Goal: Information Seeking & Learning: Learn about a topic

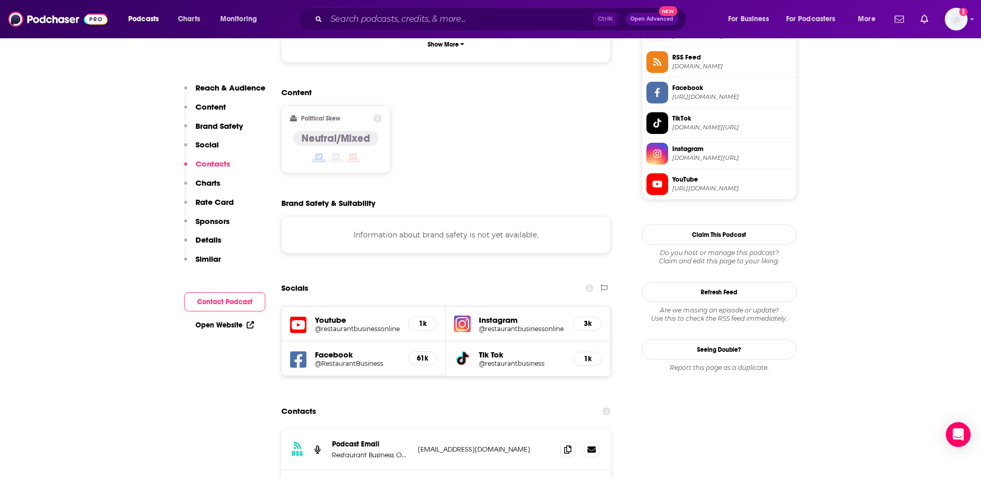
scroll to position [776, 0]
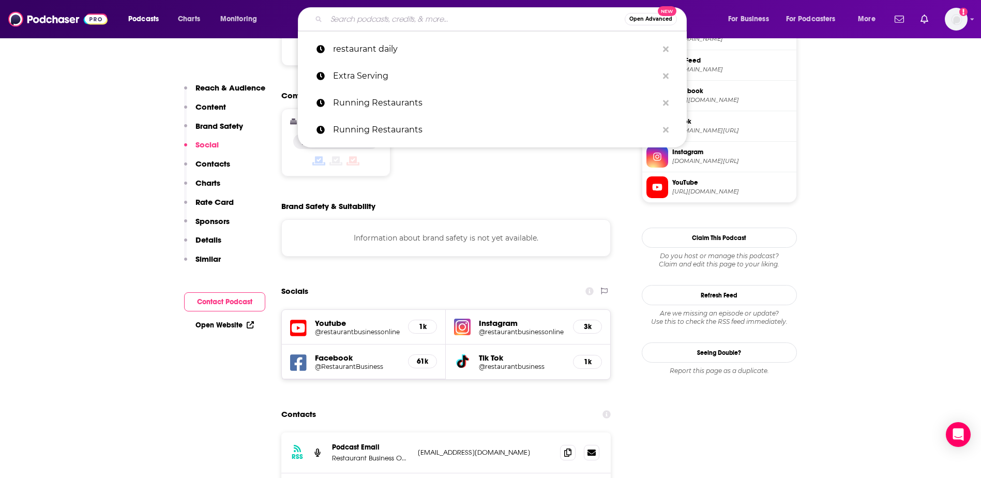
click at [364, 20] on input "Search podcasts, credits, & more..." at bounding box center [475, 19] width 298 height 17
click at [368, 46] on p "restaurant daily" at bounding box center [495, 49] width 325 height 27
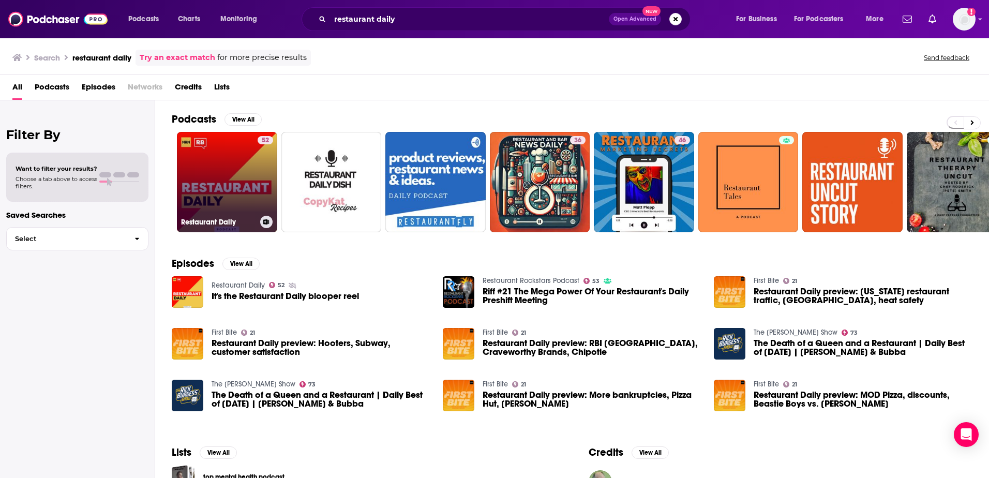
click at [219, 168] on link "52 Restaurant Daily" at bounding box center [227, 182] width 100 height 100
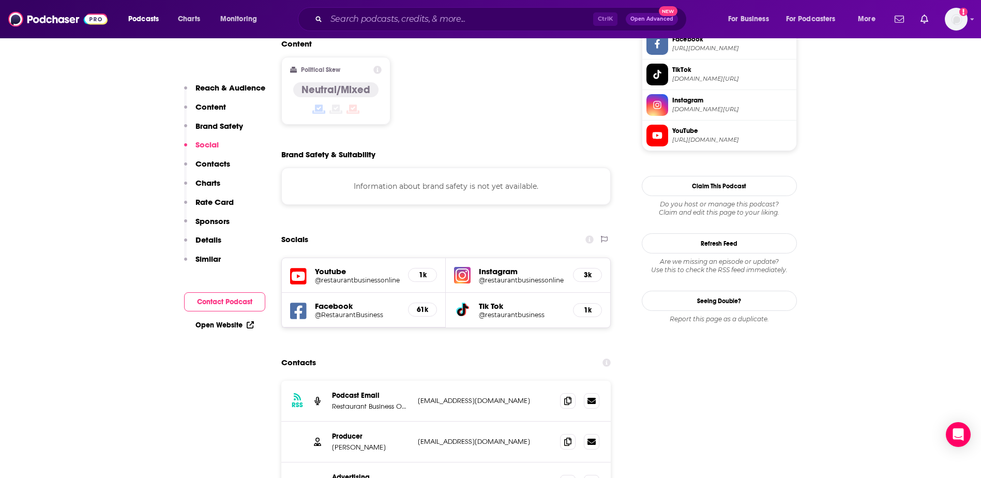
scroll to position [879, 0]
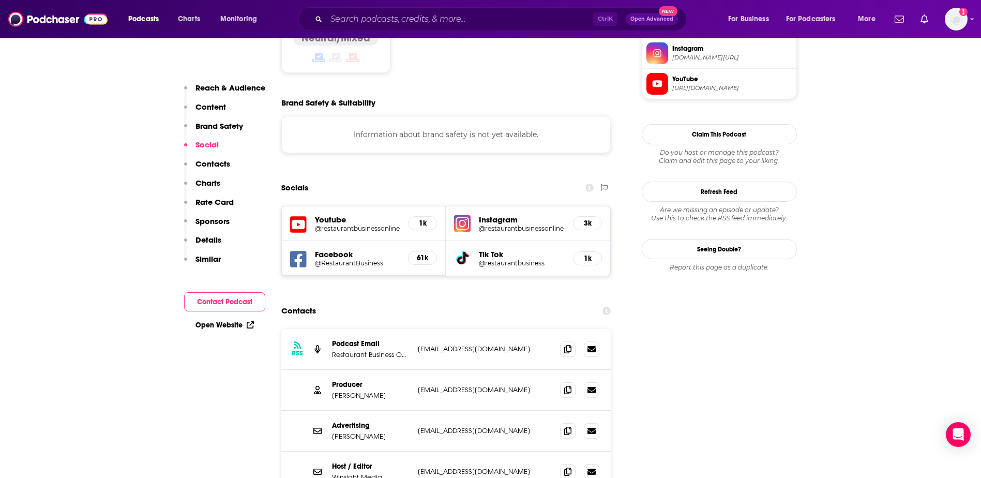
click at [361, 350] on p "Restaurant Business Online" at bounding box center [371, 354] width 78 height 9
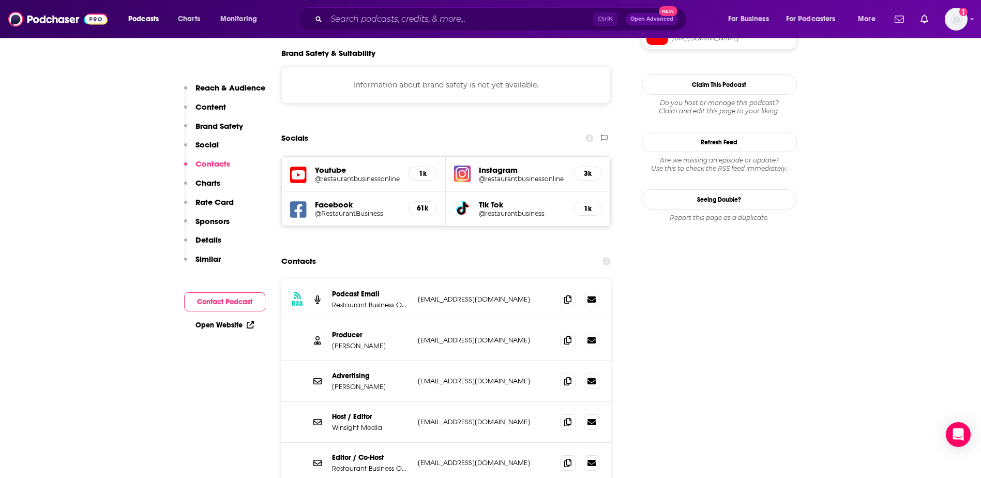
scroll to position [931, 0]
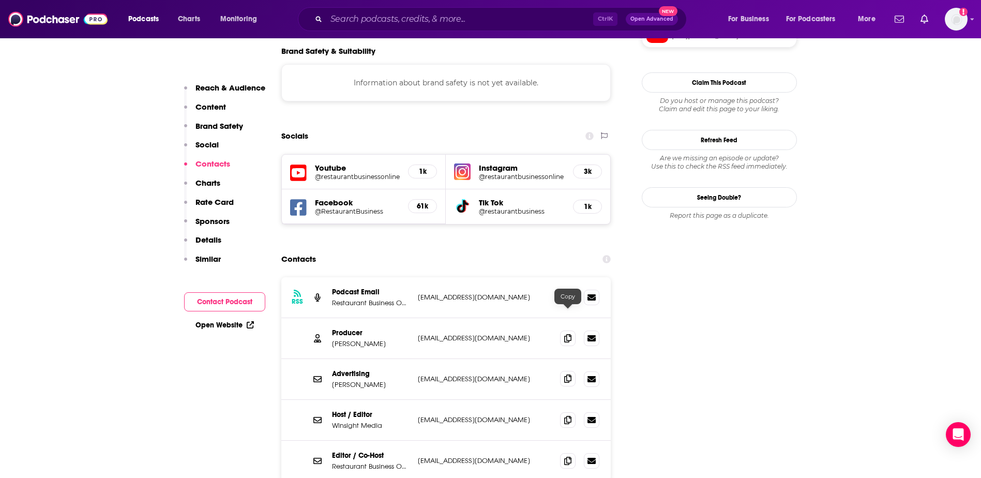
click at [565, 374] on icon at bounding box center [567, 378] width 7 height 8
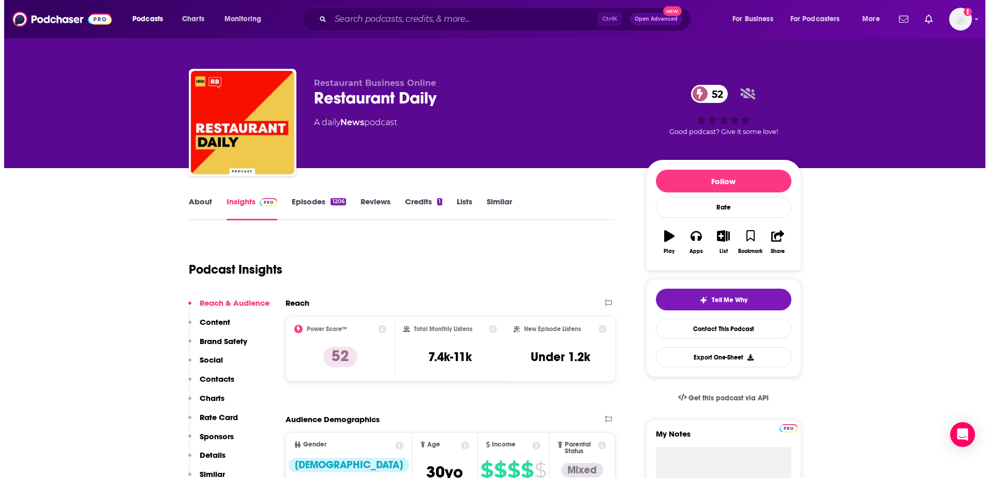
scroll to position [0, 0]
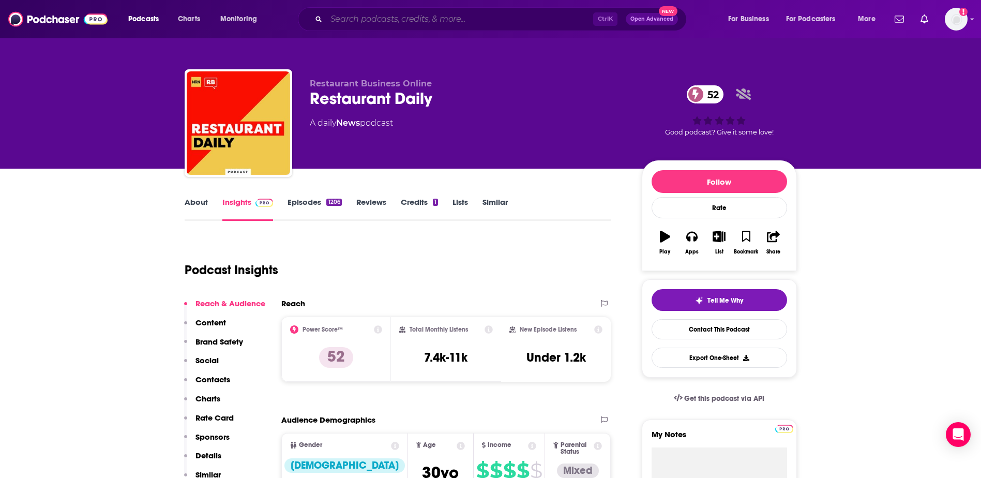
click at [429, 15] on input "Search podcasts, credits, & more..." at bounding box center [459, 19] width 267 height 17
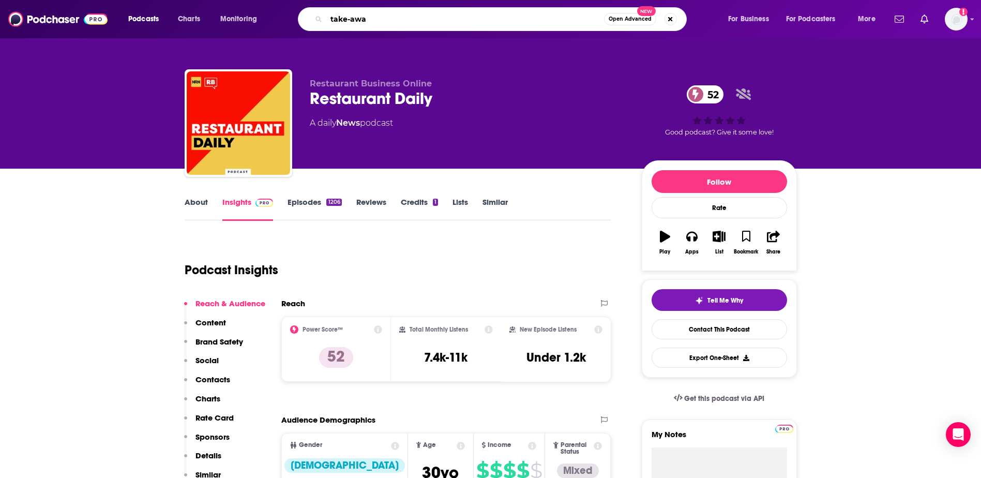
type input "take-away"
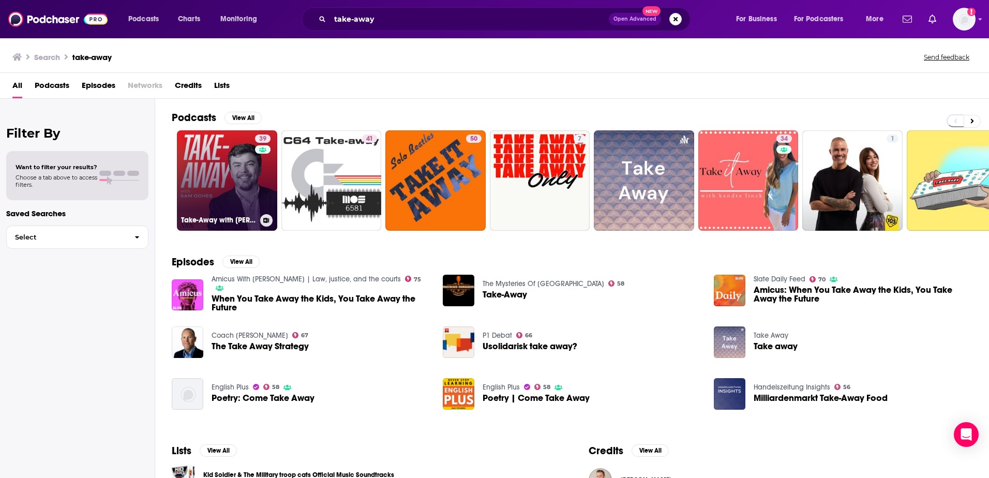
click at [227, 198] on link "39 Take-Away with [PERSON_NAME]" at bounding box center [227, 180] width 100 height 100
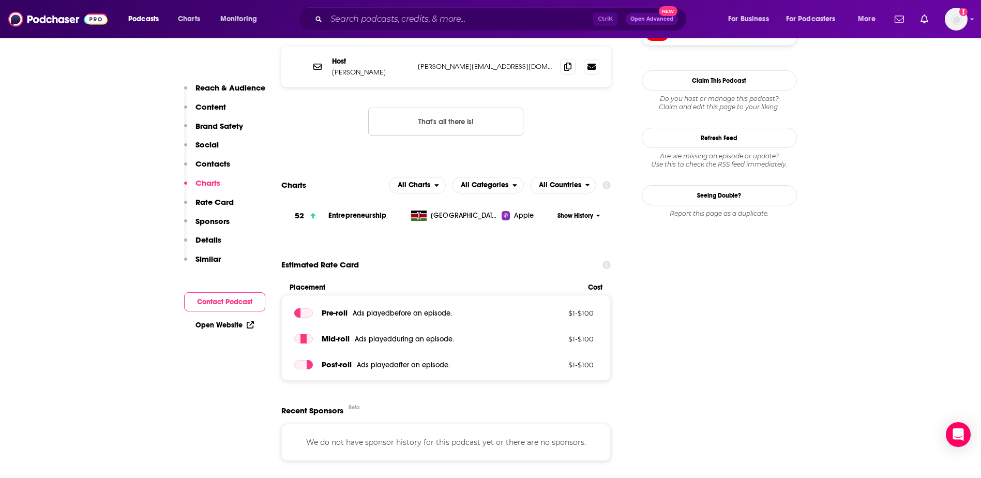
scroll to position [879, 0]
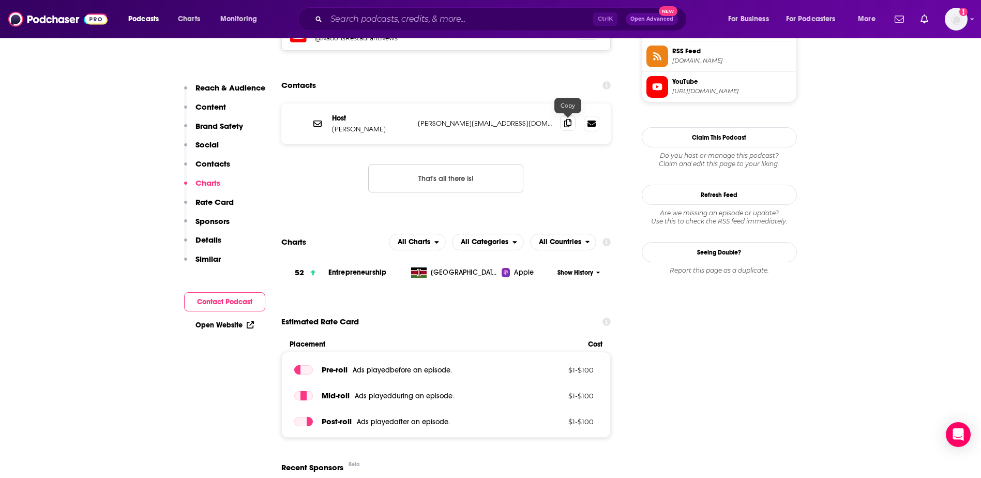
click at [565, 126] on icon at bounding box center [567, 123] width 7 height 8
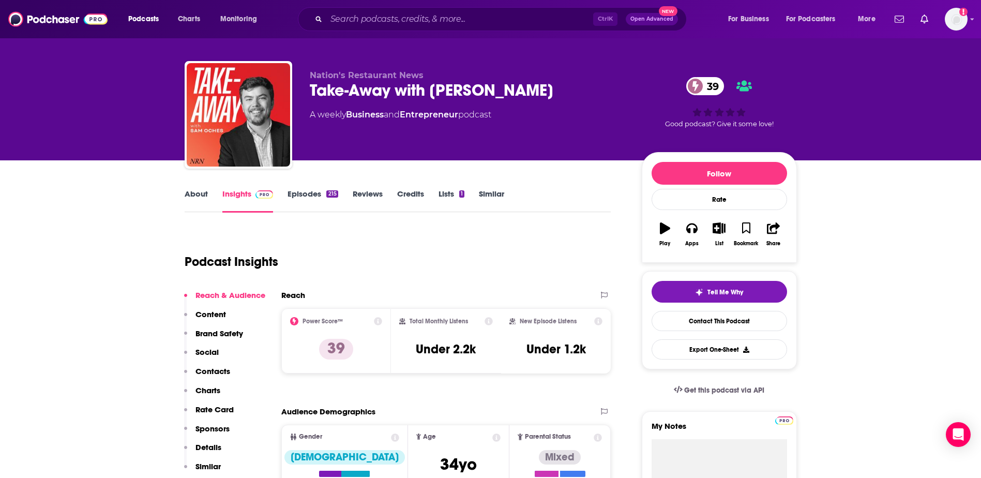
scroll to position [0, 0]
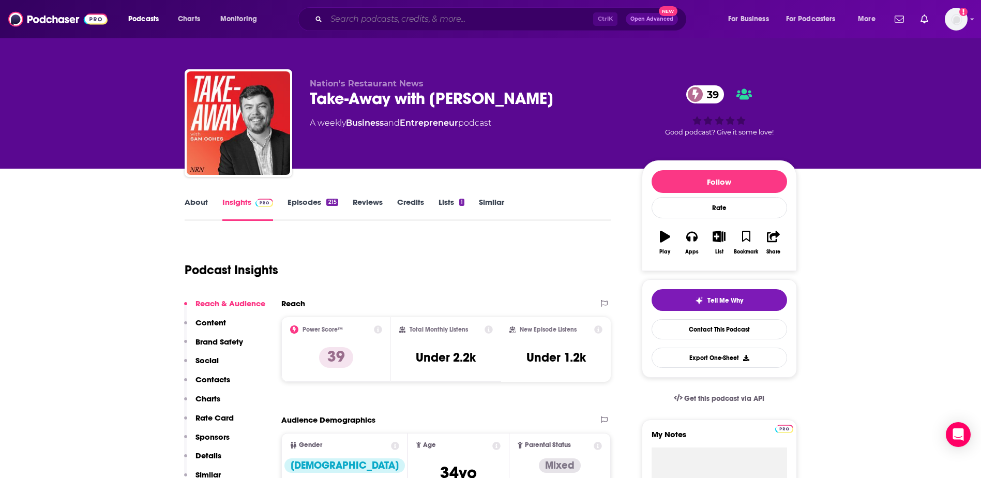
click at [400, 20] on input "Search podcasts, credits, & more..." at bounding box center [459, 19] width 267 height 17
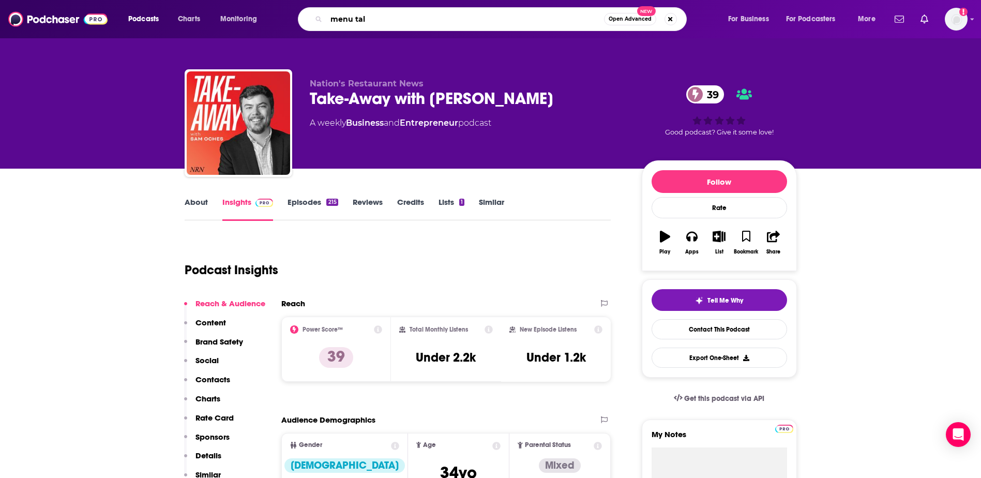
type input "menu talk"
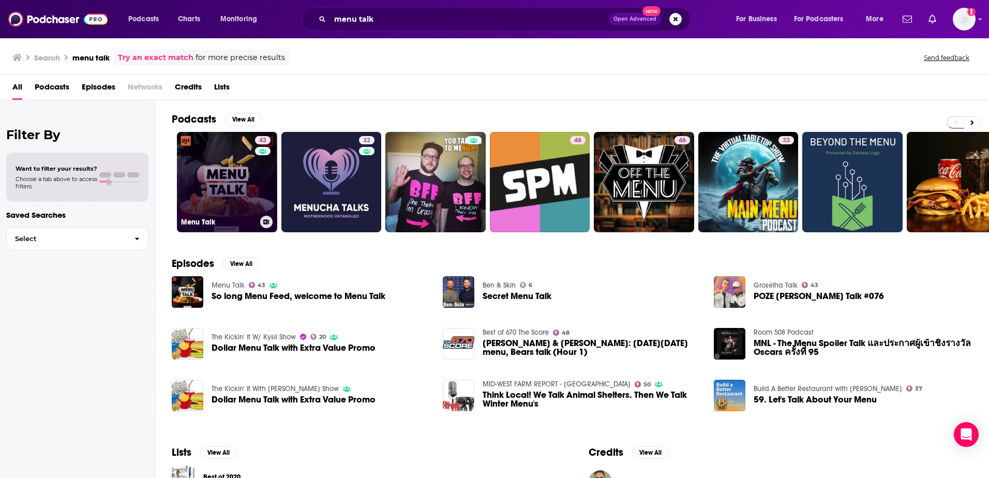
click at [225, 177] on link "43 Menu Talk" at bounding box center [227, 182] width 100 height 100
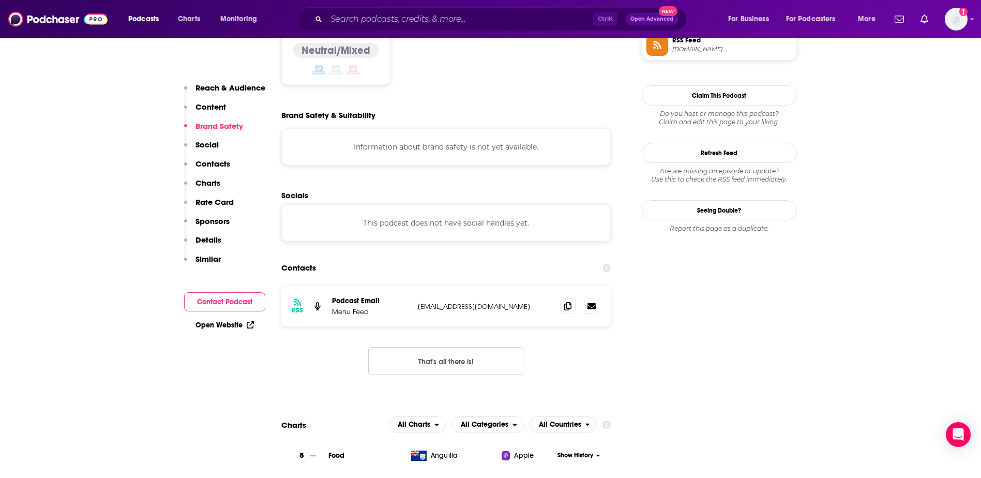
scroll to position [879, 0]
click at [565, 301] on icon at bounding box center [567, 305] width 7 height 8
click at [568, 301] on icon at bounding box center [567, 305] width 7 height 8
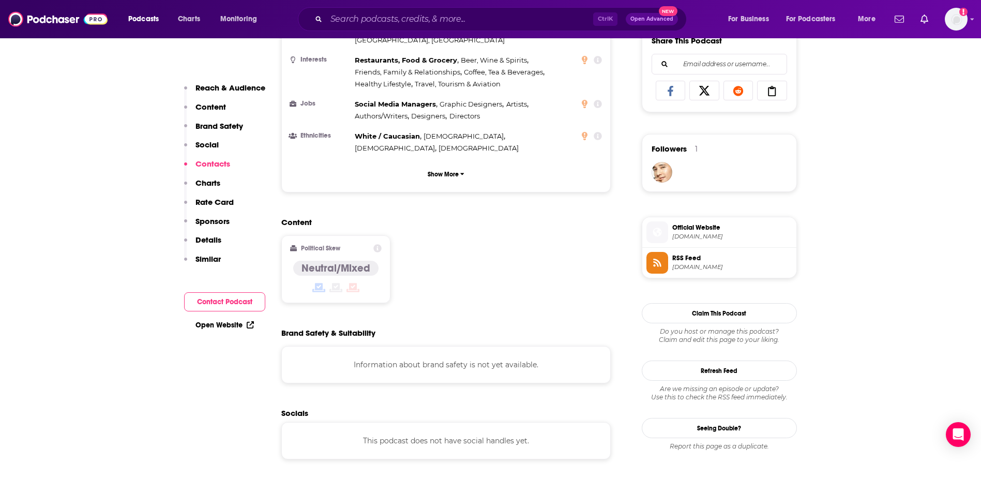
scroll to position [569, 0]
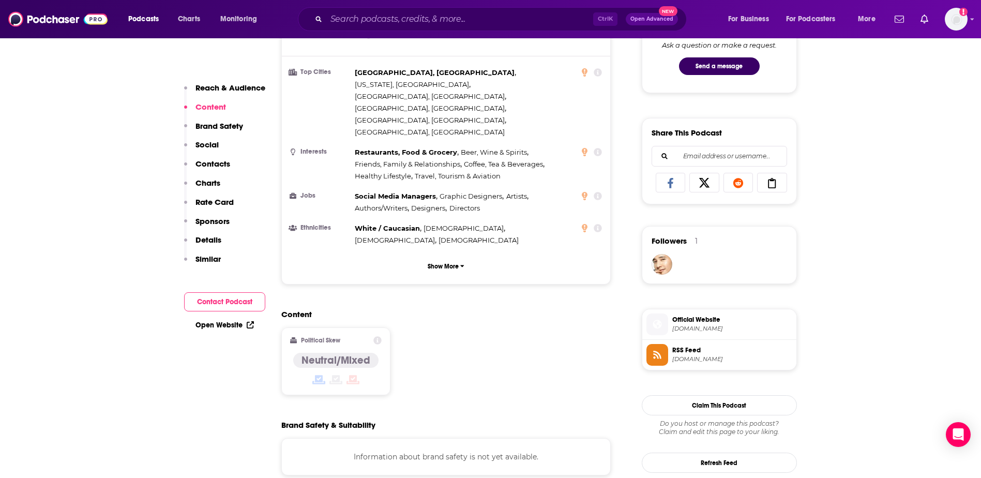
click at [383, 31] on div "Ctrl K Open Advanced New" at bounding box center [492, 19] width 389 height 24
click at [385, 22] on input "Search podcasts, credits, & more..." at bounding box center [459, 19] width 267 height 17
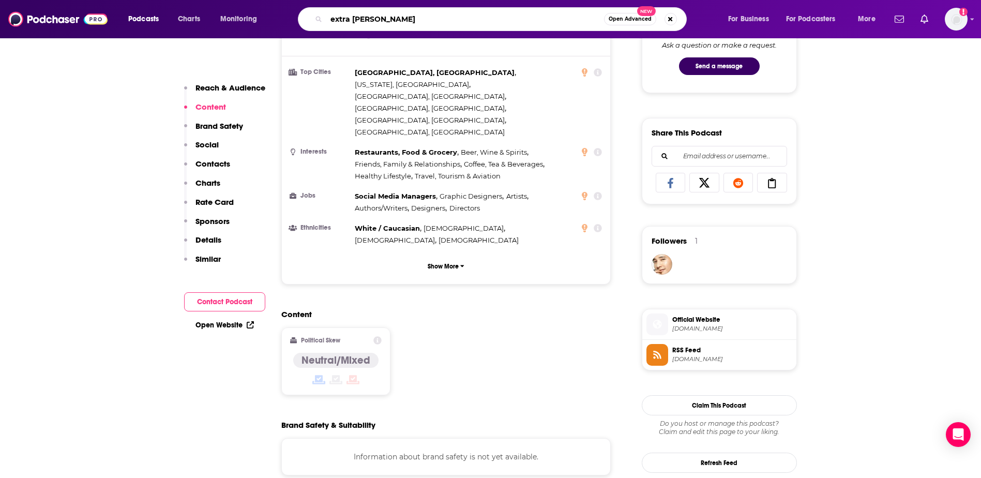
type input "extra serving"
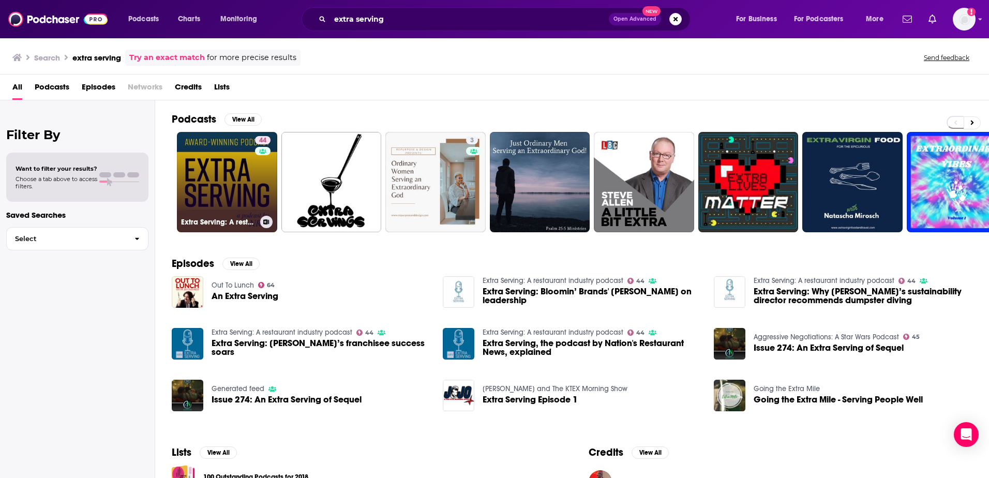
click at [247, 162] on link "44 Extra Serving: A restaurant industry podcast" at bounding box center [227, 182] width 100 height 100
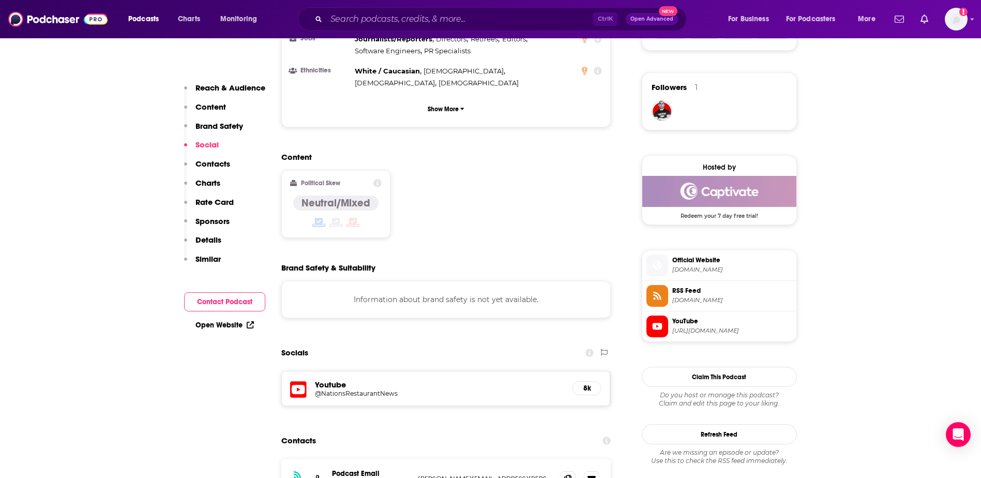
scroll to position [827, 0]
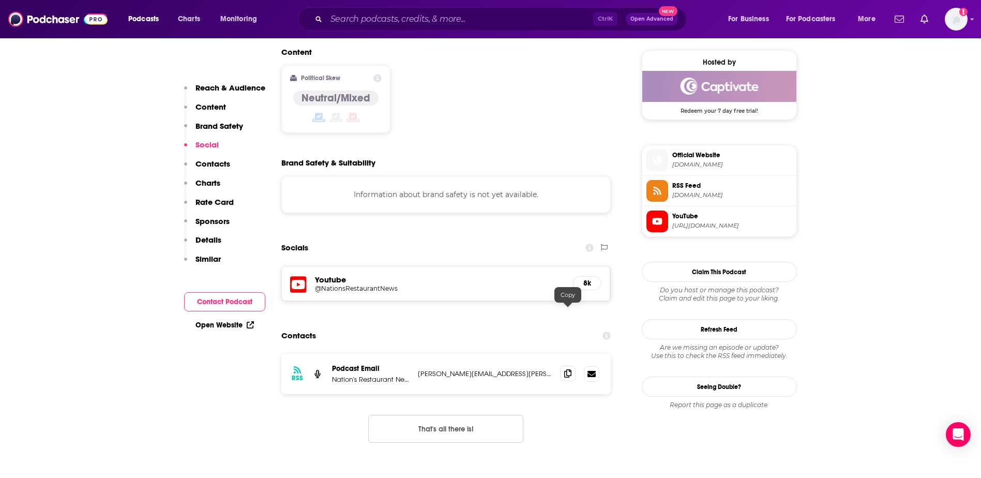
click at [565, 369] on icon at bounding box center [567, 373] width 7 height 8
click at [570, 369] on icon at bounding box center [567, 373] width 7 height 8
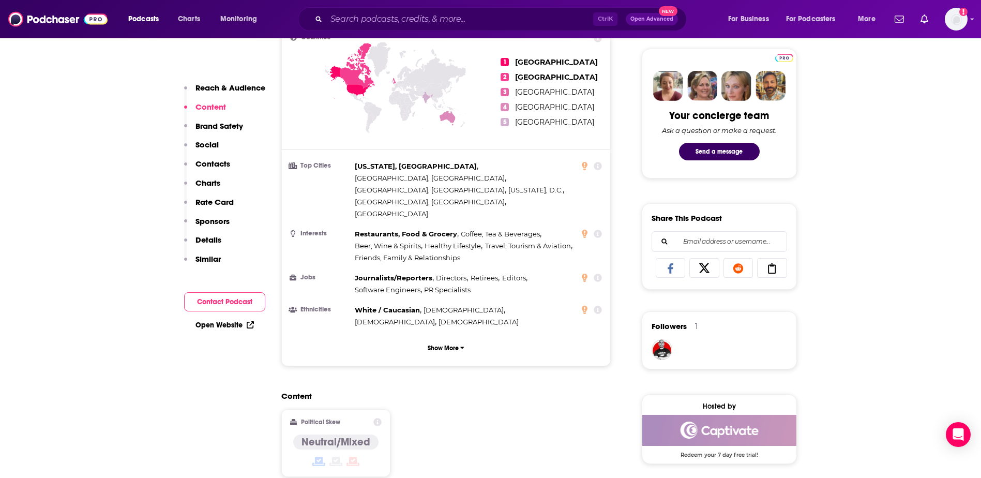
scroll to position [621, 0]
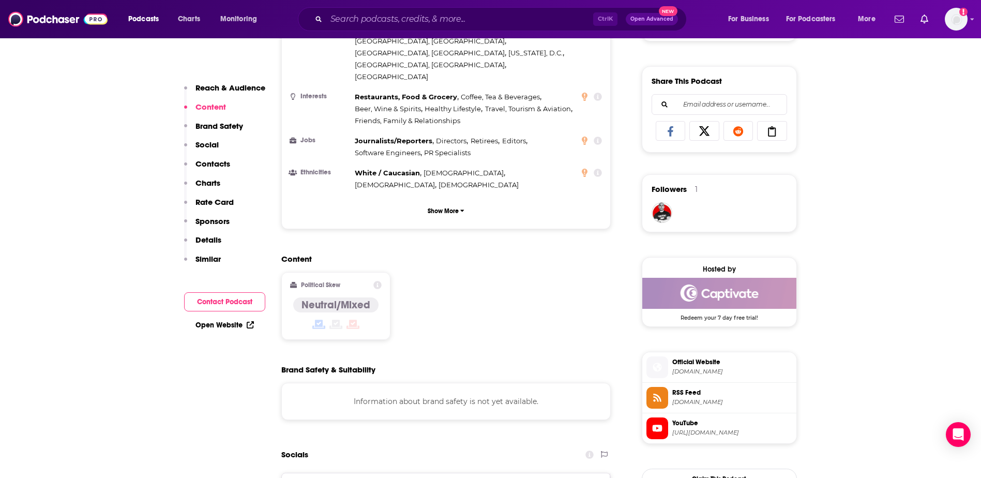
click at [213, 225] on p "Sponsors" at bounding box center [212, 221] width 34 height 10
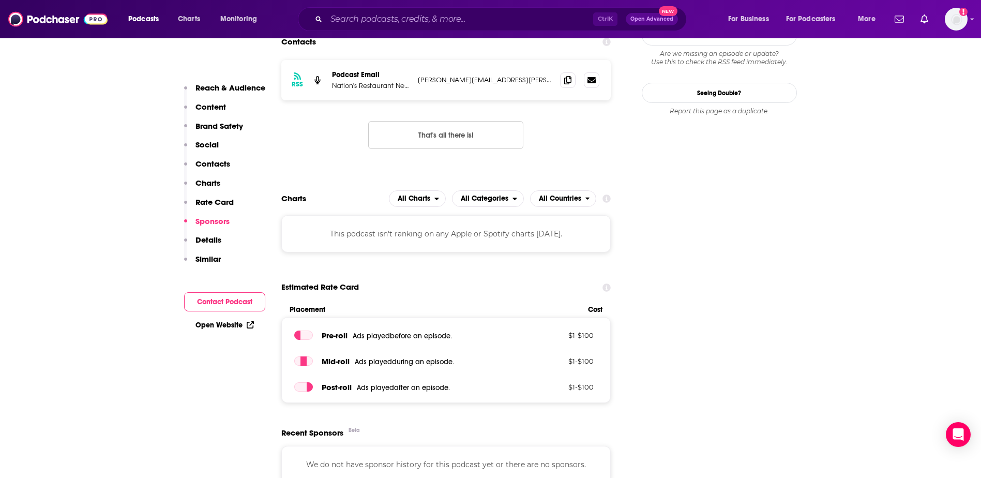
scroll to position [1345, 0]
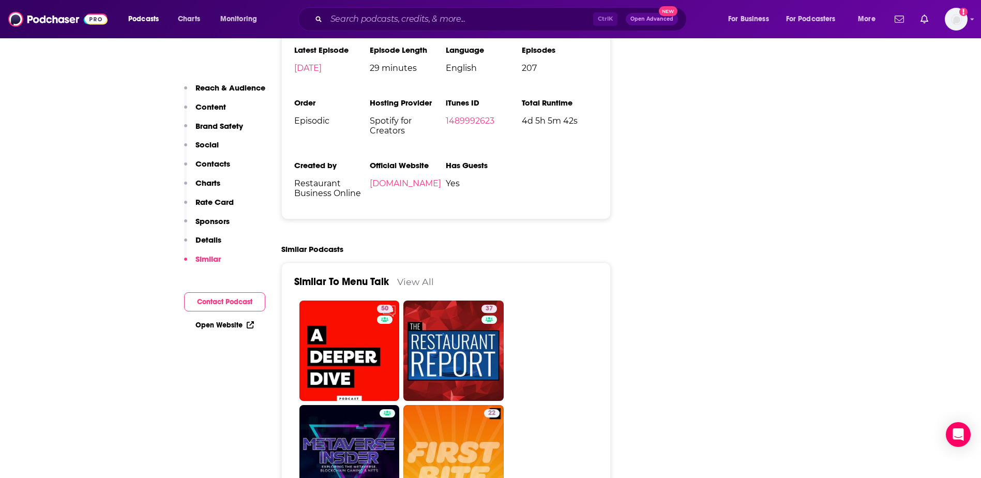
scroll to position [1810, 0]
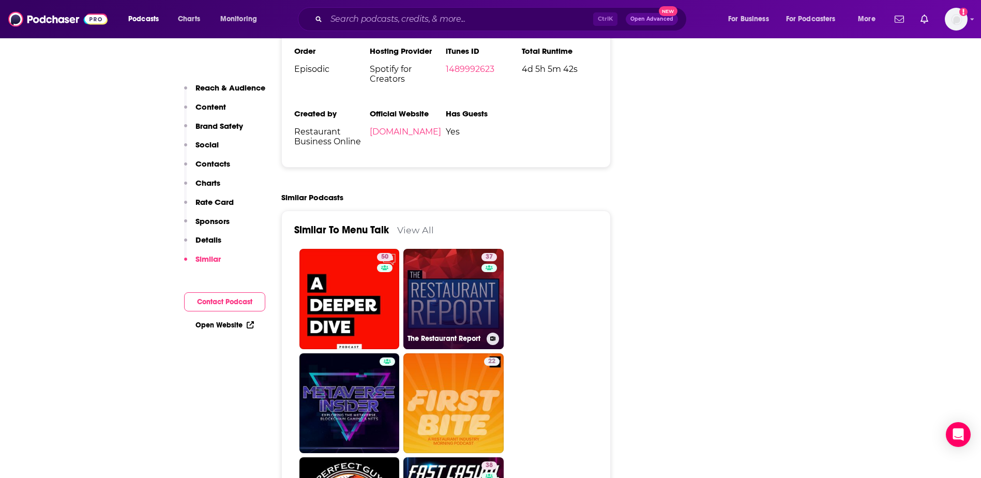
click at [439, 249] on link "37 The Restaurant Report" at bounding box center [453, 299] width 100 height 100
type input "[URL][DOMAIN_NAME]"
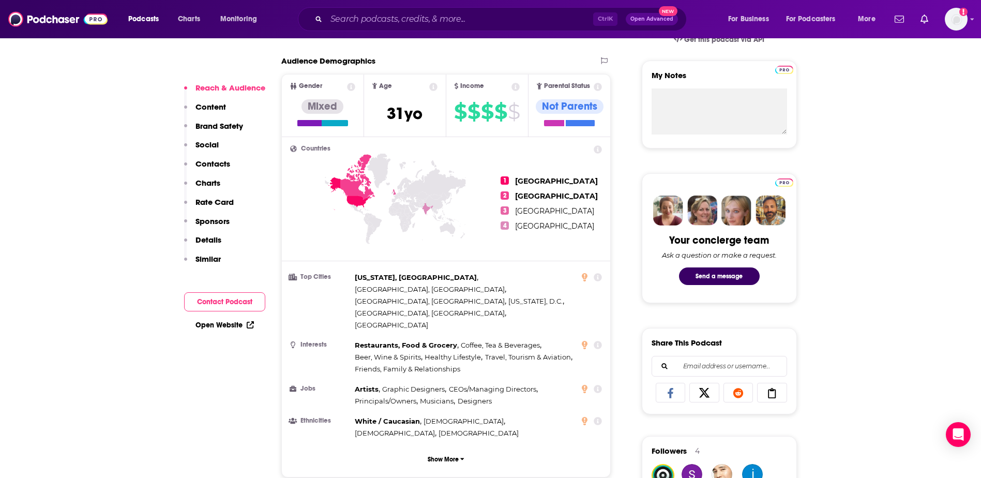
scroll to position [362, 0]
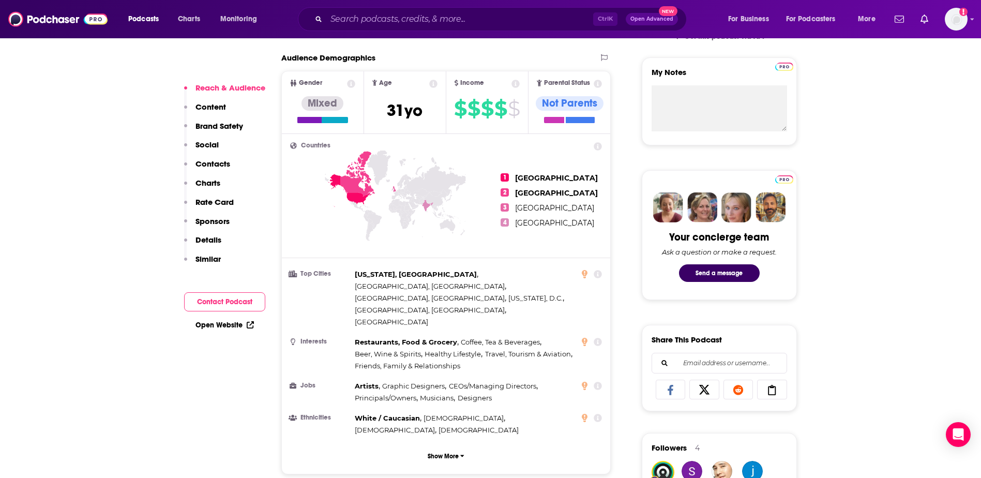
click at [219, 323] on link "Open Website" at bounding box center [224, 325] width 58 height 9
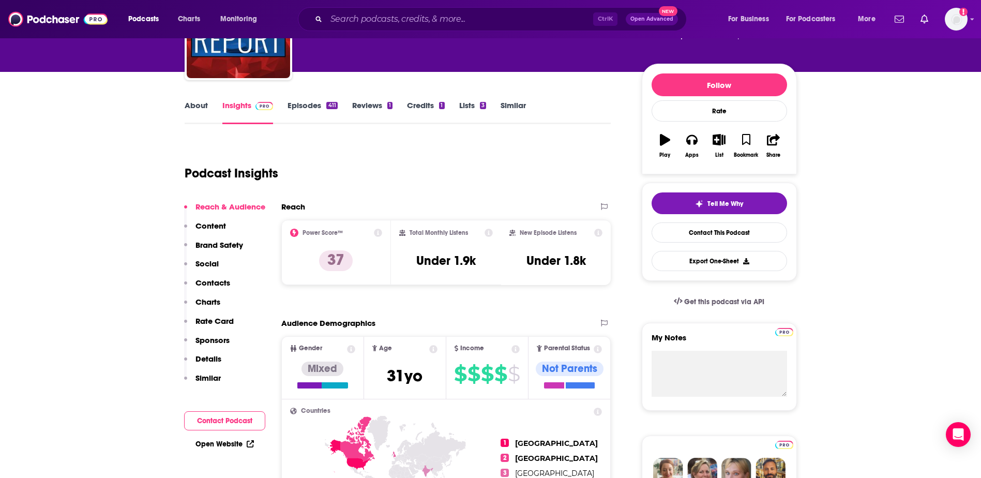
scroll to position [0, 0]
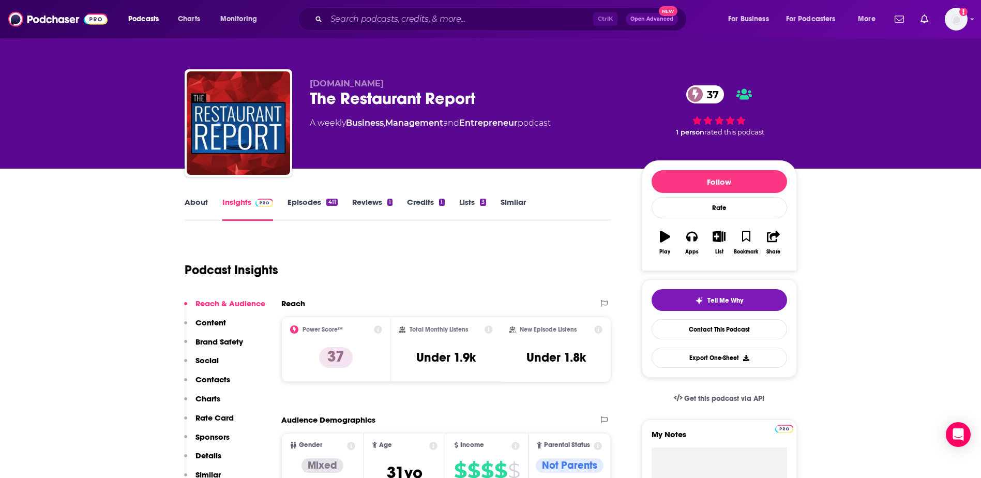
click at [198, 200] on link "About" at bounding box center [196, 209] width 23 height 24
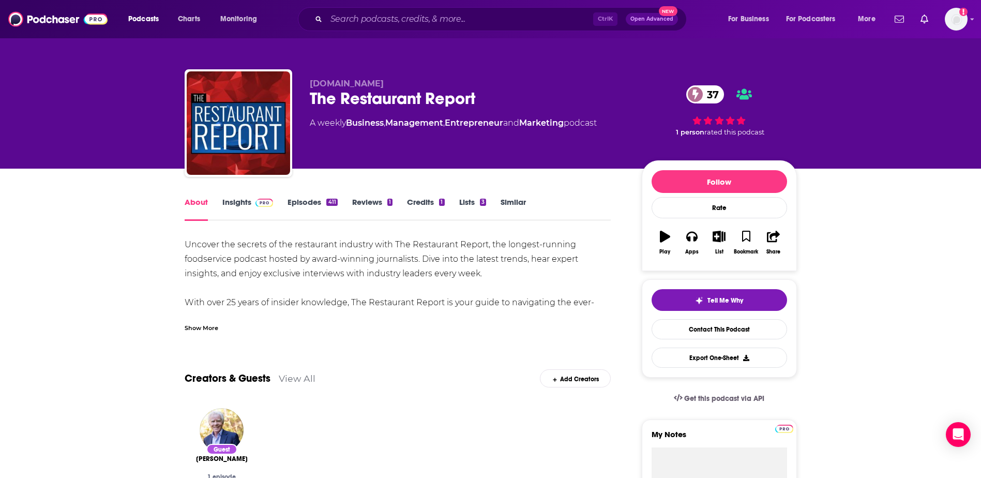
scroll to position [52, 0]
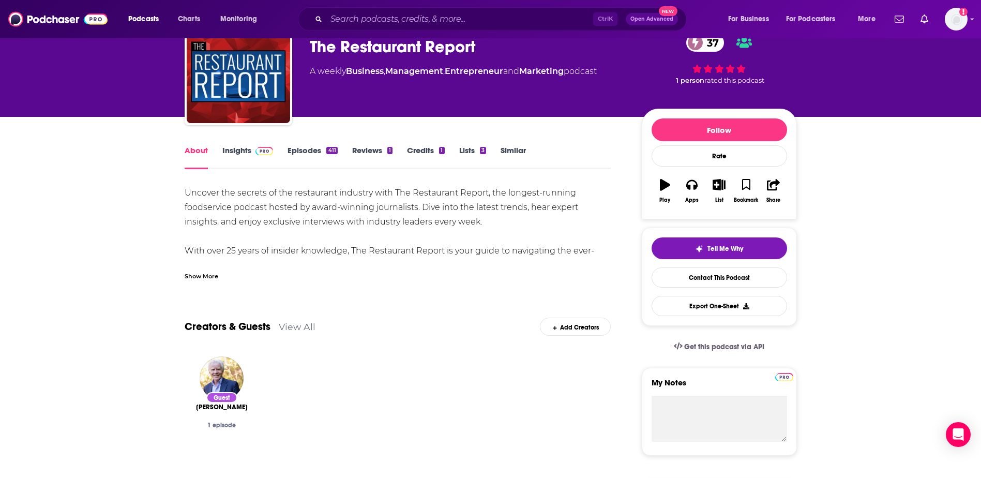
click at [213, 275] on div "Show More" at bounding box center [202, 275] width 34 height 10
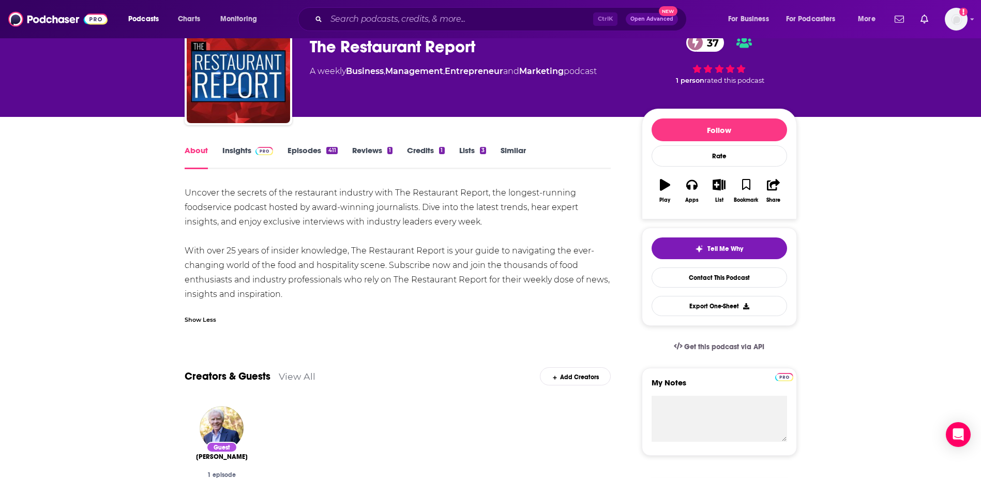
drag, startPoint x: 308, startPoint y: 295, endPoint x: 169, endPoint y: 192, distance: 173.0
copy div "Uncover the secrets of the restaurant industry with The Restaurant Report, the …"
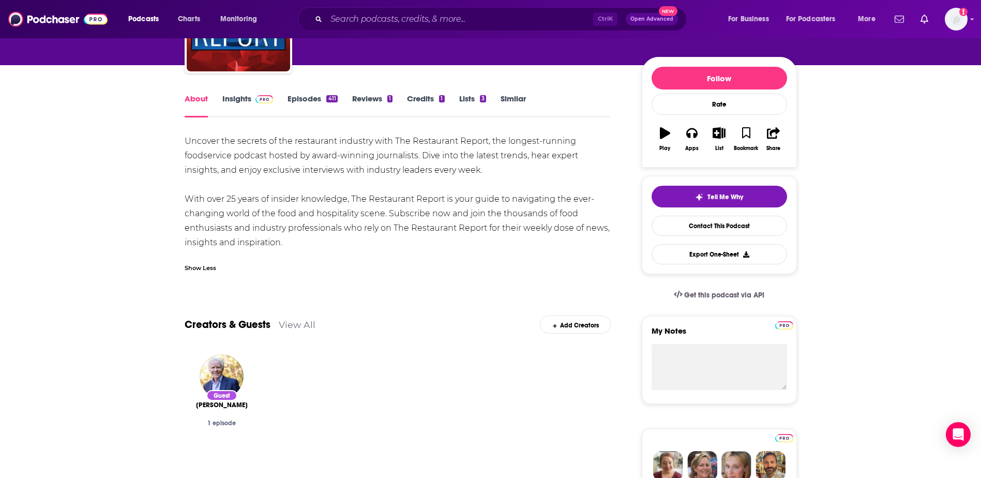
scroll to position [0, 0]
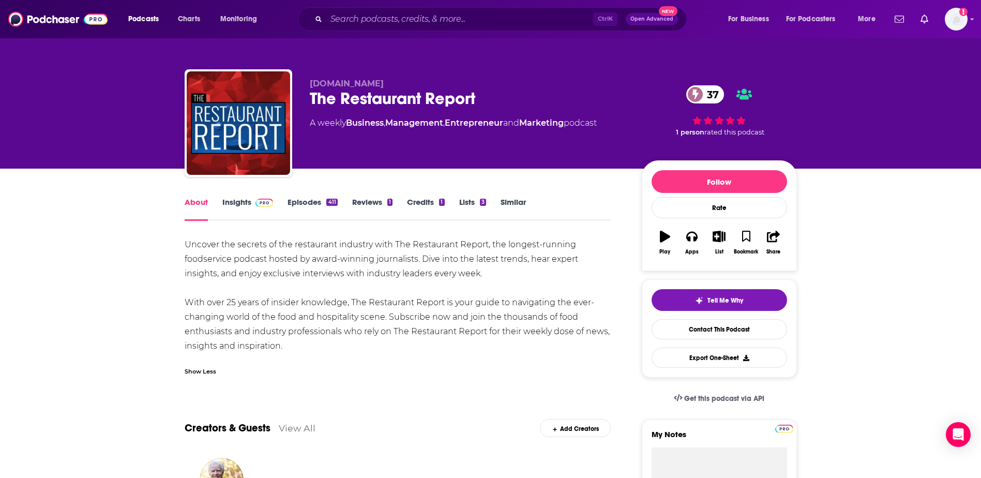
click at [238, 203] on link "Insights" at bounding box center [247, 209] width 51 height 24
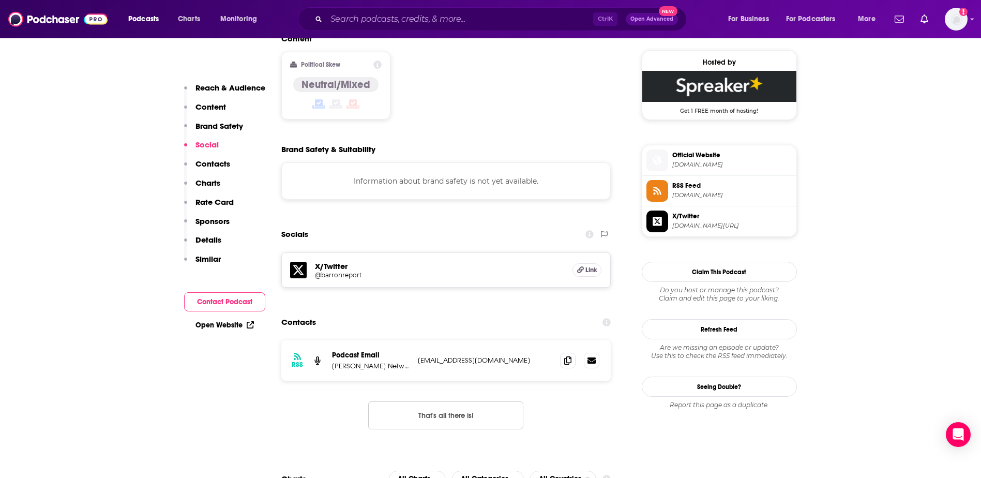
scroll to position [879, 0]
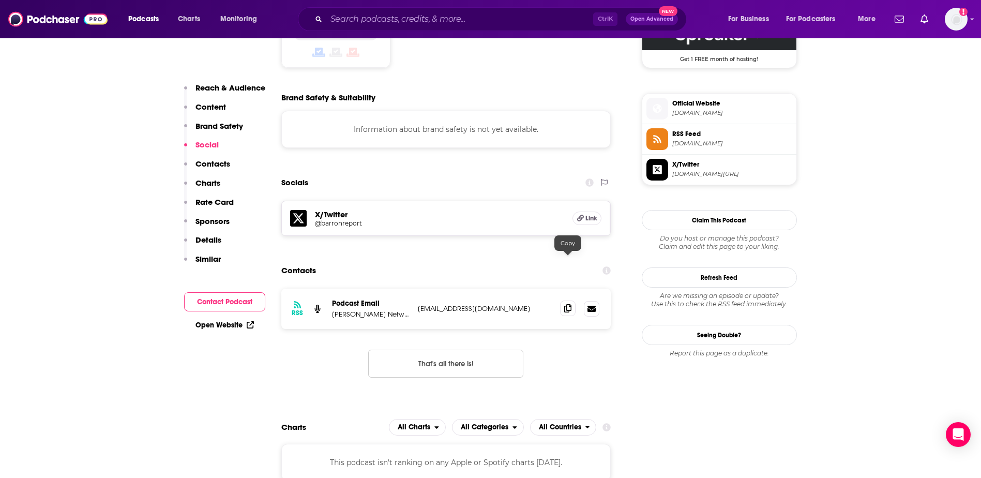
click at [566, 304] on icon at bounding box center [567, 308] width 7 height 8
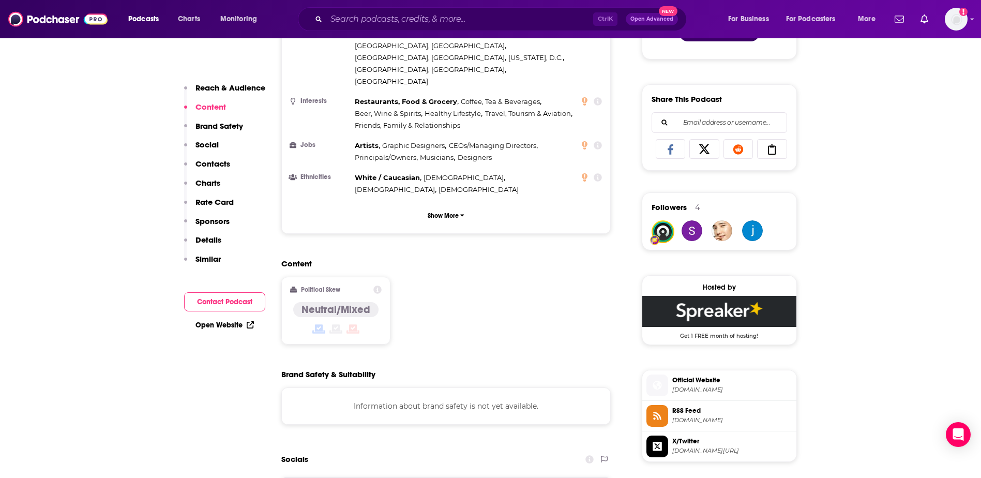
scroll to position [621, 0]
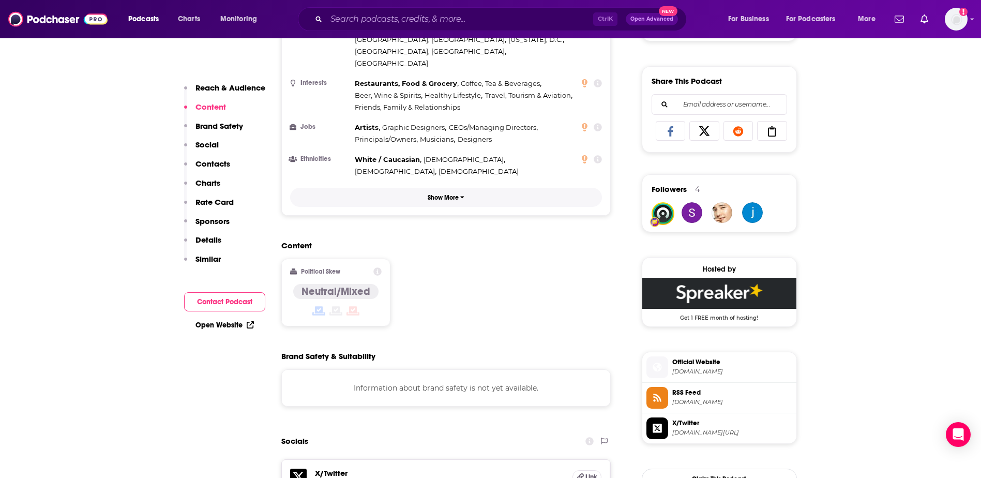
click at [436, 194] on p "Show More" at bounding box center [443, 197] width 31 height 7
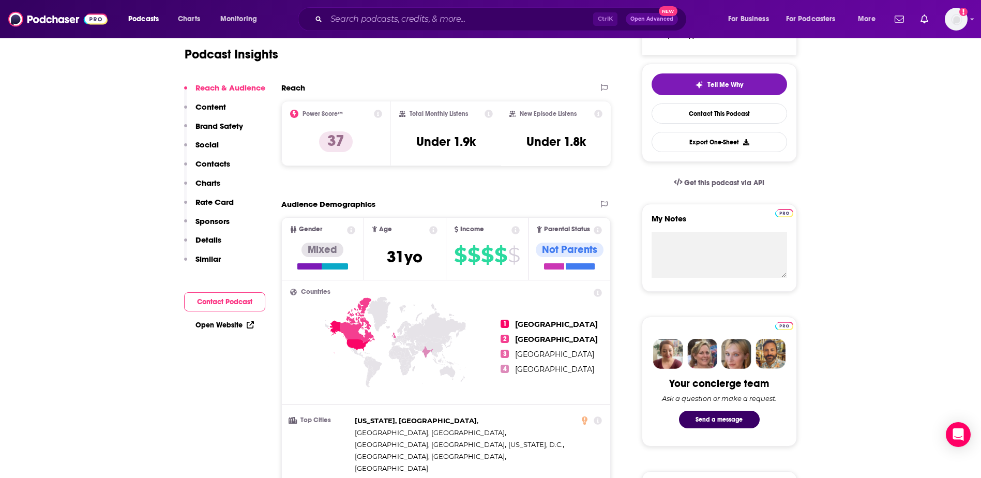
scroll to position [52, 0]
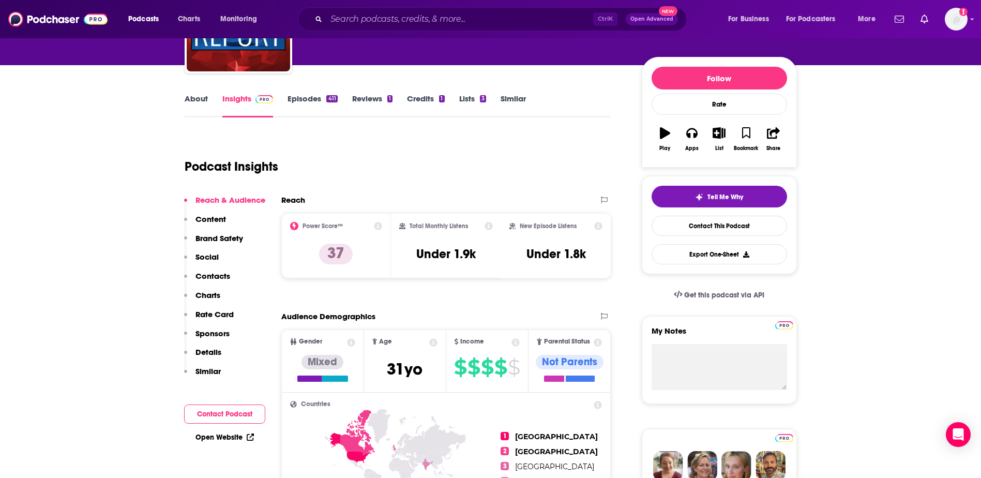
click at [216, 225] on button "Content" at bounding box center [205, 223] width 42 height 19
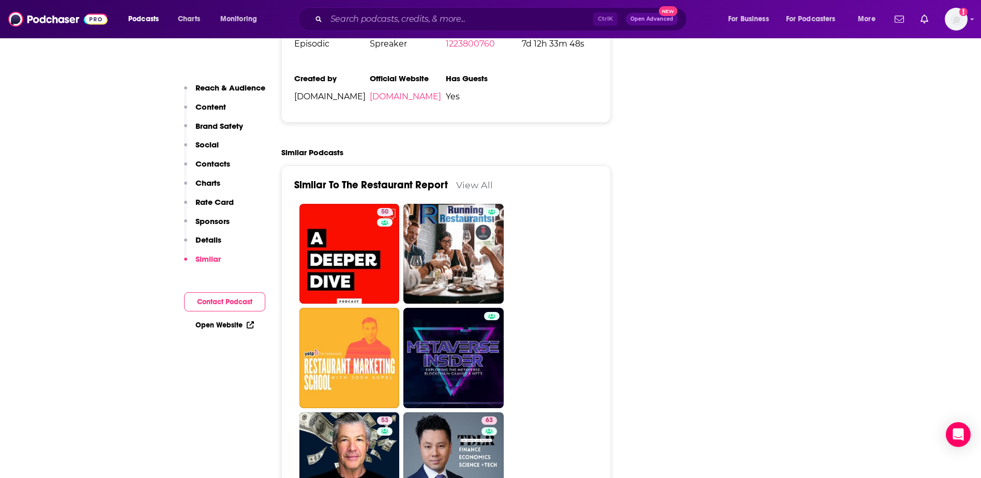
scroll to position [1956, 0]
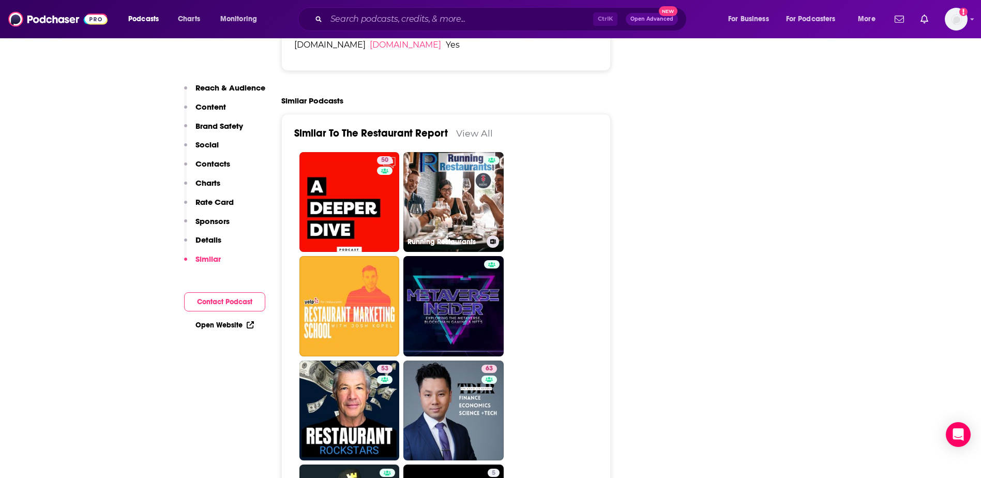
drag, startPoint x: 444, startPoint y: 132, endPoint x: 34, endPoint y: 157, distance: 410.8
click at [444, 152] on link "Running Restaurants" at bounding box center [453, 202] width 100 height 100
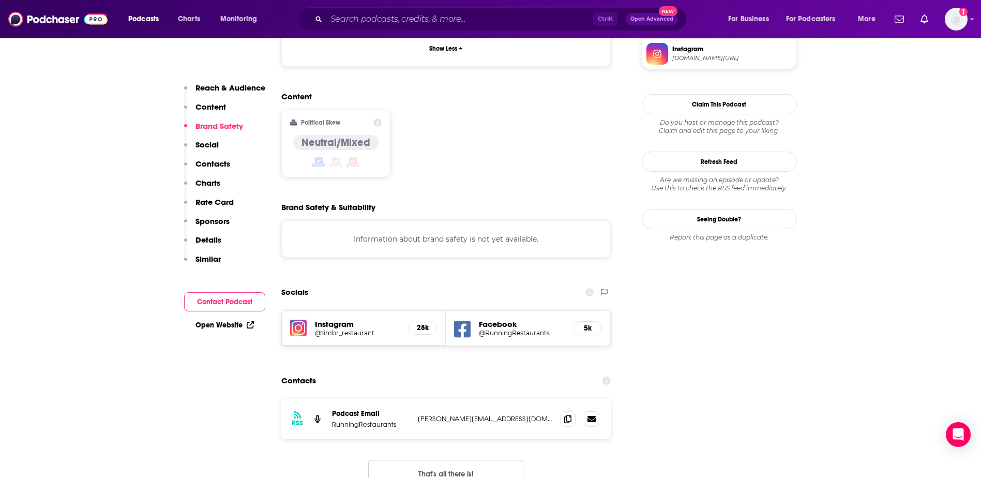
scroll to position [982, 0]
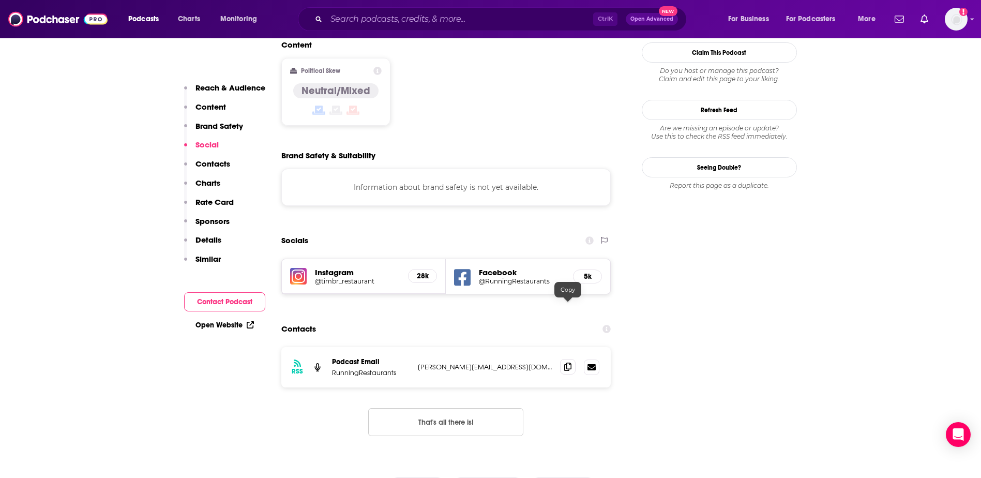
click at [571, 362] on icon at bounding box center [567, 366] width 7 height 8
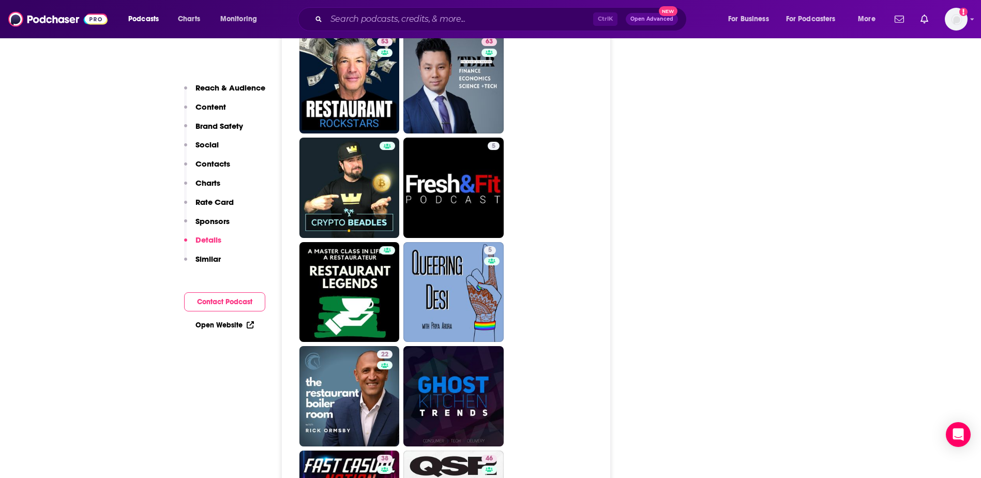
scroll to position [2327, 0]
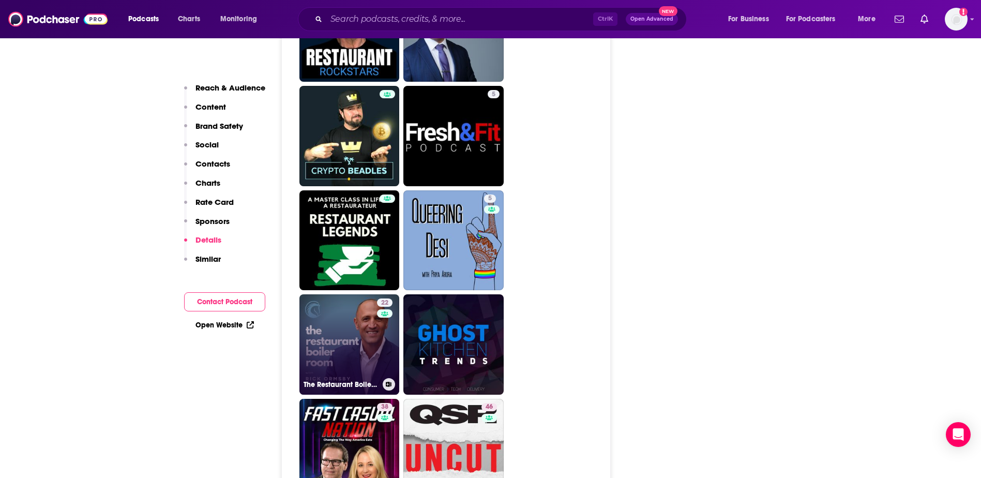
click at [335, 294] on link "22 The Restaurant Boiler Room" at bounding box center [349, 344] width 100 height 100
type input "[URL][DOMAIN_NAME]"
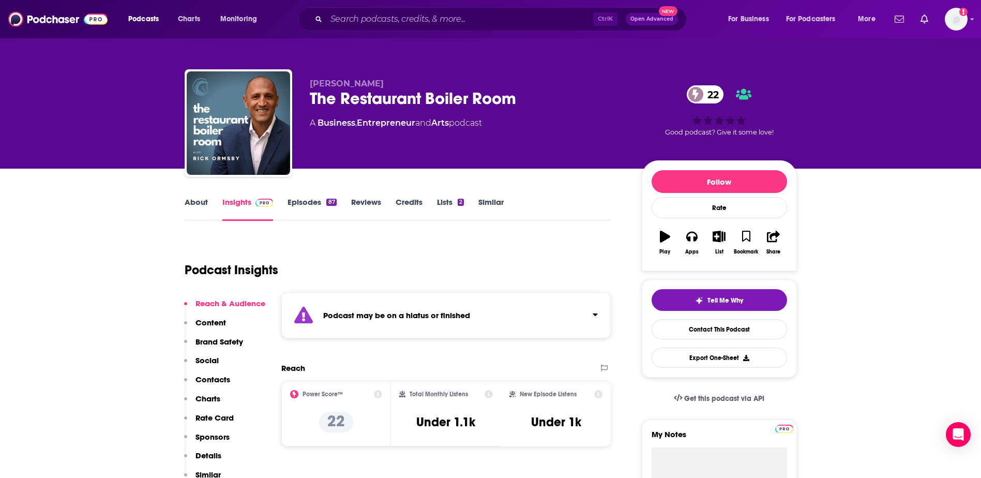
drag, startPoint x: 382, startPoint y: 35, endPoint x: 383, endPoint y: 24, distance: 10.9
click at [382, 34] on div "Podcasts Charts Monitoring Ctrl K Open Advanced New For Business For Podcasters…" at bounding box center [490, 19] width 981 height 38
click at [383, 23] on input "Search podcasts, credits, & more..." at bounding box center [459, 19] width 267 height 17
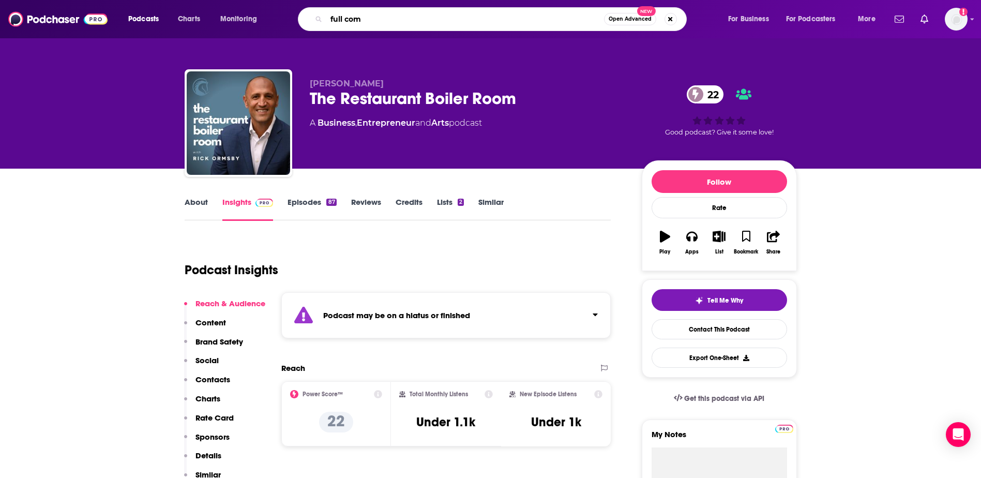
type input "full comp"
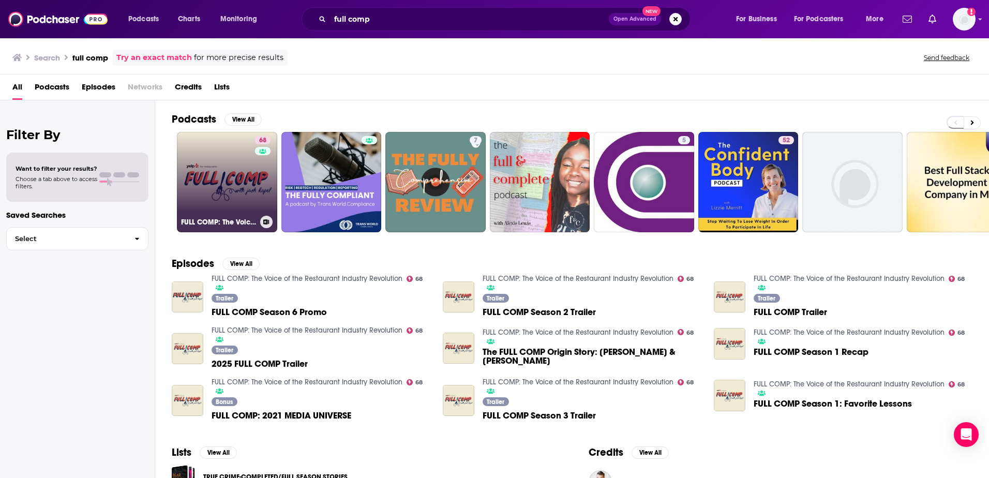
click at [243, 167] on link "68 FULL COMP: The Voice of the Restaurant Industry Revolution" at bounding box center [227, 182] width 100 height 100
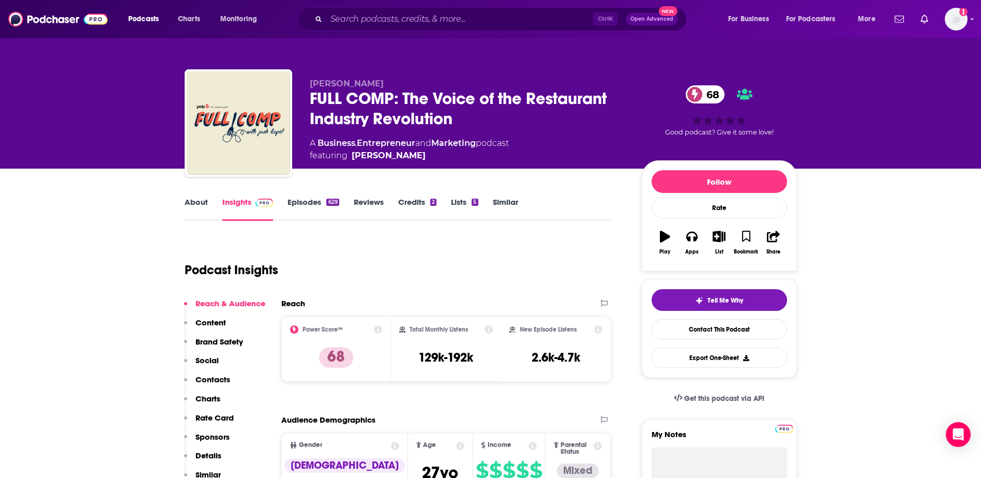
scroll to position [52, 0]
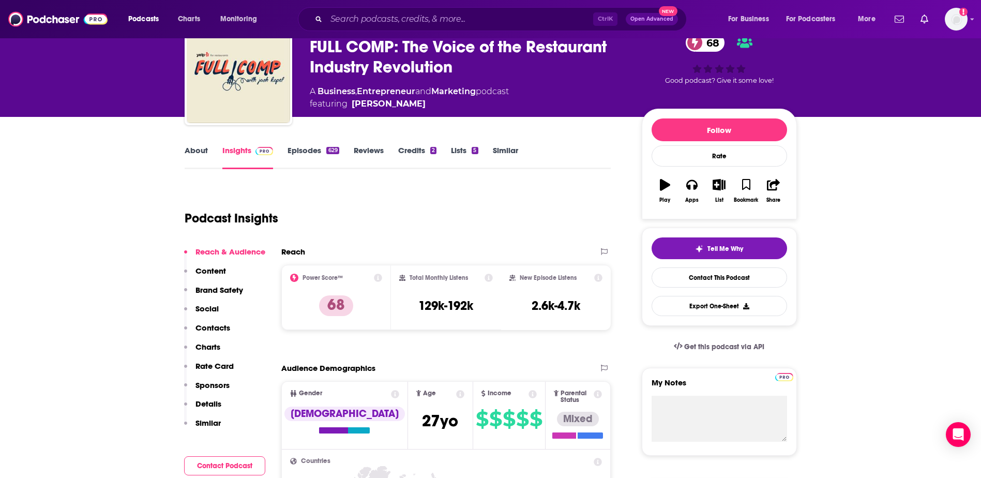
click at [190, 146] on link "About" at bounding box center [196, 157] width 23 height 24
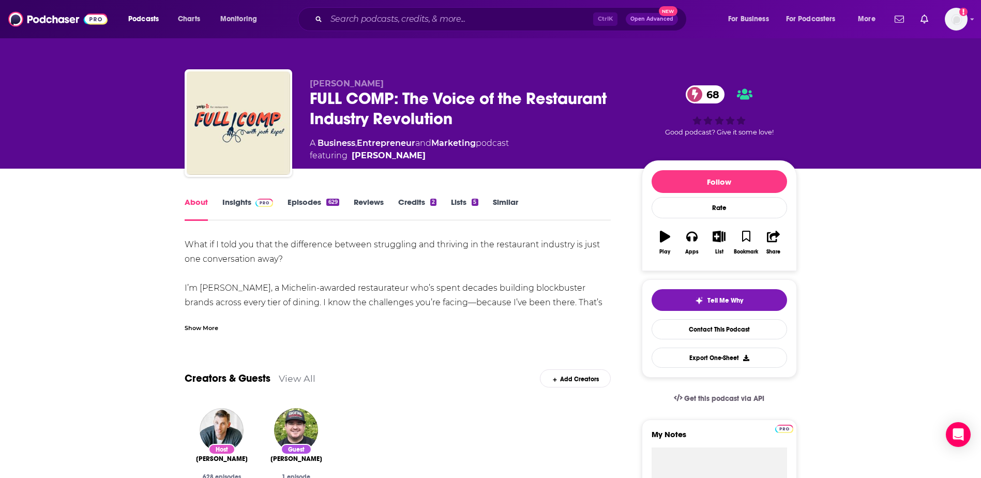
click at [204, 330] on div "Show More" at bounding box center [202, 327] width 34 height 10
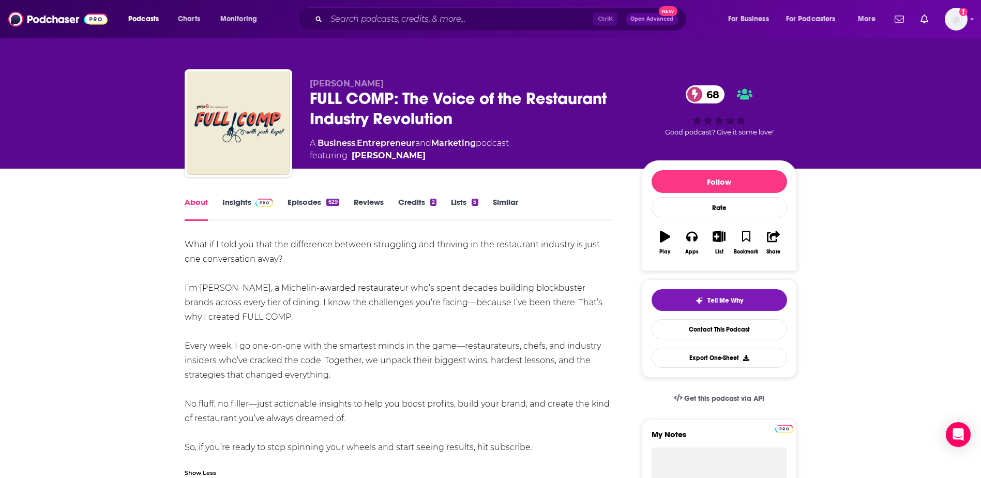
click at [235, 205] on link "Insights" at bounding box center [247, 209] width 51 height 24
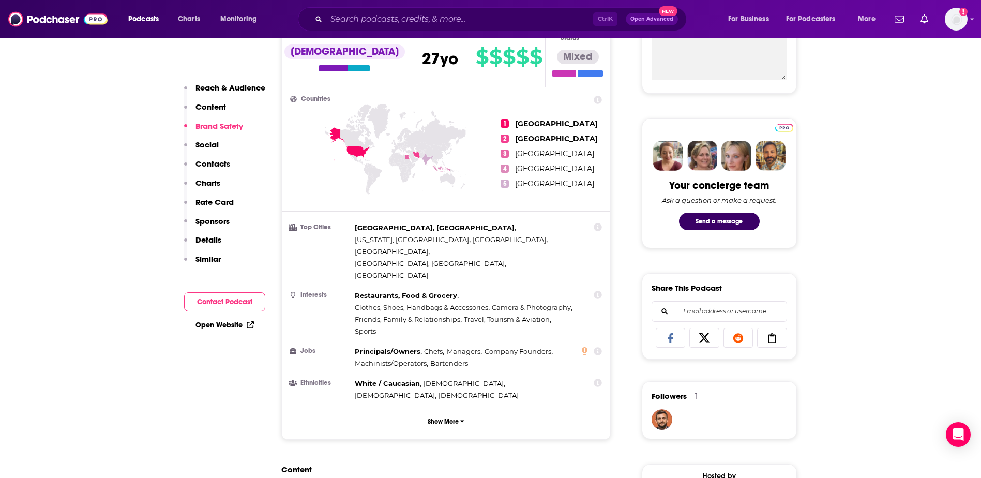
scroll to position [155, 0]
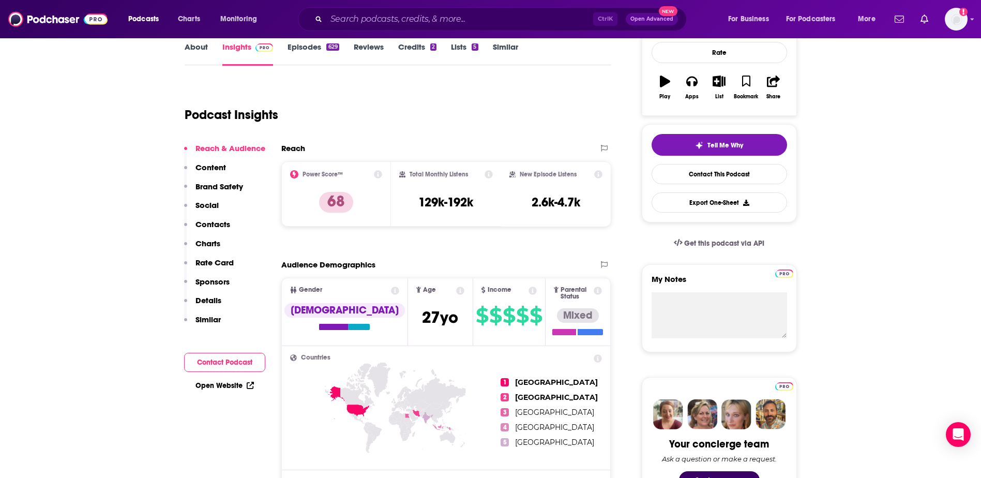
click at [219, 171] on p "Content" at bounding box center [210, 167] width 31 height 10
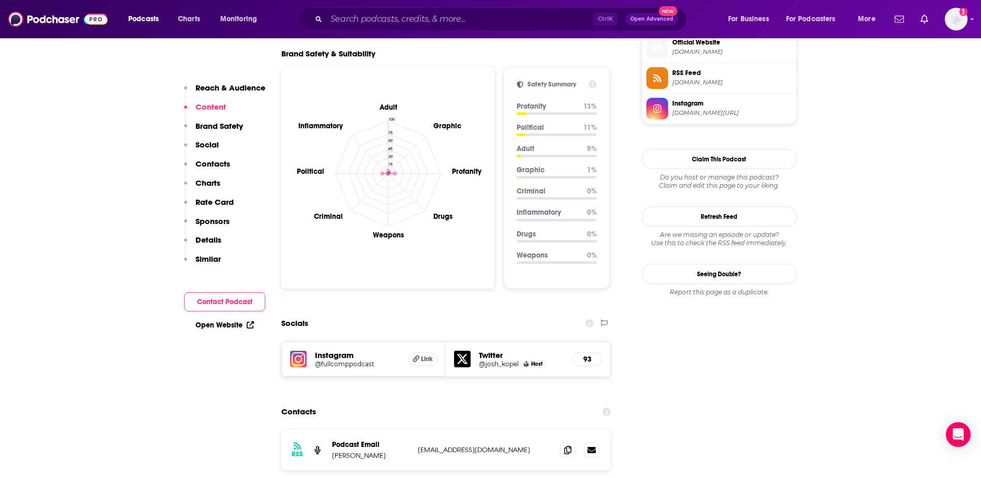
scroll to position [1043, 0]
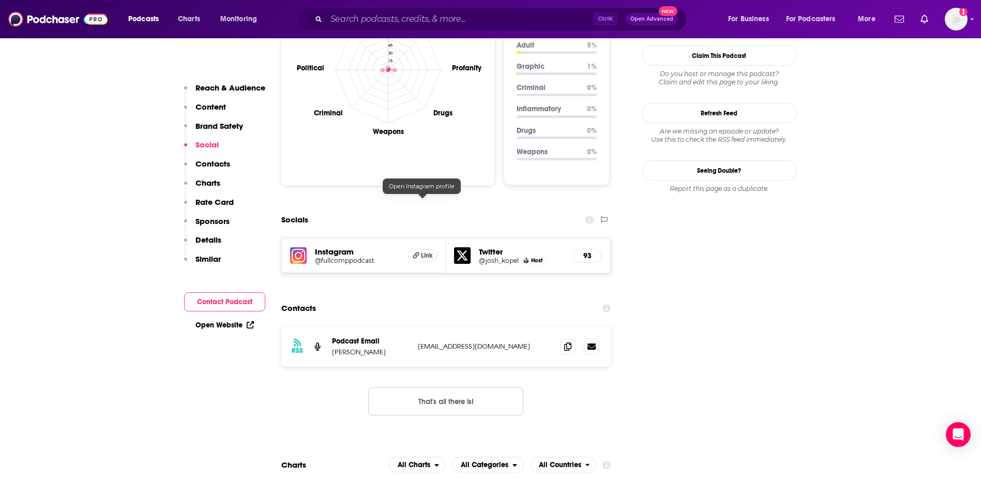
click at [421, 251] on span "Link" at bounding box center [427, 255] width 12 height 8
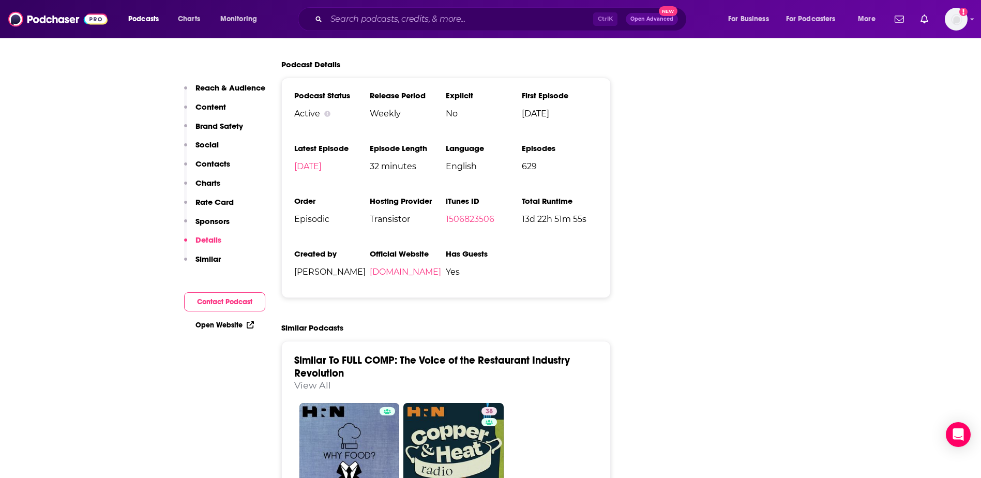
scroll to position [2026, 0]
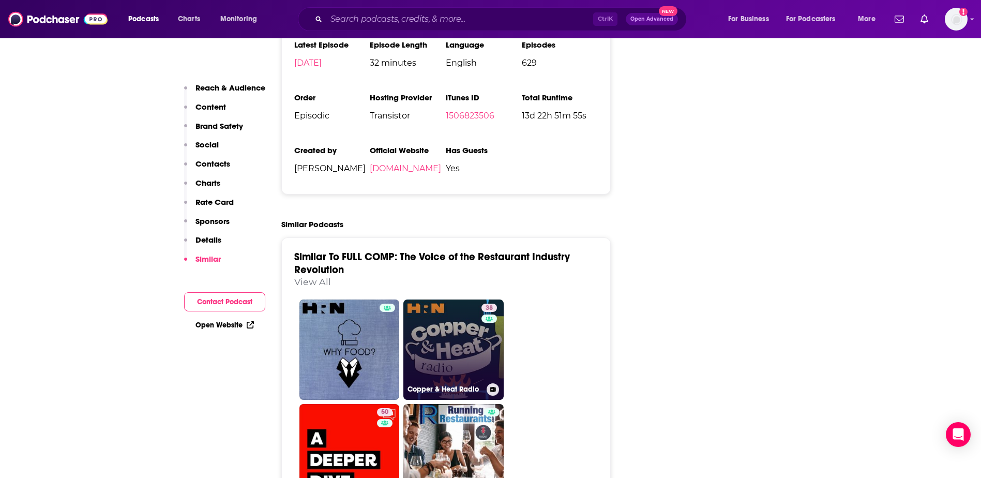
click at [442, 299] on link "38 Copper & Heat Radio" at bounding box center [453, 349] width 100 height 100
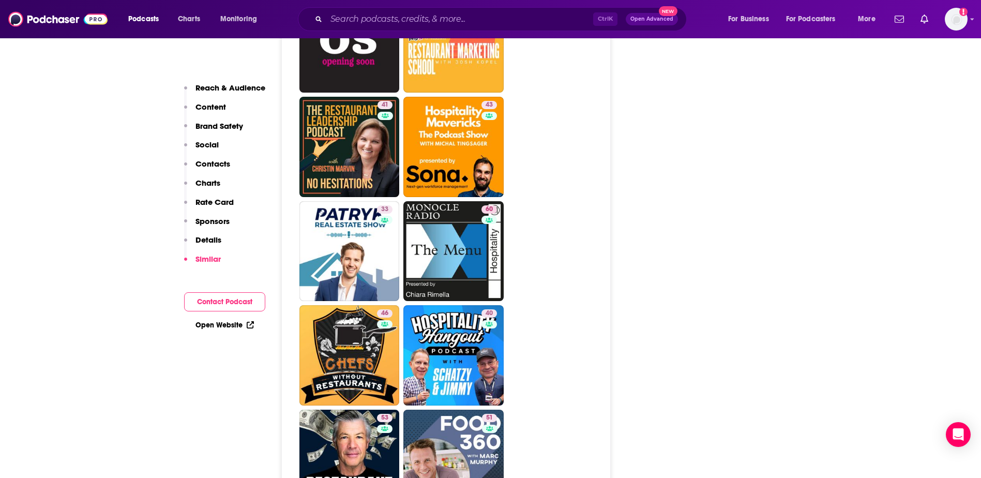
scroll to position [2534, 0]
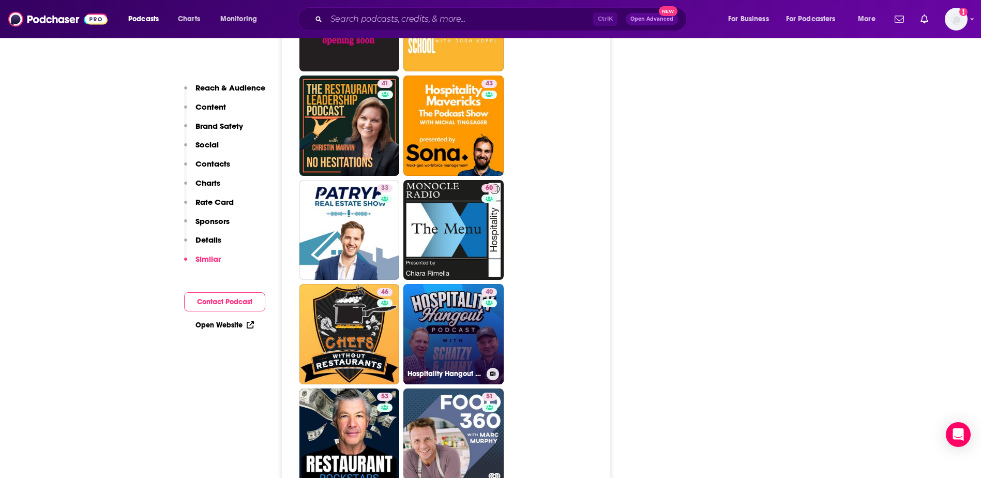
click at [438, 284] on link "40 Hospitality Hangout | Expert Strategies & Industry Trends from Hospitality I…" at bounding box center [453, 334] width 100 height 100
type input "[URL][DOMAIN_NAME]"
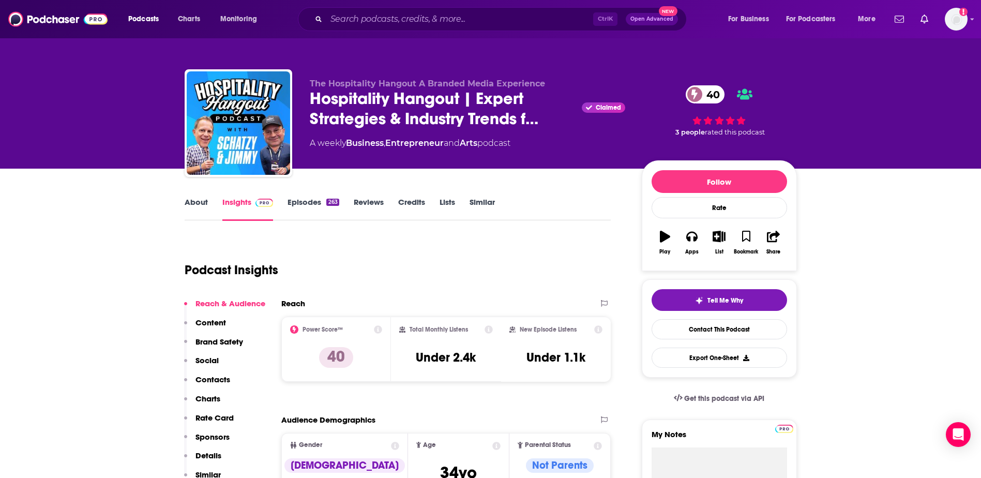
click at [187, 201] on link "About" at bounding box center [196, 209] width 23 height 24
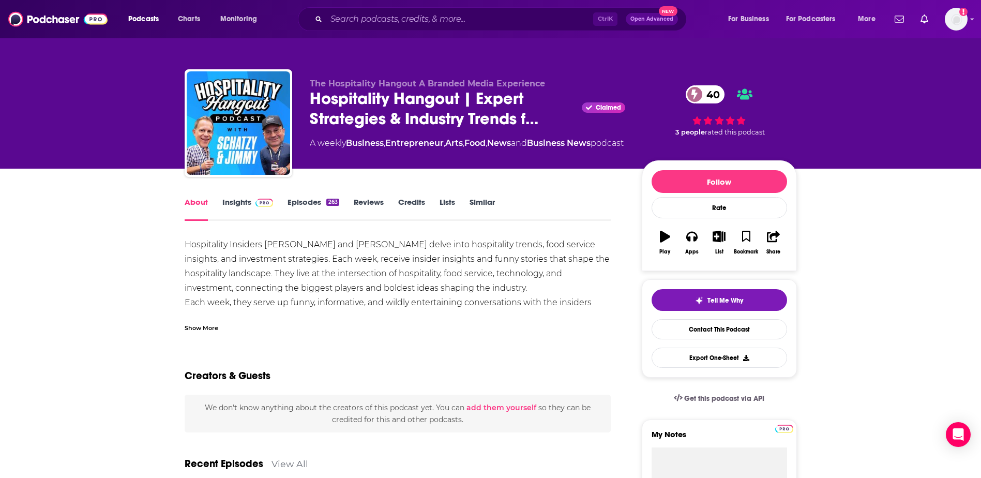
click at [205, 326] on div "Show More" at bounding box center [202, 327] width 34 height 10
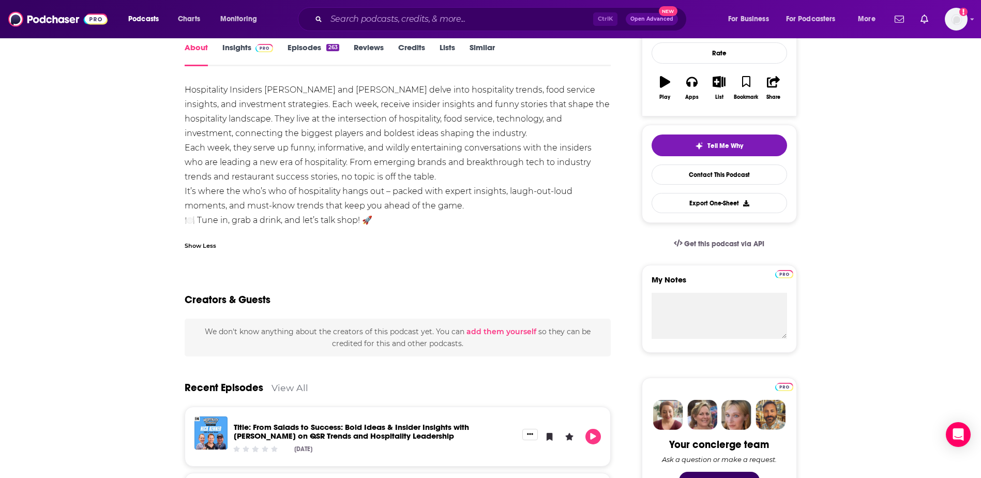
scroll to position [103, 0]
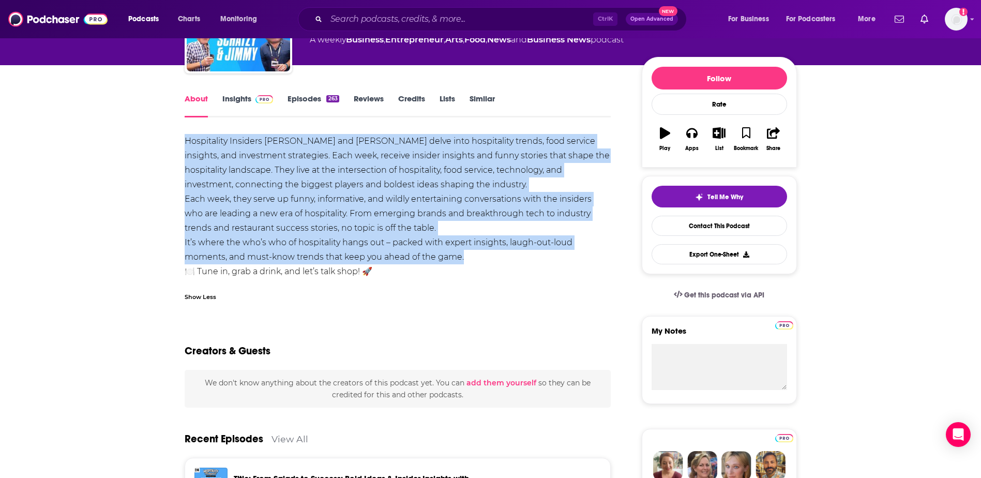
drag, startPoint x: 180, startPoint y: 139, endPoint x: 474, endPoint y: 254, distance: 315.0
copy div "Hospitality Insiders [PERSON_NAME] and [PERSON_NAME] delve into hospitality tre…"
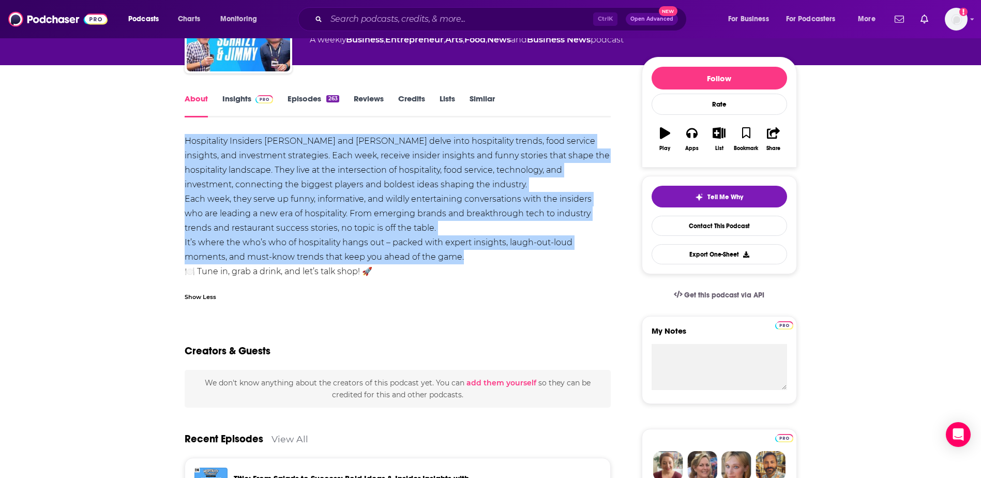
scroll to position [0, 0]
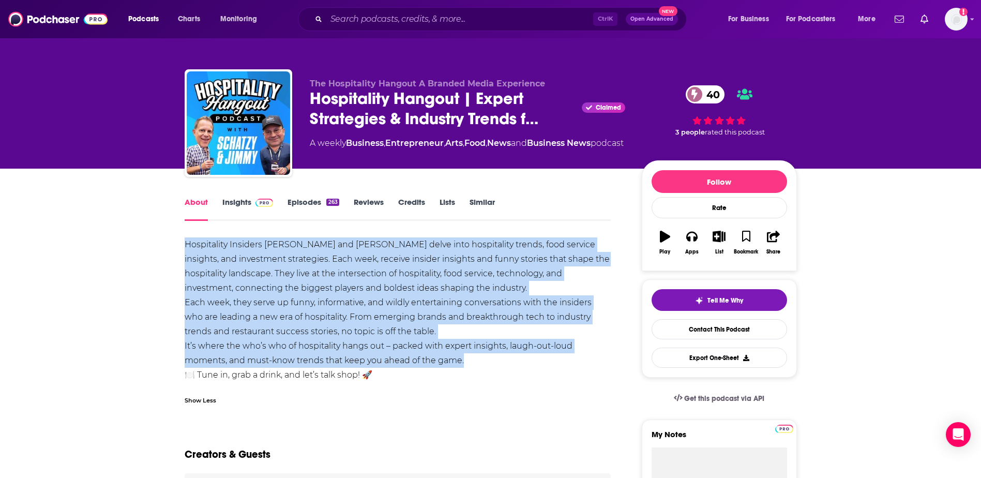
click at [222, 203] on link "Insights" at bounding box center [247, 209] width 51 height 24
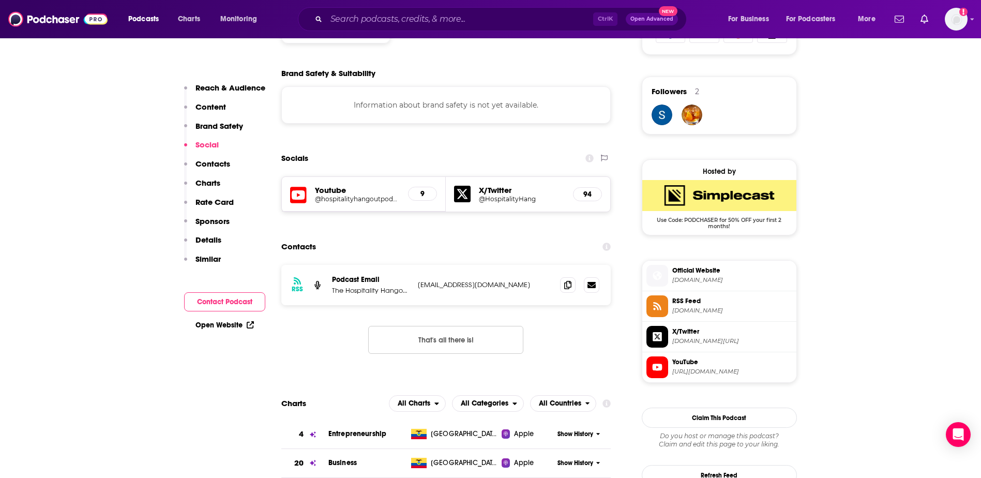
scroll to position [776, 0]
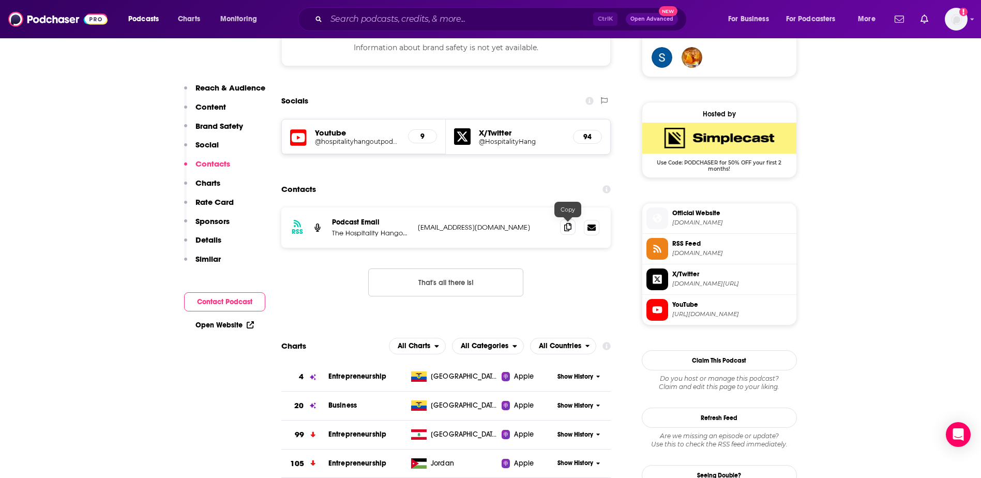
click at [569, 230] on icon at bounding box center [567, 227] width 7 height 8
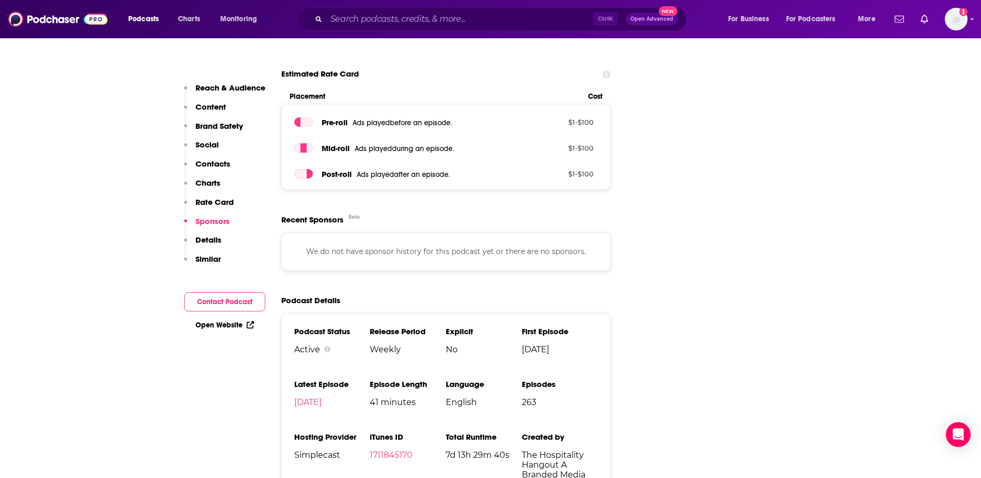
scroll to position [1293, 0]
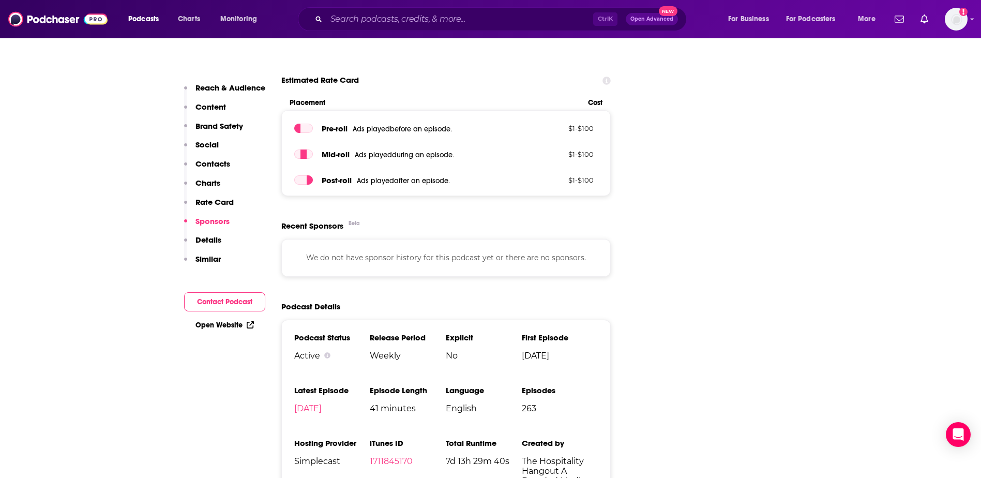
click at [222, 330] on div "Open Website" at bounding box center [224, 324] width 81 height 19
click at [221, 323] on link "Open Website" at bounding box center [224, 325] width 58 height 9
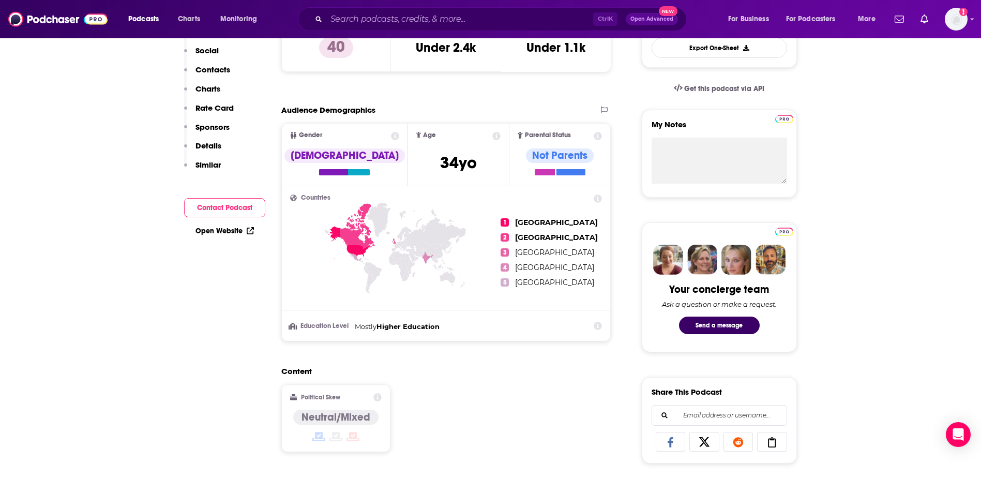
scroll to position [0, 0]
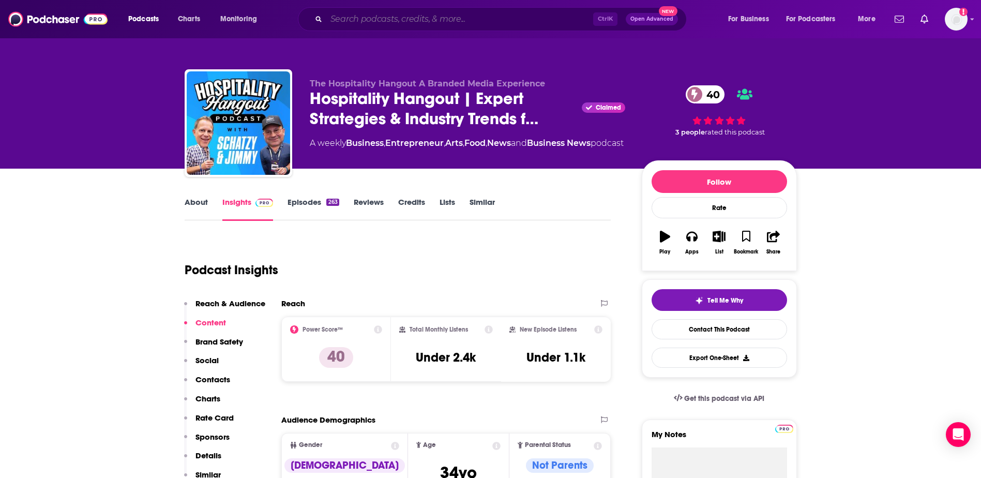
click at [399, 19] on input "Search podcasts, credits, & more..." at bounding box center [459, 19] width 267 height 17
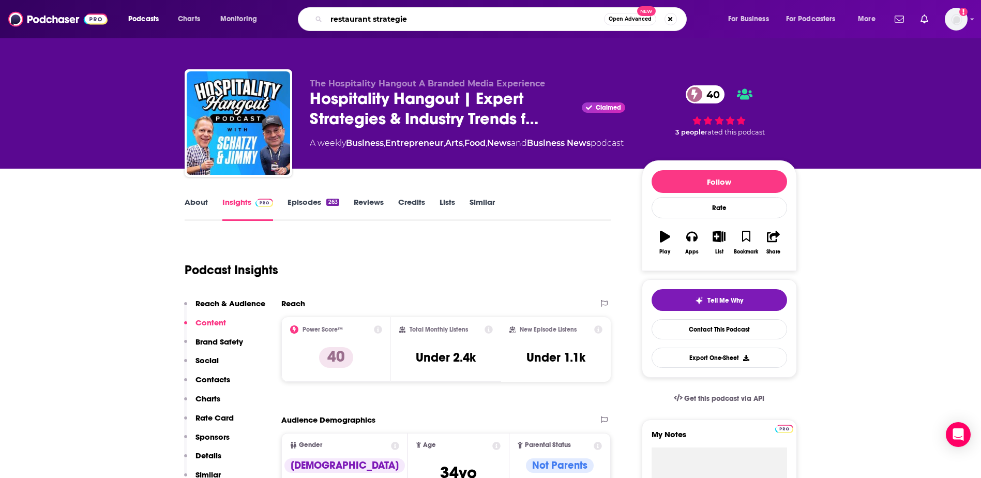
type input "restaurant strategies"
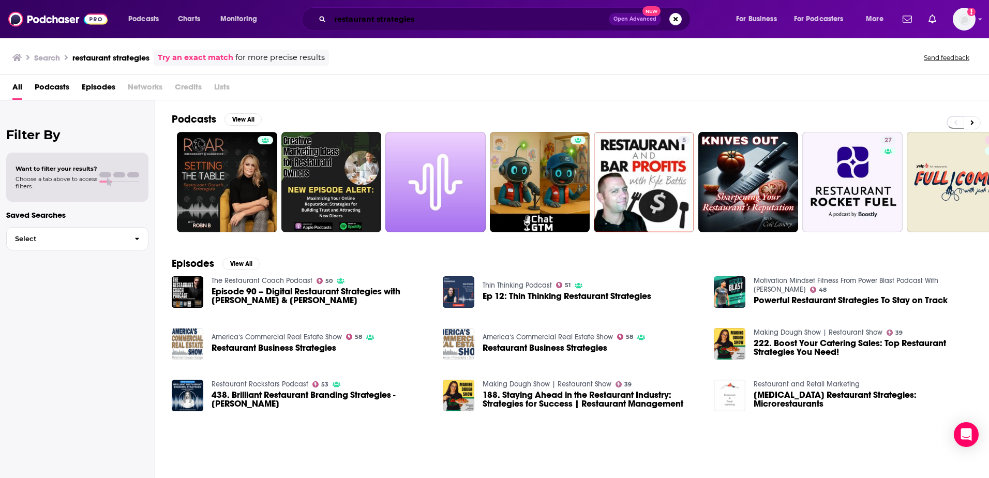
click at [460, 15] on input "restaurant strategies" at bounding box center [469, 19] width 279 height 17
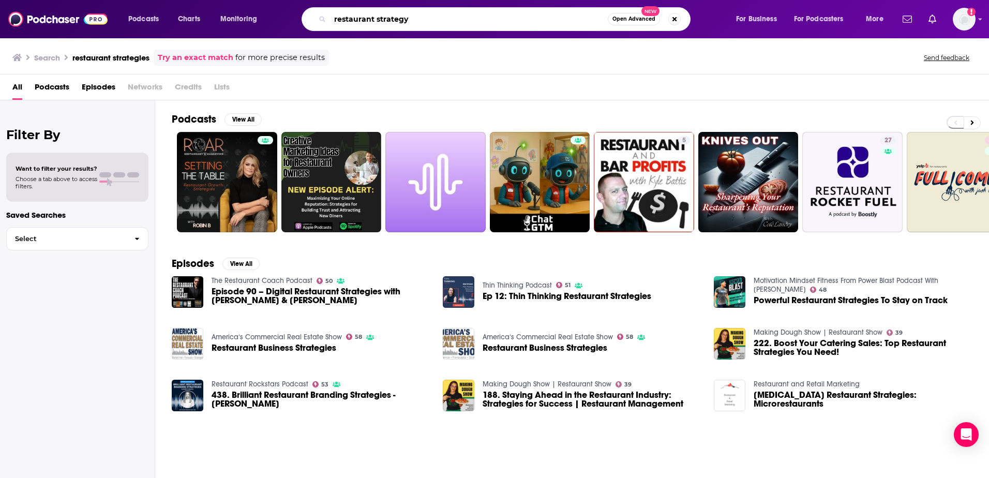
type input "restaurant strategy"
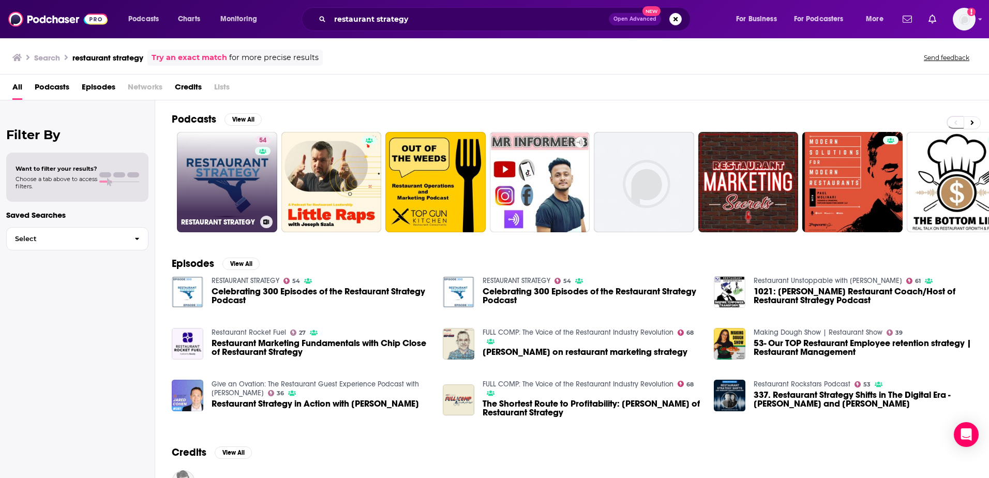
click at [246, 154] on link "54 RESTAURANT STRATEGY" at bounding box center [227, 182] width 100 height 100
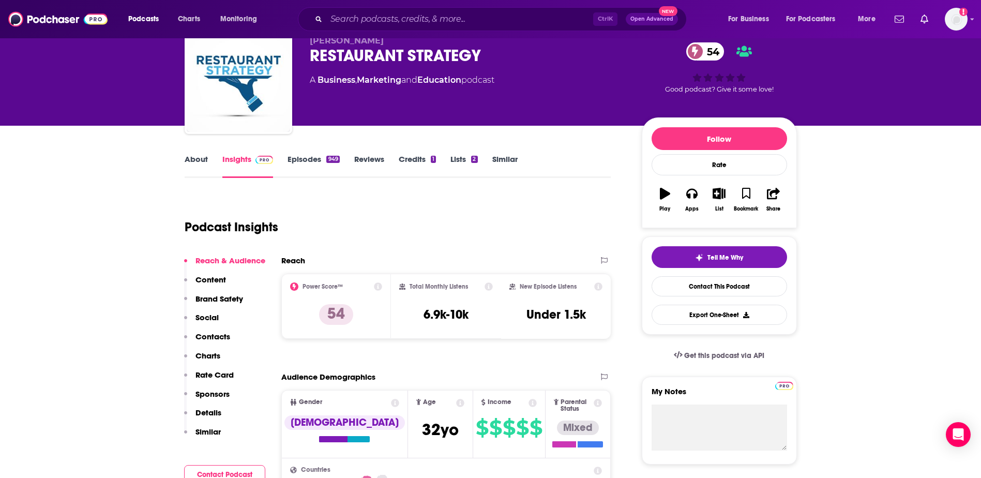
scroll to position [52, 0]
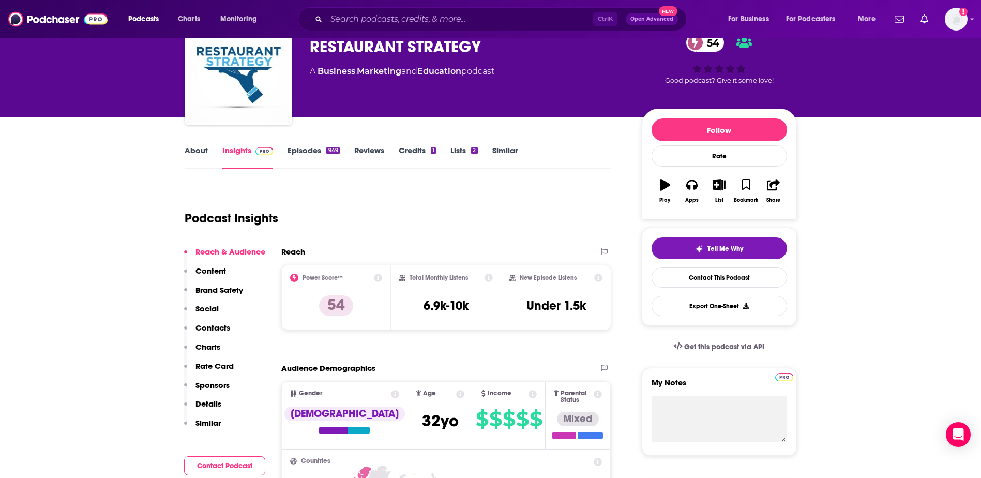
click at [200, 150] on link "About" at bounding box center [196, 157] width 23 height 24
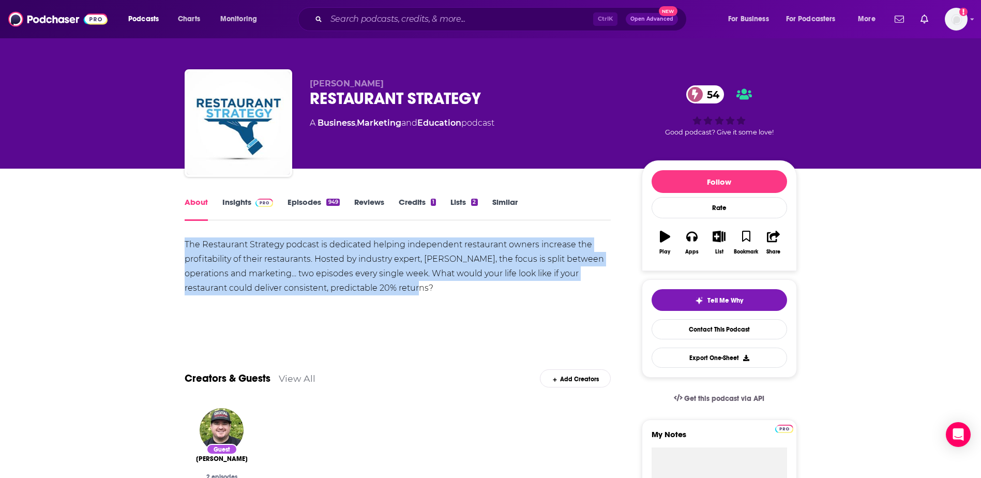
drag, startPoint x: 470, startPoint y: 299, endPoint x: 144, endPoint y: 242, distance: 330.2
copy div "The Restaurant Strategy podcast is dedicated helping independent restaurant own…"
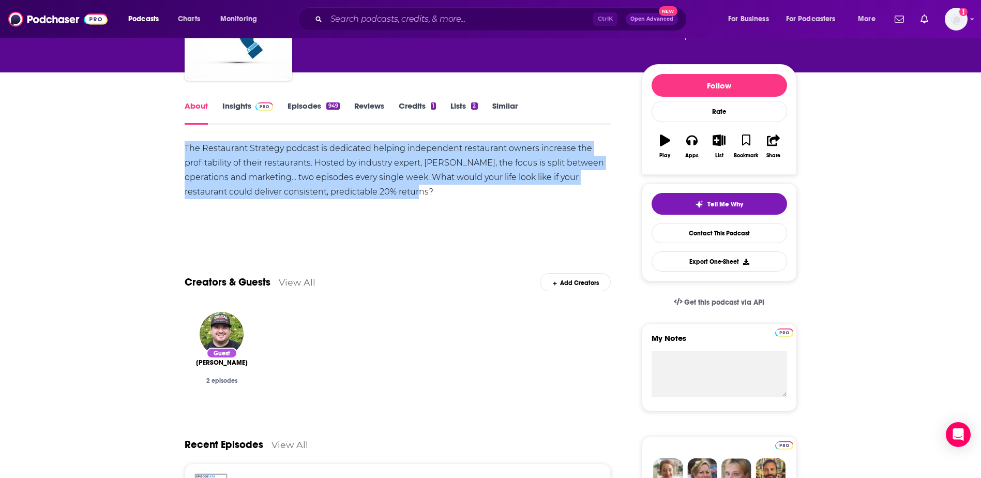
scroll to position [103, 0]
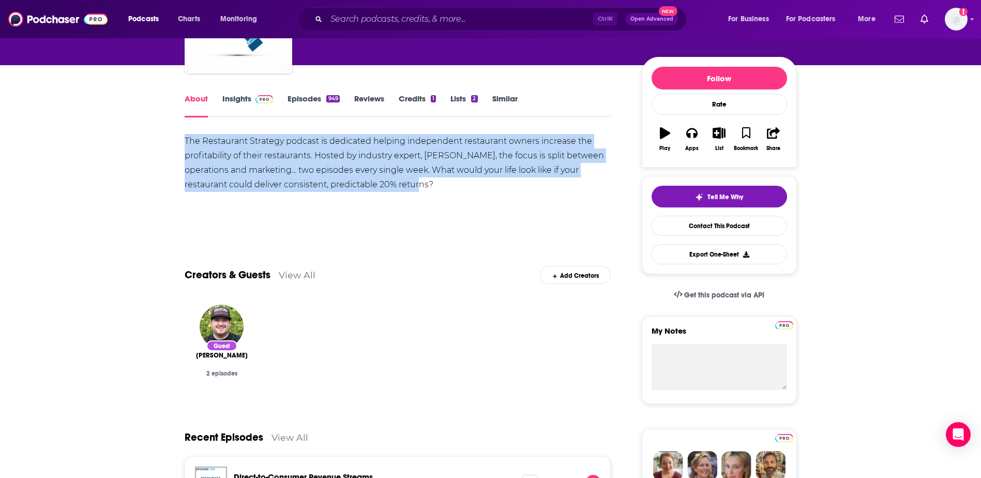
click at [249, 102] on link "Insights" at bounding box center [247, 106] width 51 height 24
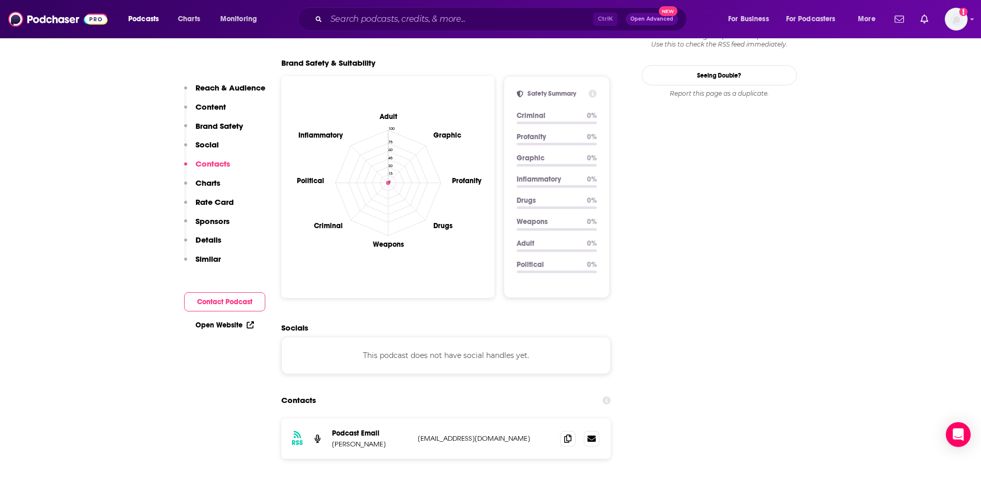
scroll to position [1138, 0]
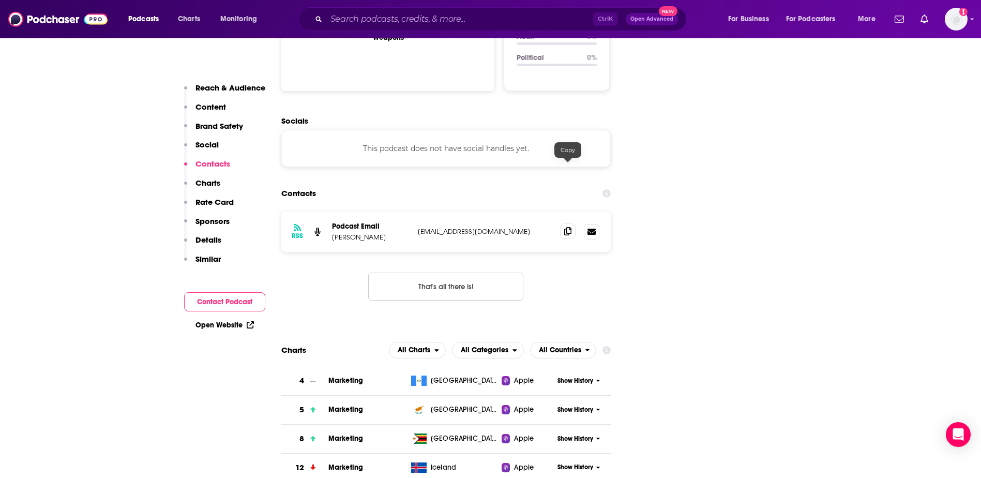
click at [567, 227] on icon at bounding box center [567, 231] width 7 height 8
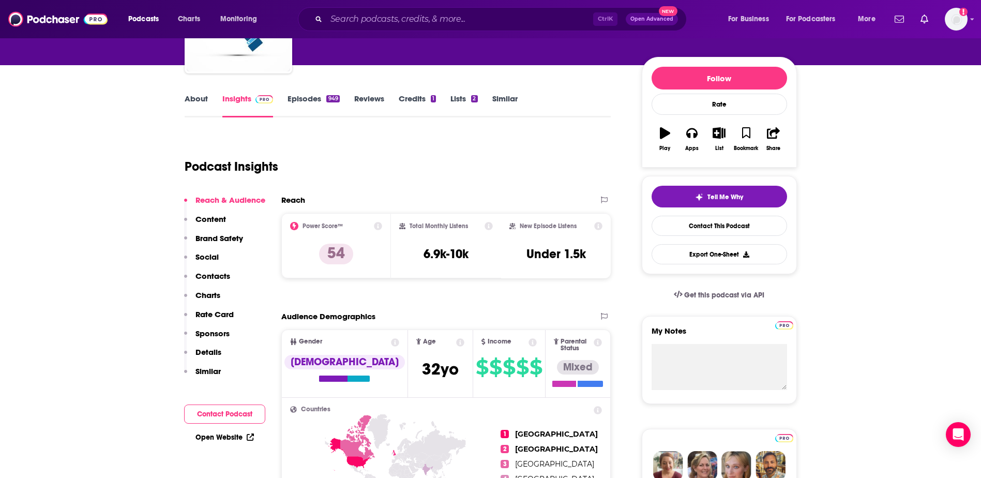
scroll to position [0, 0]
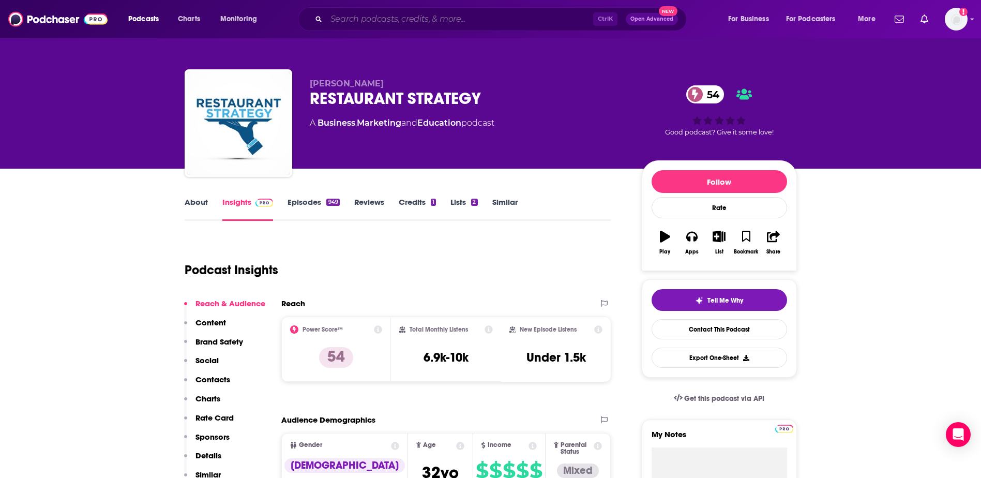
click at [381, 25] on input "Search podcasts, credits, & more..." at bounding box center [459, 19] width 267 height 17
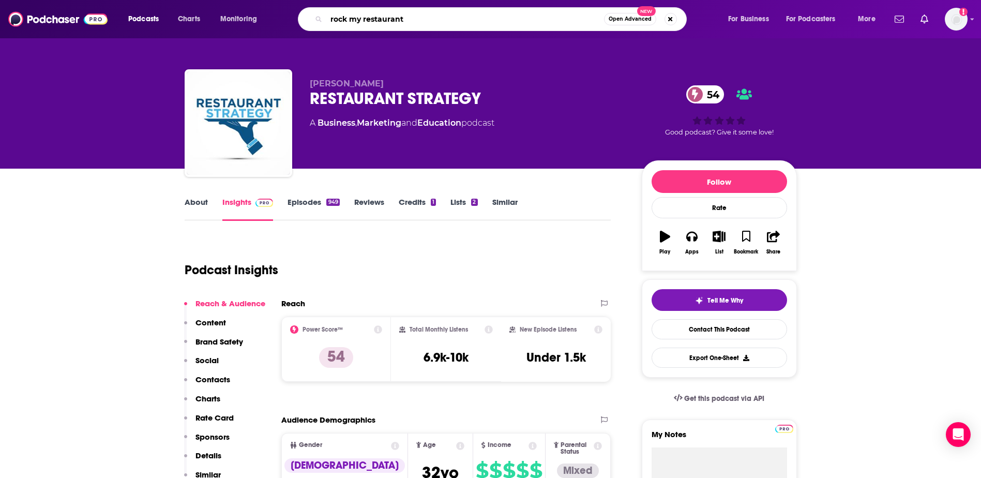
type input "rock my restaurant"
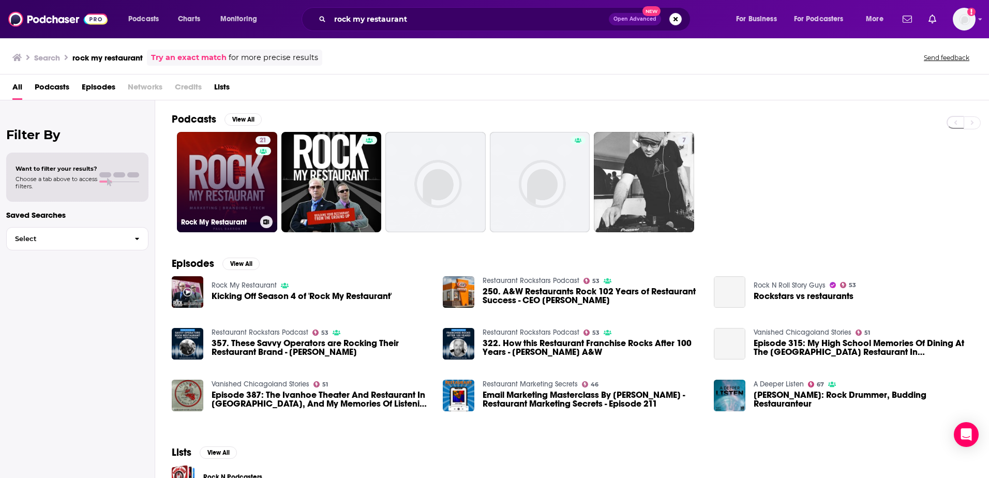
click at [218, 181] on link "21 Rock My Restaurant" at bounding box center [227, 182] width 100 height 100
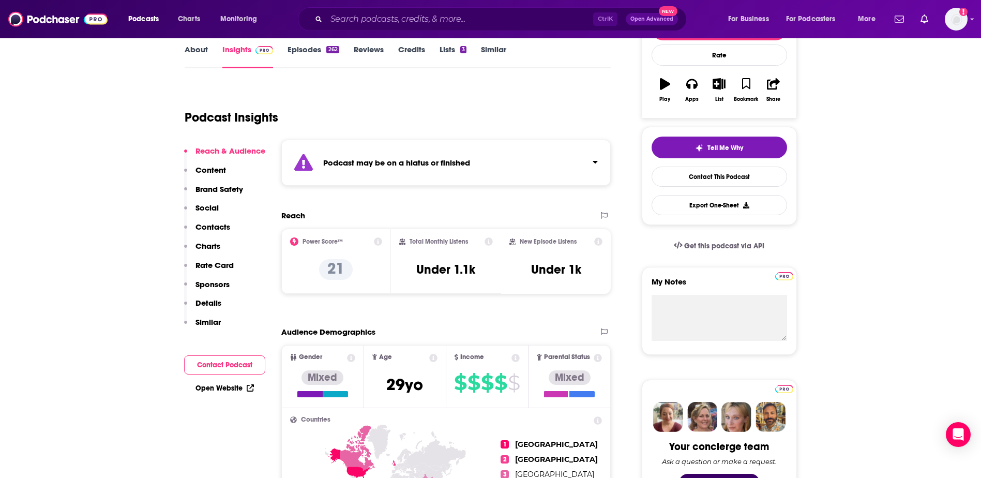
scroll to position [155, 0]
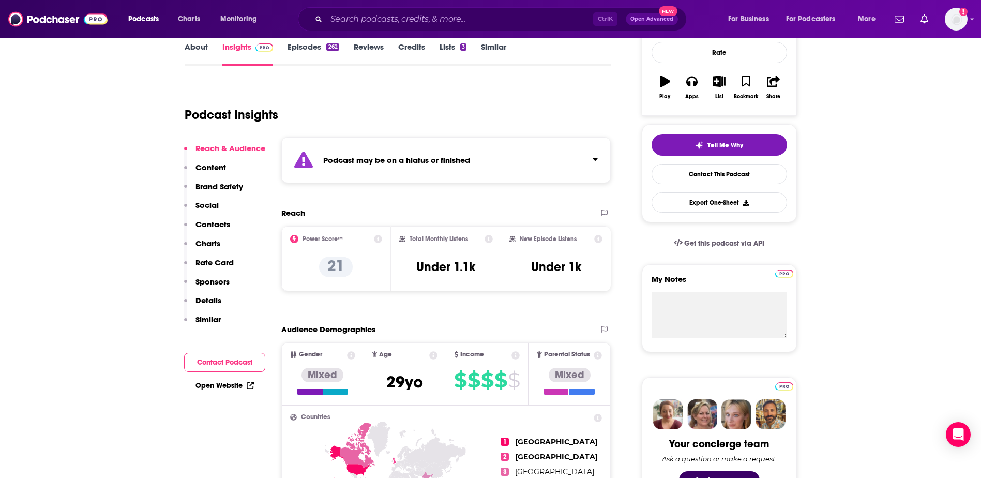
click at [309, 57] on link "Episodes 262" at bounding box center [313, 54] width 51 height 24
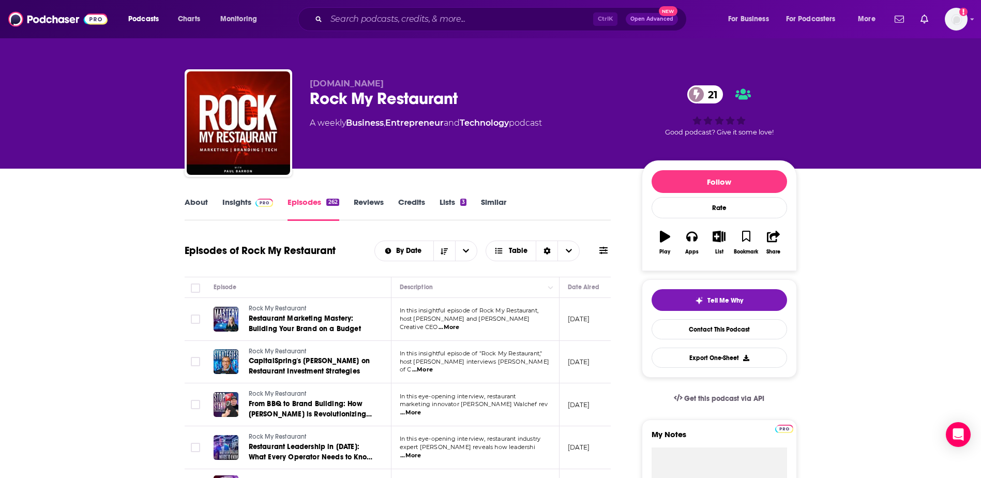
scroll to position [52, 0]
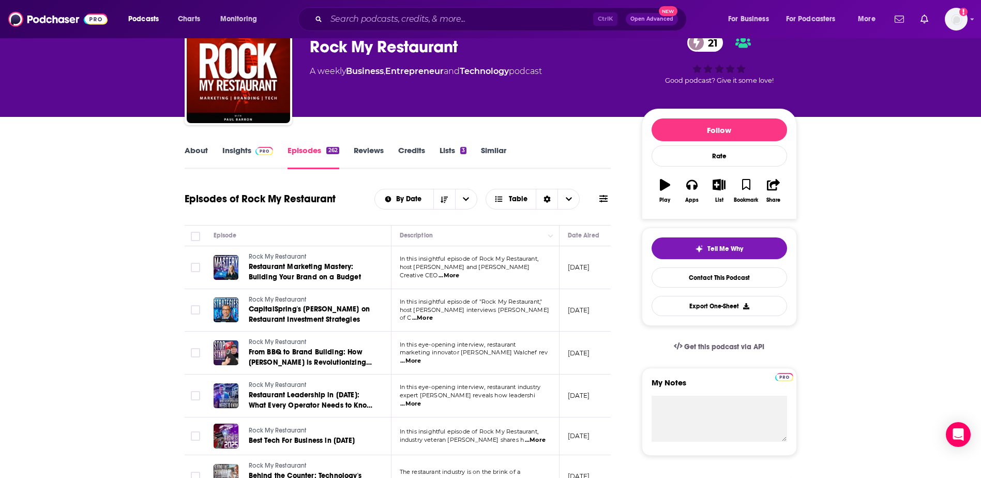
click at [489, 149] on link "Similar" at bounding box center [493, 157] width 25 height 24
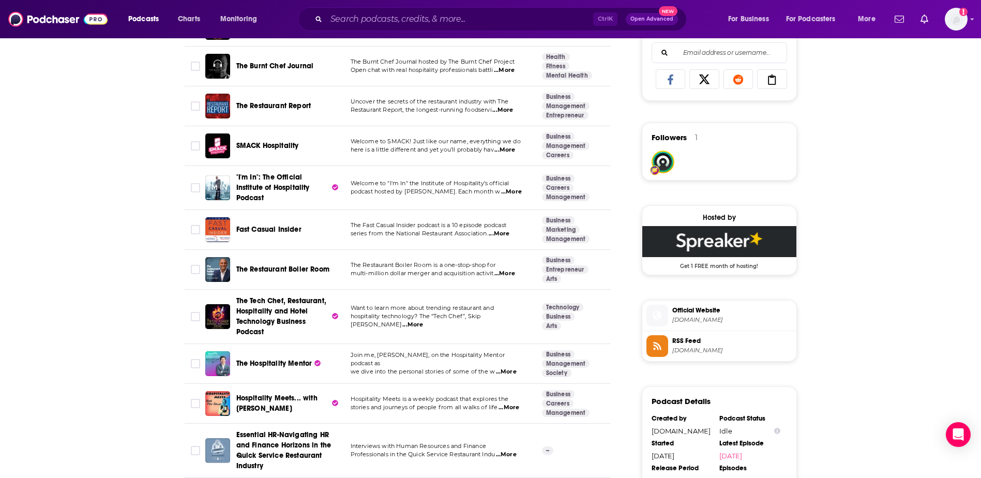
scroll to position [724, 0]
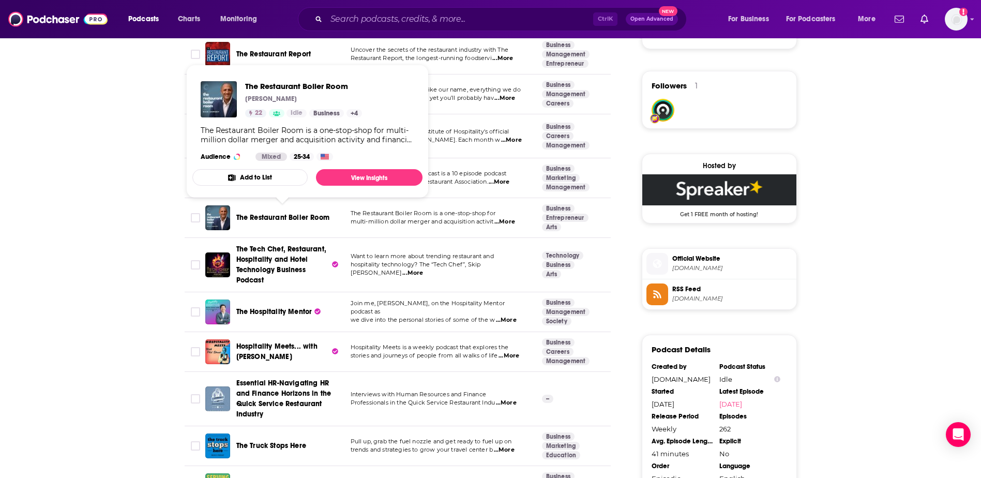
click at [299, 215] on span "The Restaurant Boiler Room" at bounding box center [282, 217] width 93 height 9
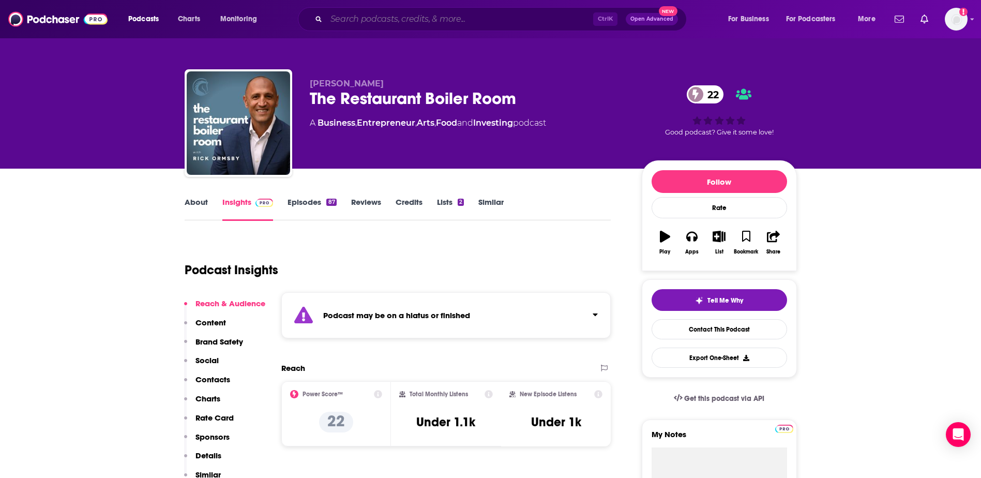
click at [395, 16] on input "Search podcasts, credits, & more..." at bounding box center [459, 19] width 267 height 17
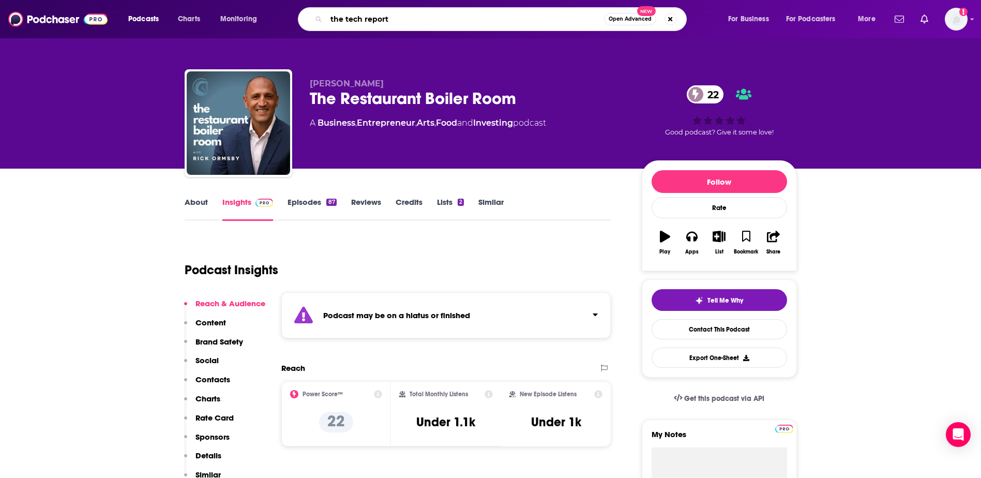
type input "the tech report"
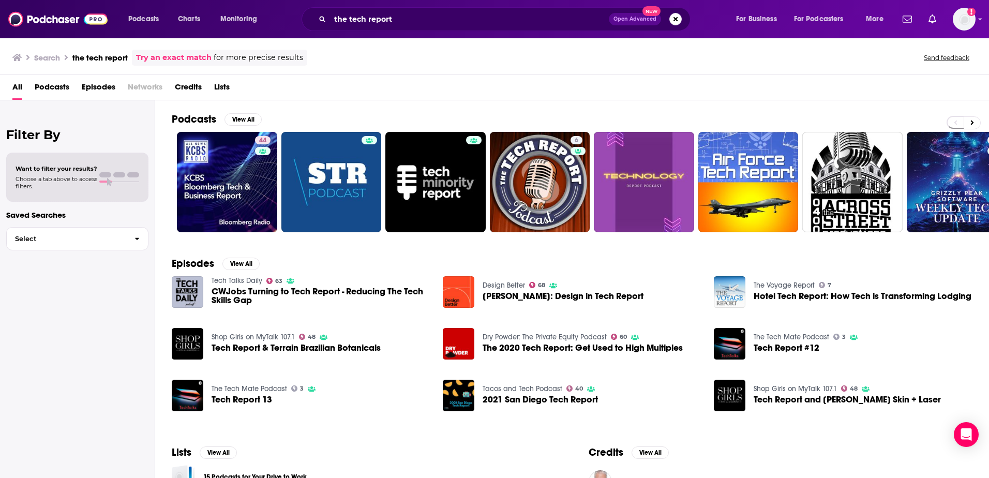
click at [36, 308] on div "Filter By Want to filter your results? Choose a tab above to access filters. Sa…" at bounding box center [77, 339] width 155 height 478
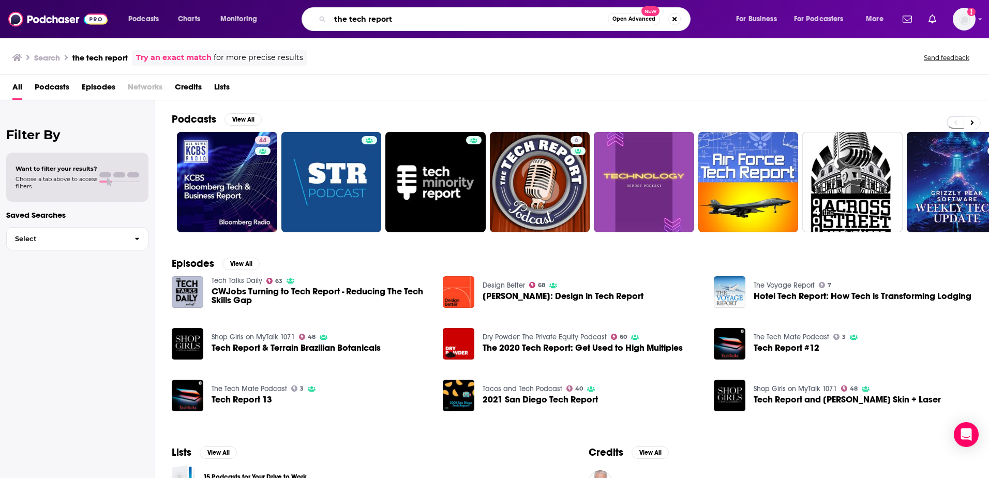
drag, startPoint x: 378, startPoint y: 17, endPoint x: 404, endPoint y: 18, distance: 25.9
click at [401, 18] on input "the tech report" at bounding box center [469, 19] width 278 height 17
type input "t"
type input "a deeper dive"
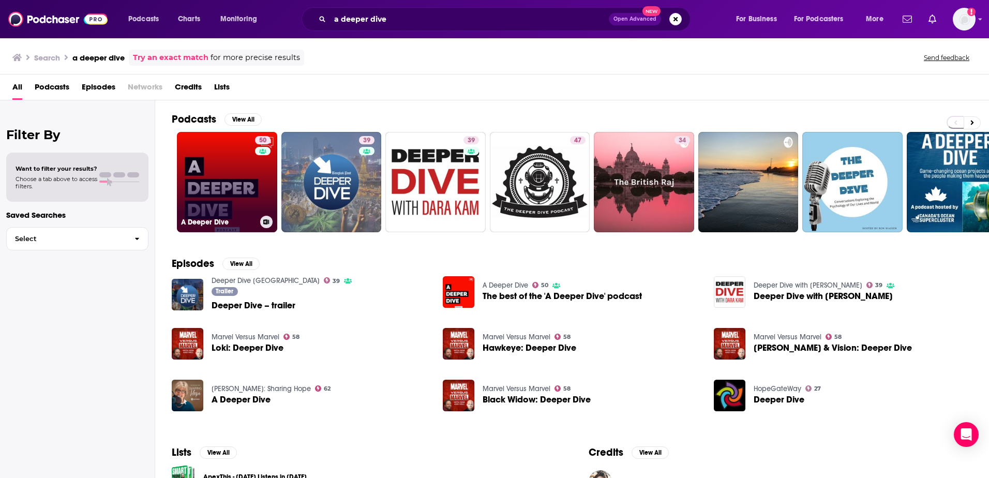
click at [222, 179] on link "50 A Deeper Dive" at bounding box center [227, 182] width 100 height 100
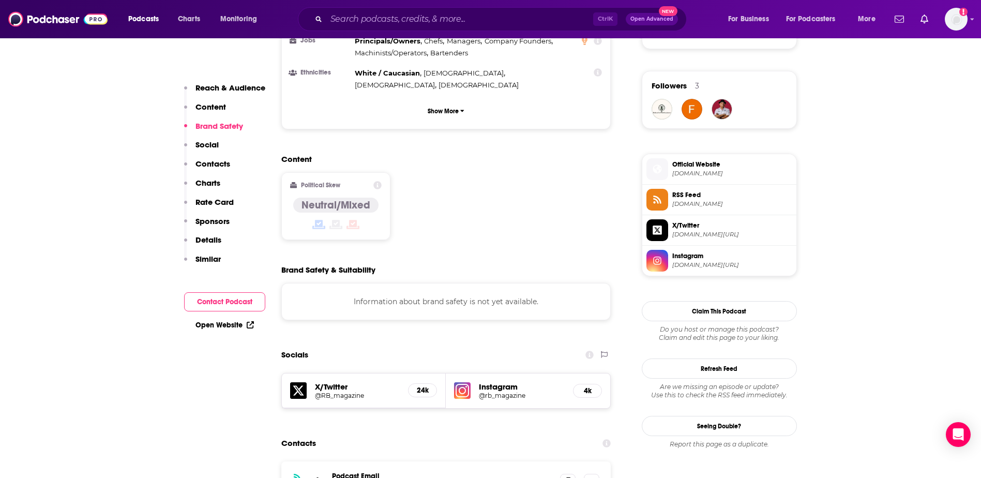
scroll to position [879, 0]
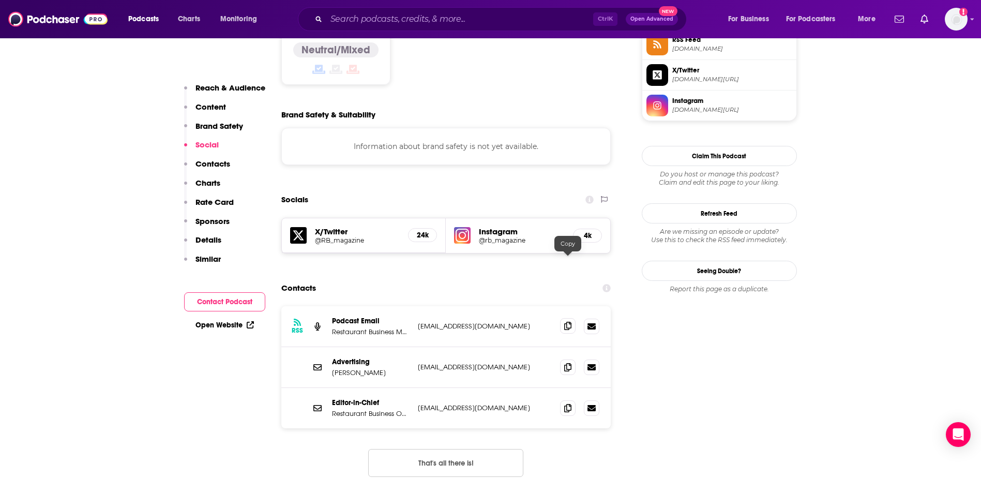
click at [567, 322] on icon at bounding box center [567, 326] width 7 height 8
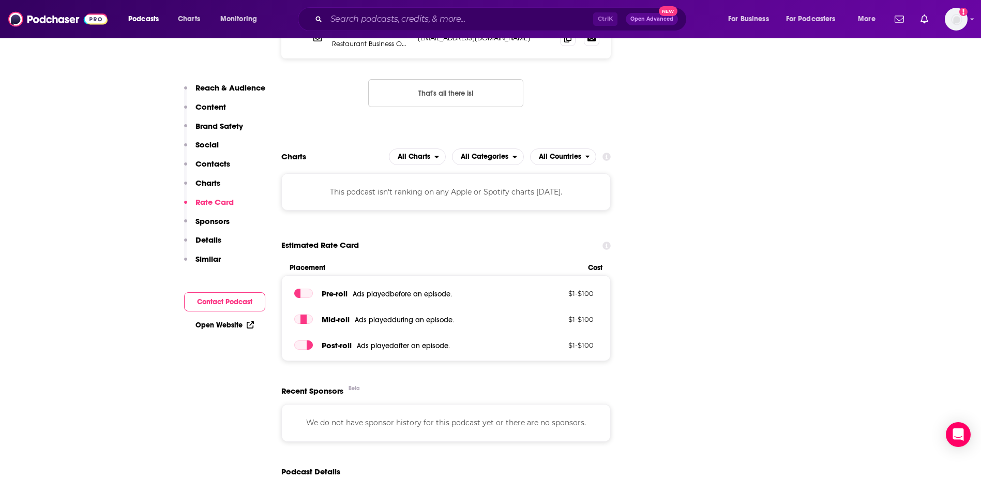
scroll to position [1293, 0]
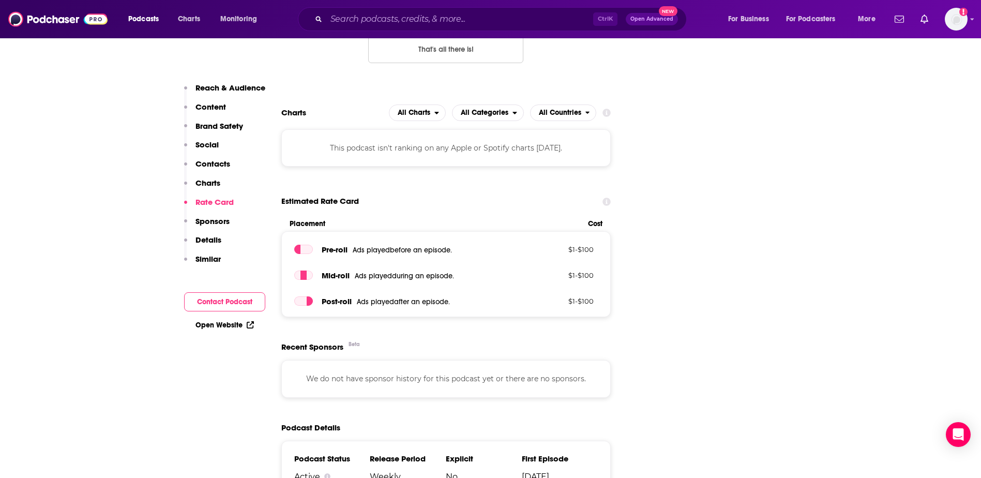
click at [213, 227] on button "Sponsors" at bounding box center [207, 225] width 46 height 19
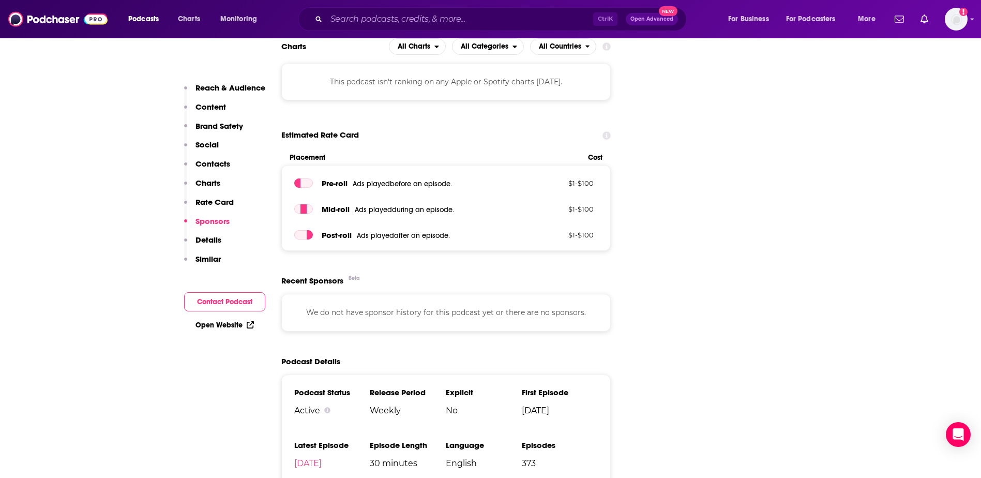
scroll to position [1427, 0]
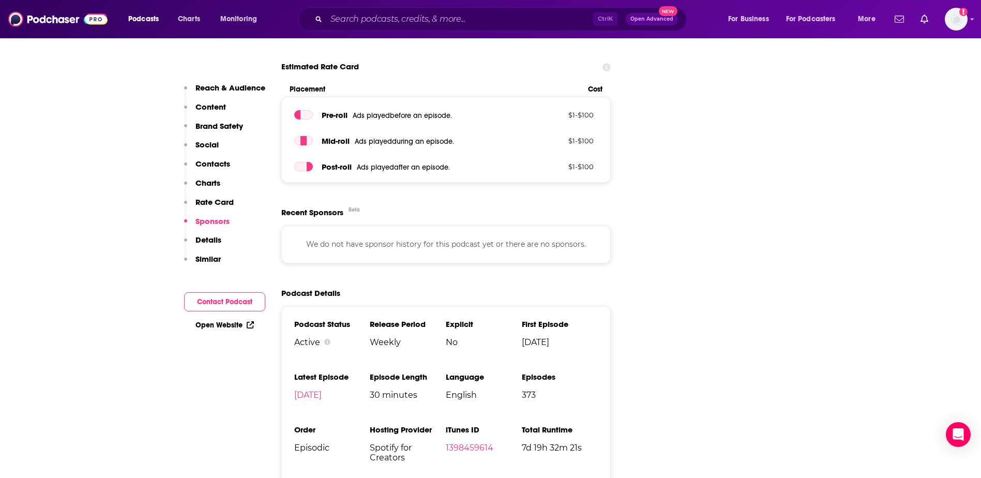
click at [206, 258] on p "Similar" at bounding box center [207, 259] width 25 height 10
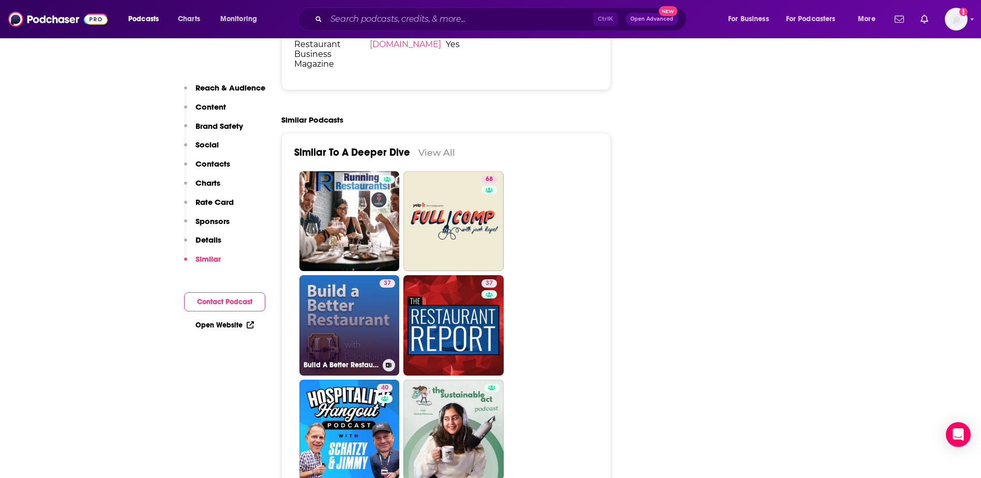
scroll to position [1904, 0]
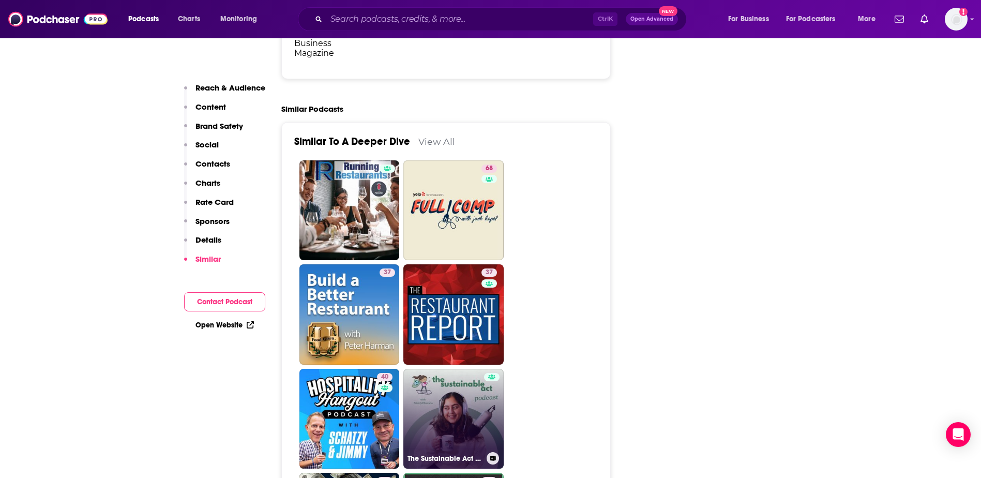
click at [464, 369] on link "The Sustainable Act with [PERSON_NAME]" at bounding box center [453, 419] width 100 height 100
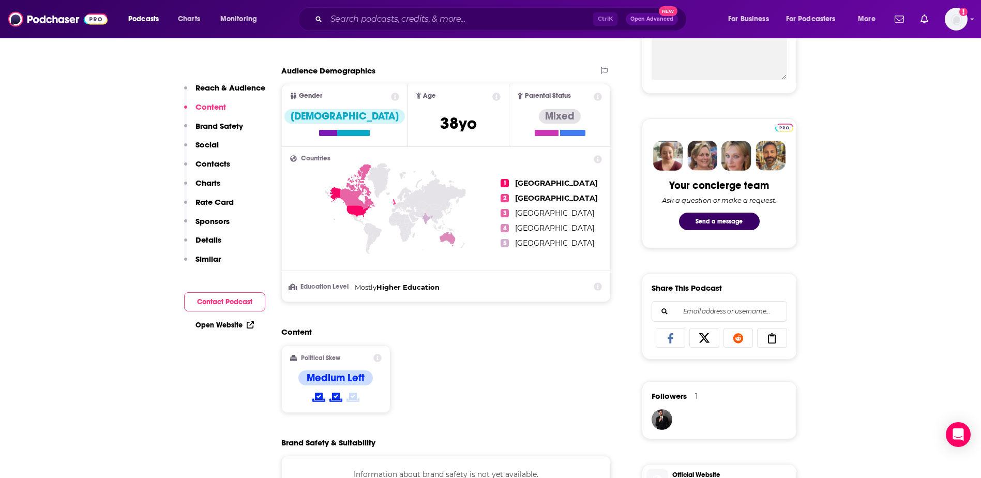
scroll to position [621, 0]
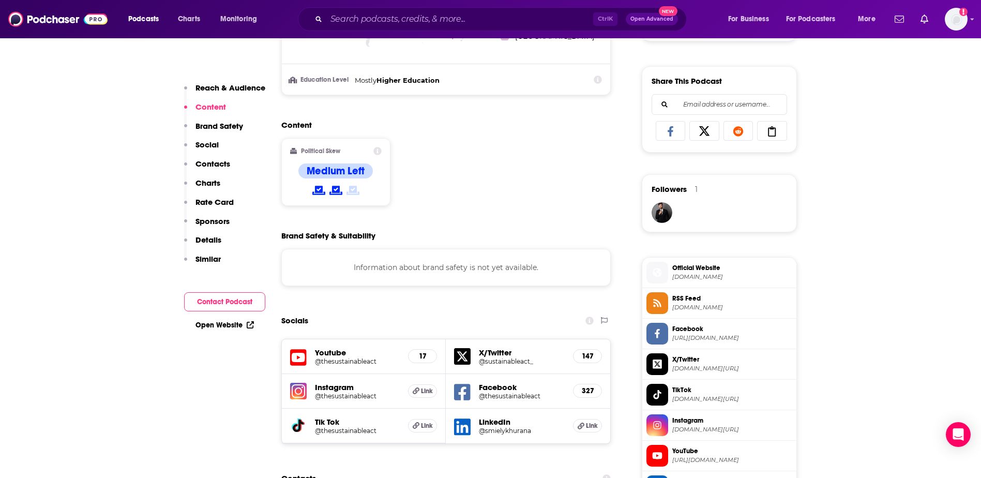
click at [222, 325] on link "Open Website" at bounding box center [224, 325] width 58 height 9
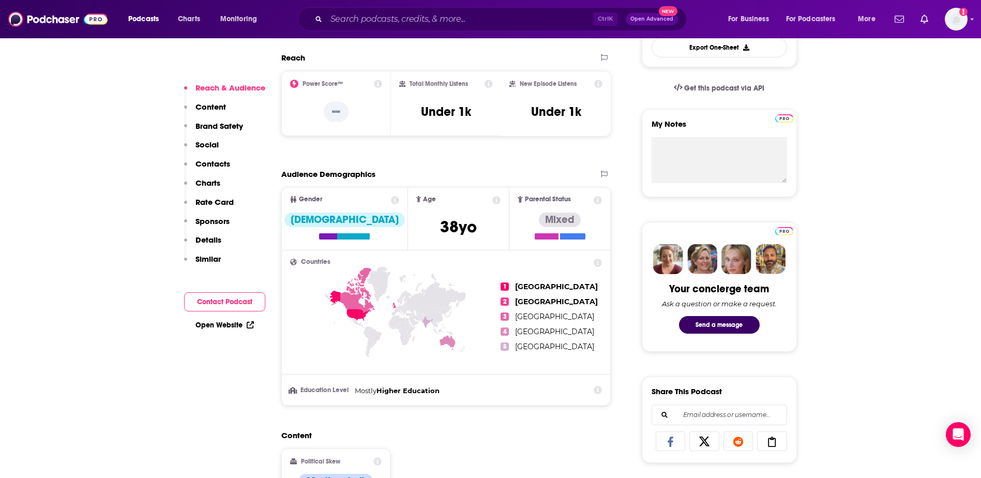
scroll to position [0, 0]
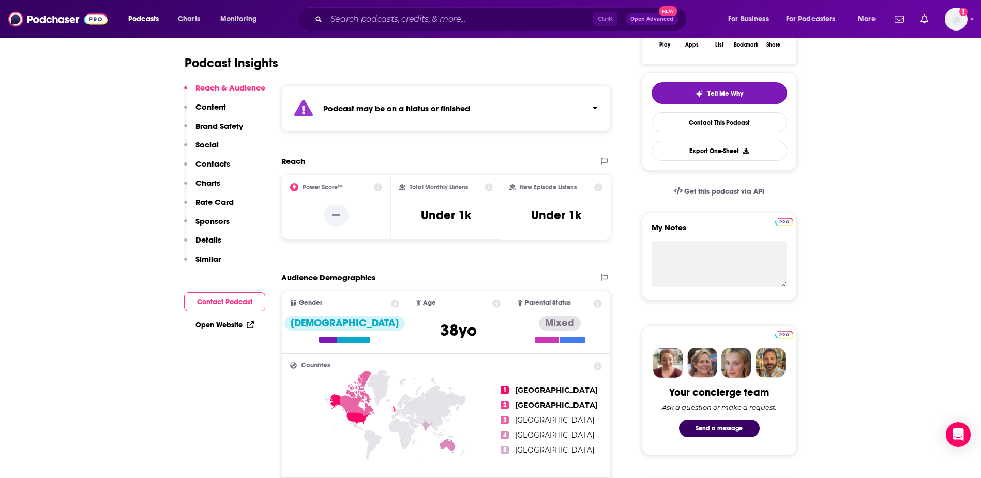
click at [215, 254] on p "Similar" at bounding box center [207, 259] width 25 height 10
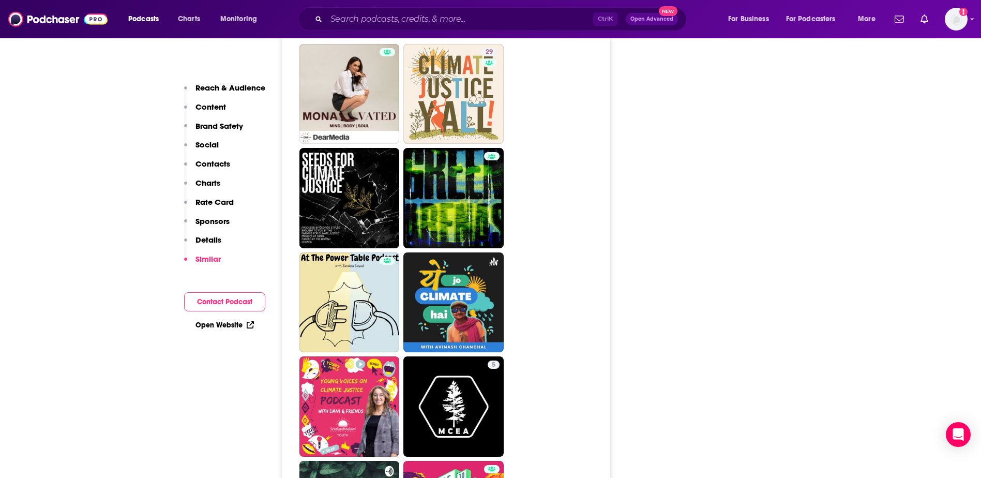
scroll to position [1902, 0]
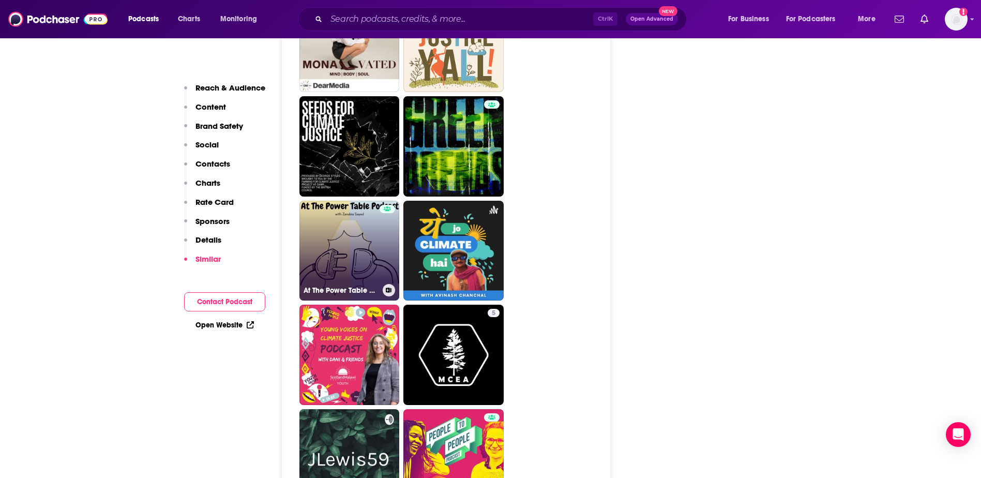
click at [367, 251] on link "At The Power Table Podcast" at bounding box center [349, 251] width 100 height 100
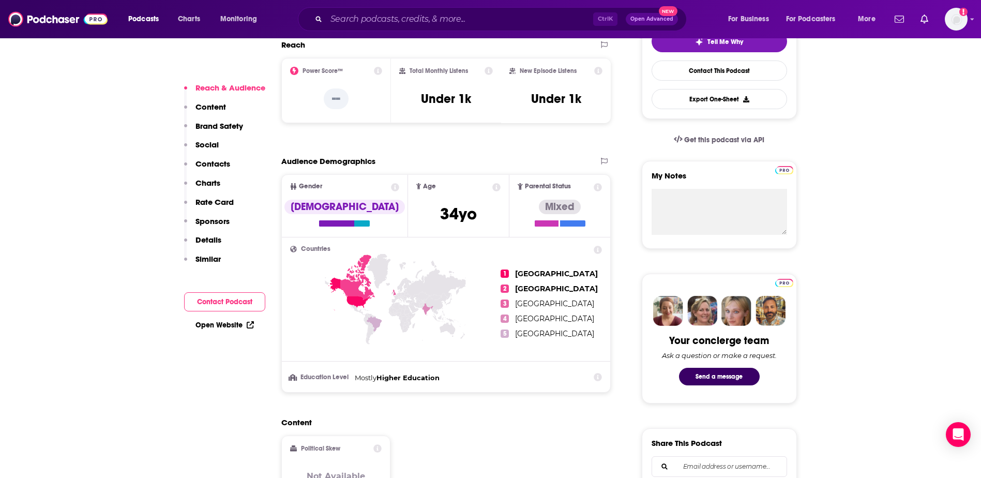
scroll to position [465, 0]
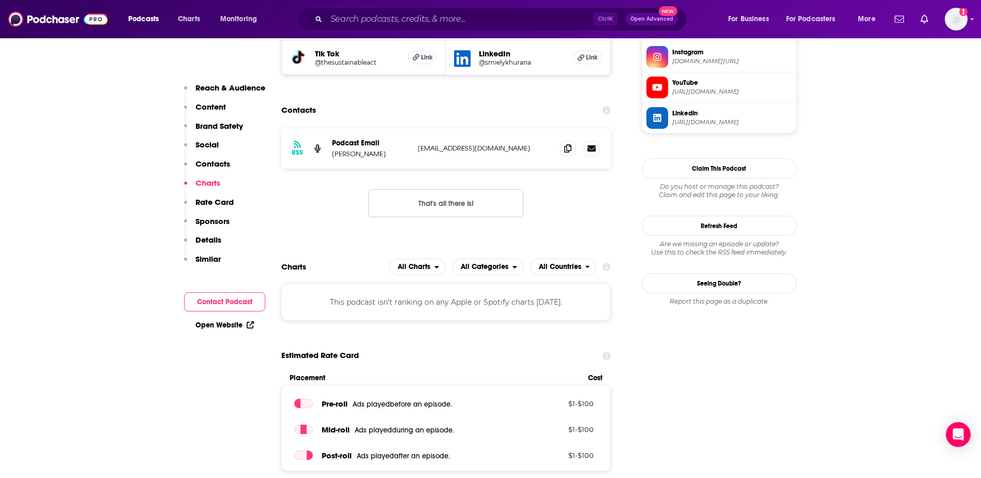
scroll to position [879, 0]
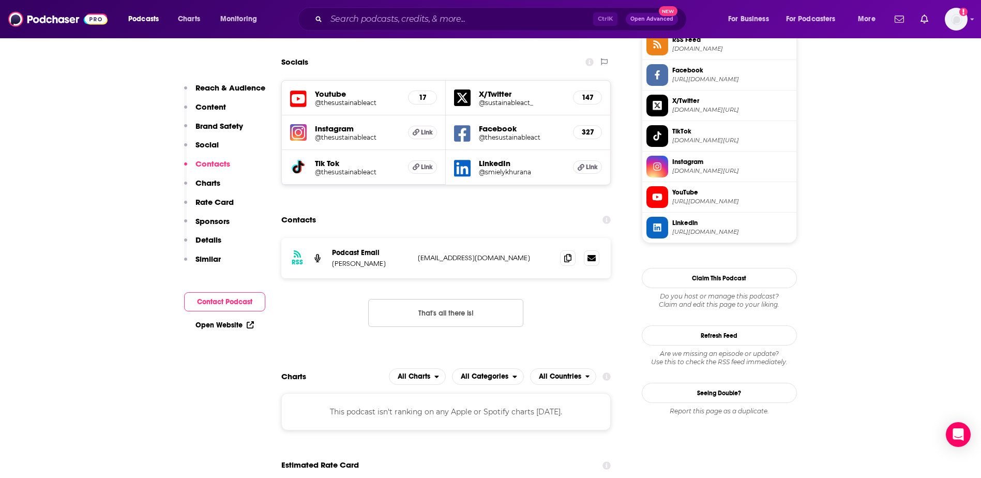
type input "[URL][DOMAIN_NAME]"
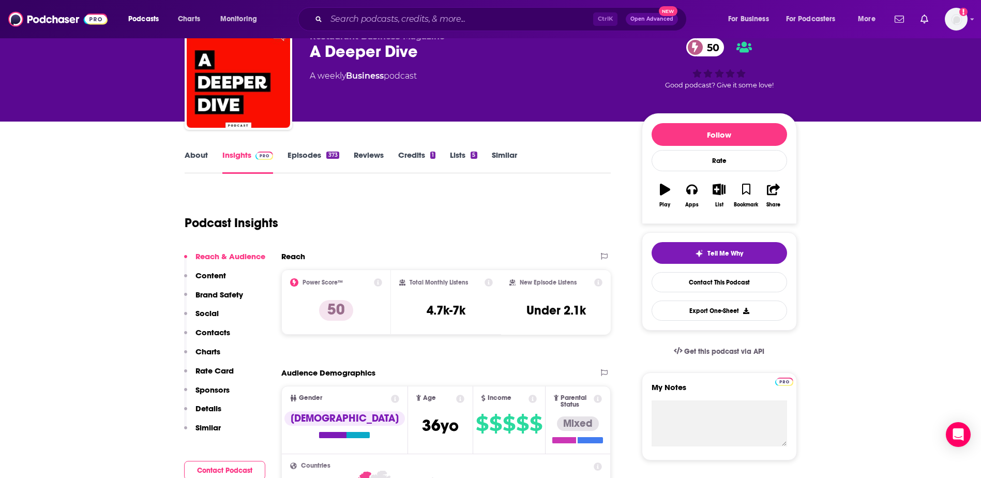
scroll to position [52, 0]
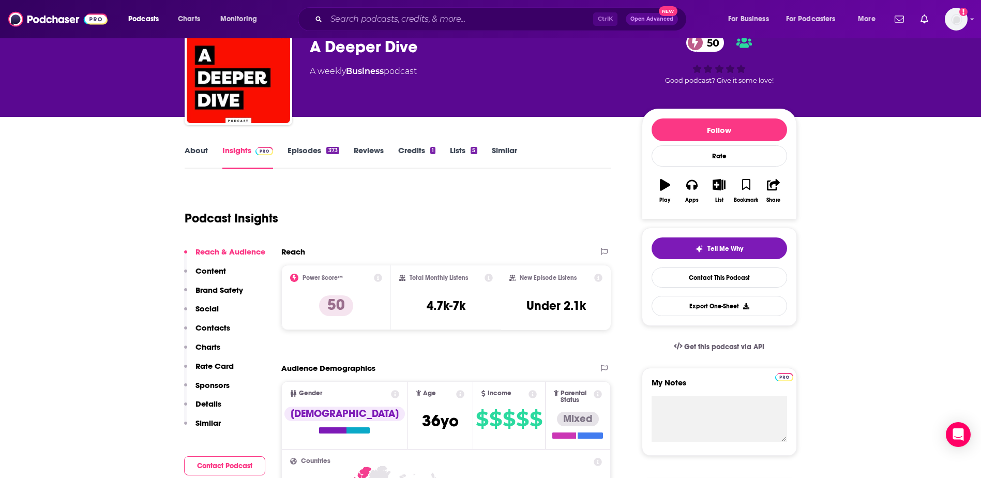
click at [198, 153] on link "About" at bounding box center [196, 157] width 23 height 24
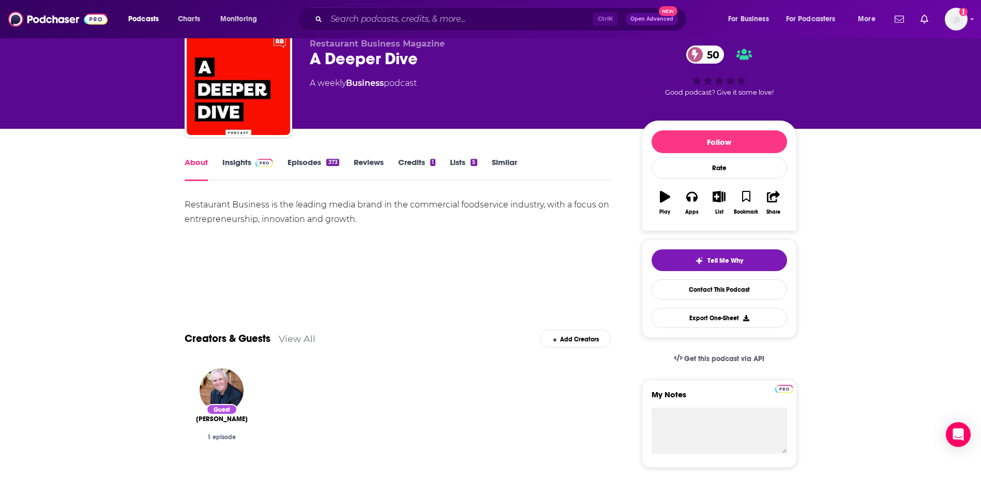
scroll to position [52, 0]
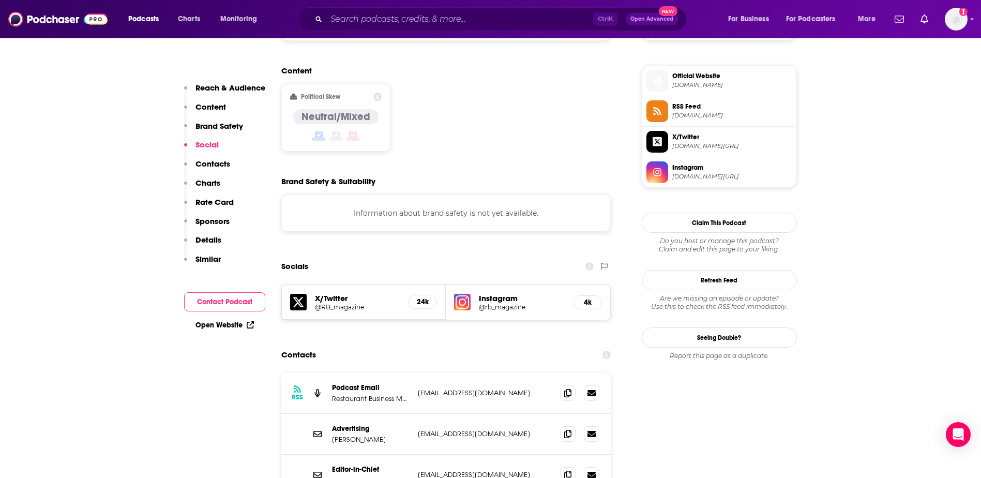
scroll to position [827, 0]
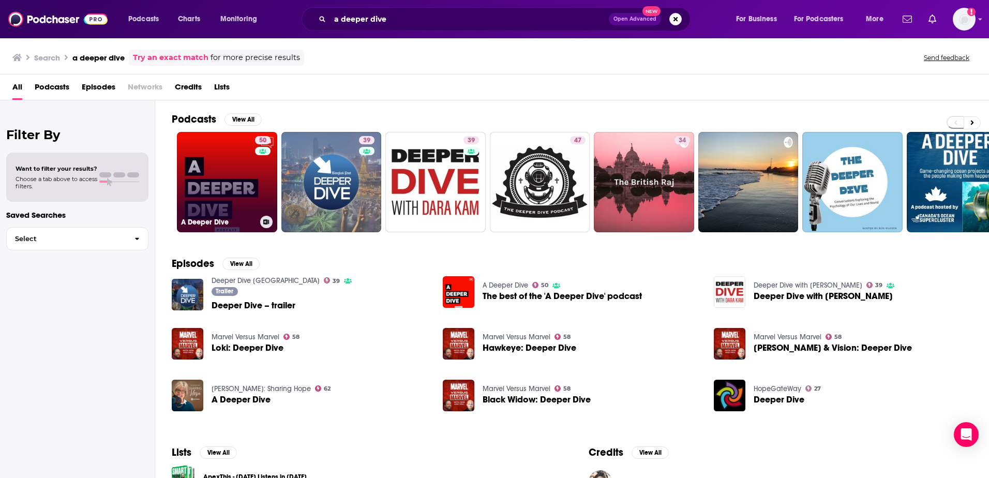
click at [203, 176] on link "50 A Deeper Dive" at bounding box center [227, 182] width 100 height 100
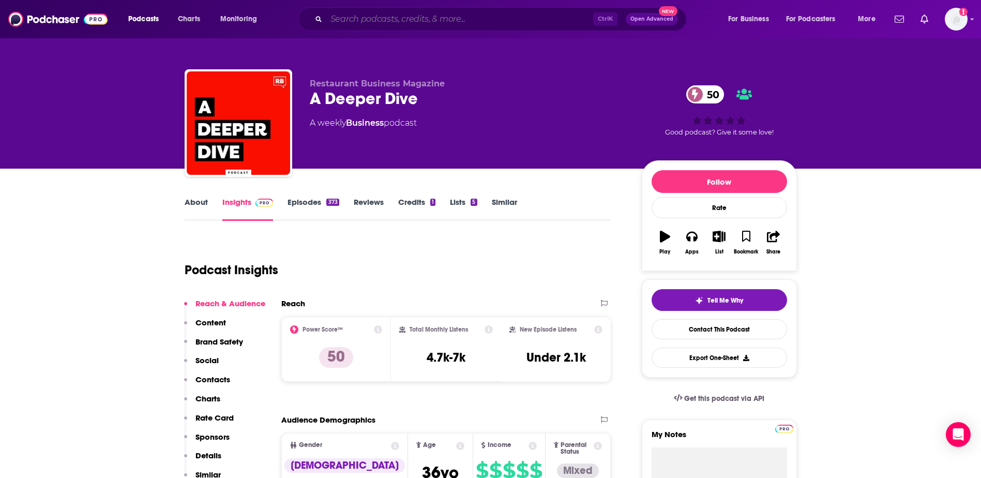
click at [396, 23] on input "Search podcasts, credits, & more..." at bounding box center [459, 19] width 267 height 17
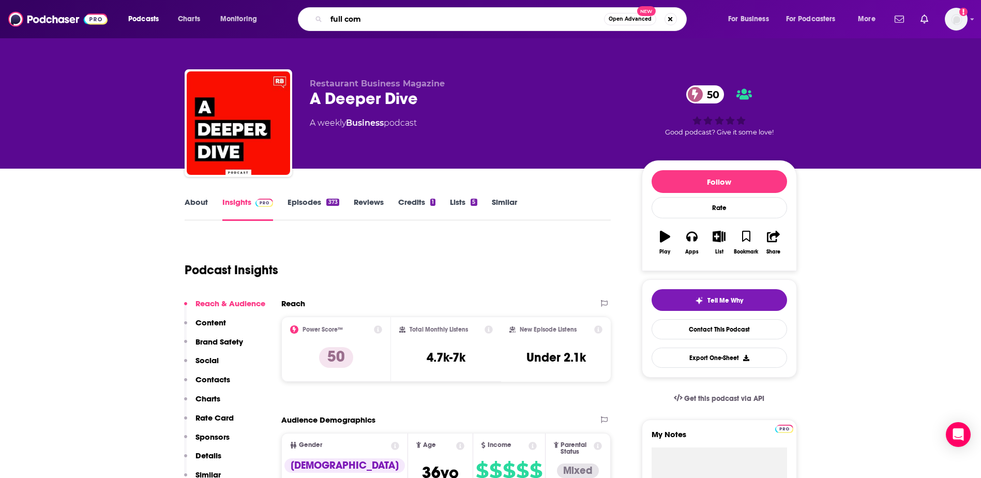
type input "full comp"
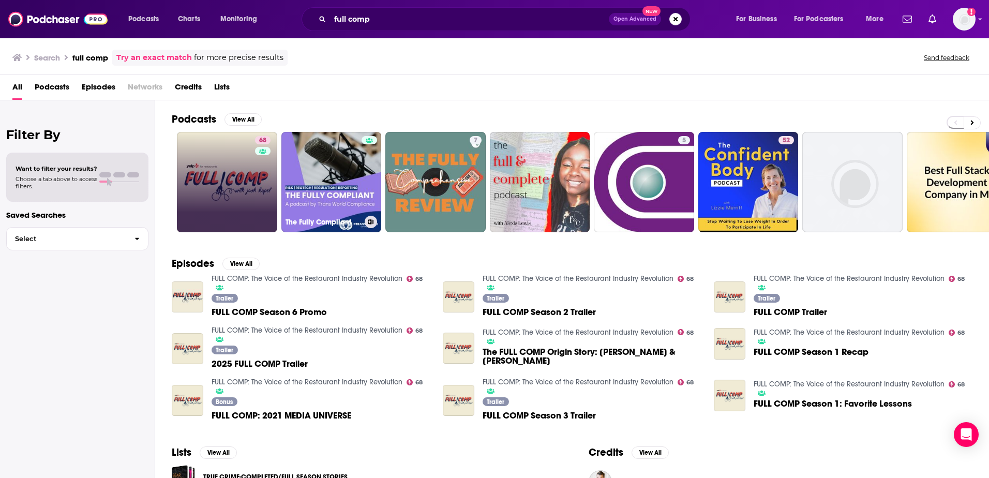
click at [225, 160] on link "68" at bounding box center [227, 182] width 100 height 100
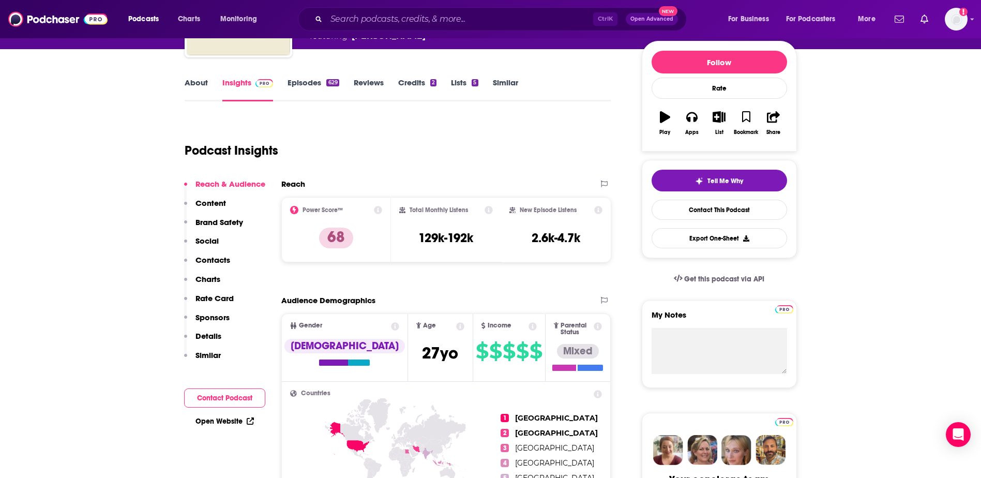
scroll to position [259, 0]
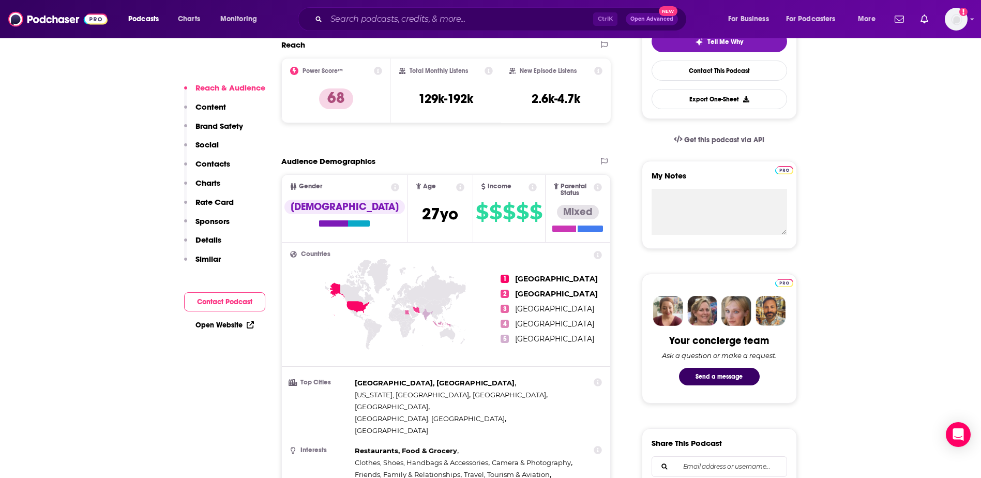
click at [209, 257] on p "Similar" at bounding box center [207, 259] width 25 height 10
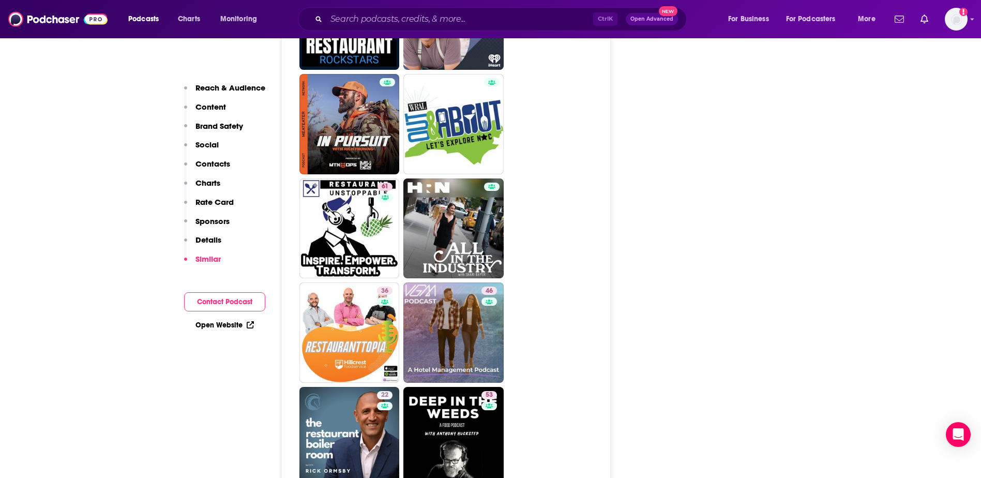
scroll to position [2984, 0]
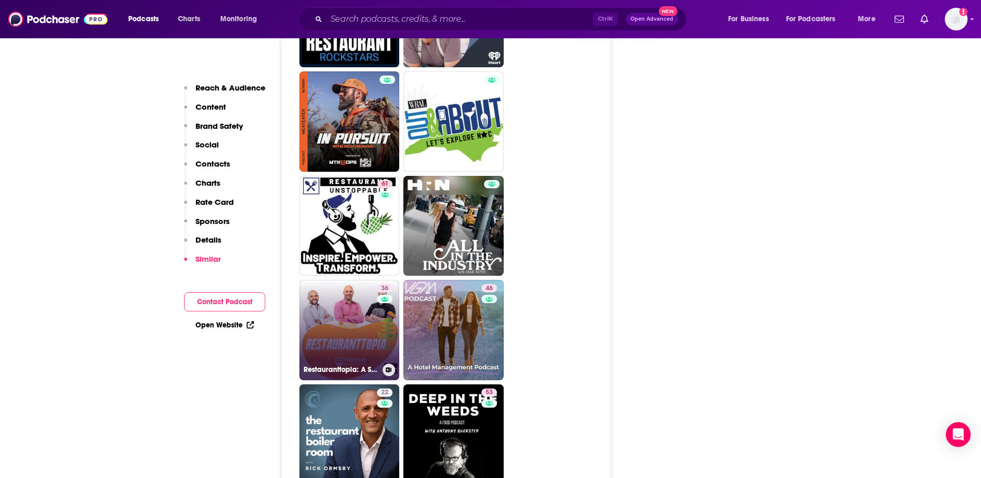
click at [345, 280] on link "36 Restauranttopia: A Show for Local Independent Restaurants" at bounding box center [349, 330] width 100 height 100
type input "[URL][DOMAIN_NAME]"
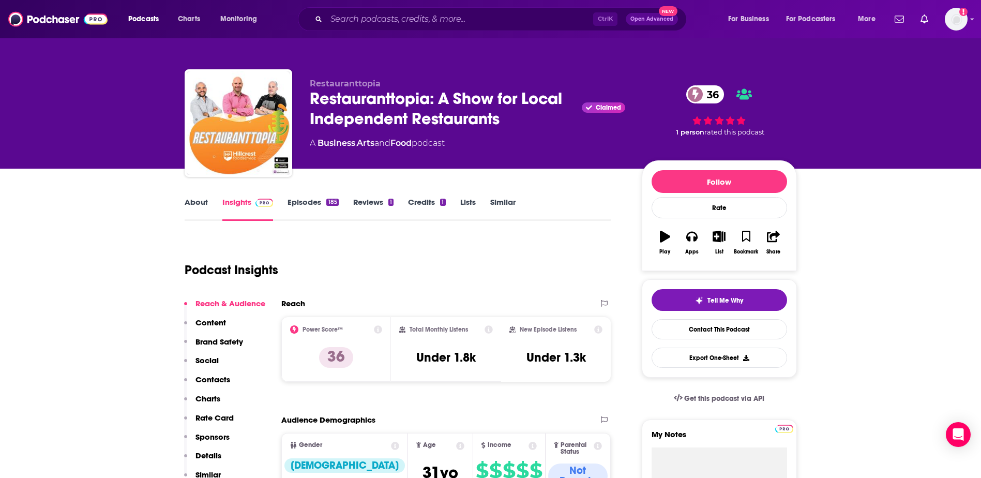
click at [199, 203] on link "About" at bounding box center [196, 209] width 23 height 24
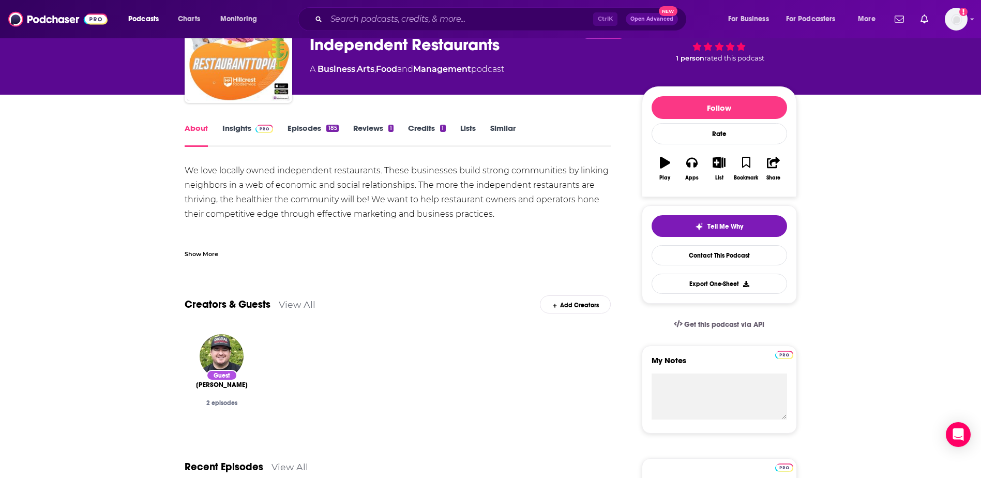
scroll to position [103, 0]
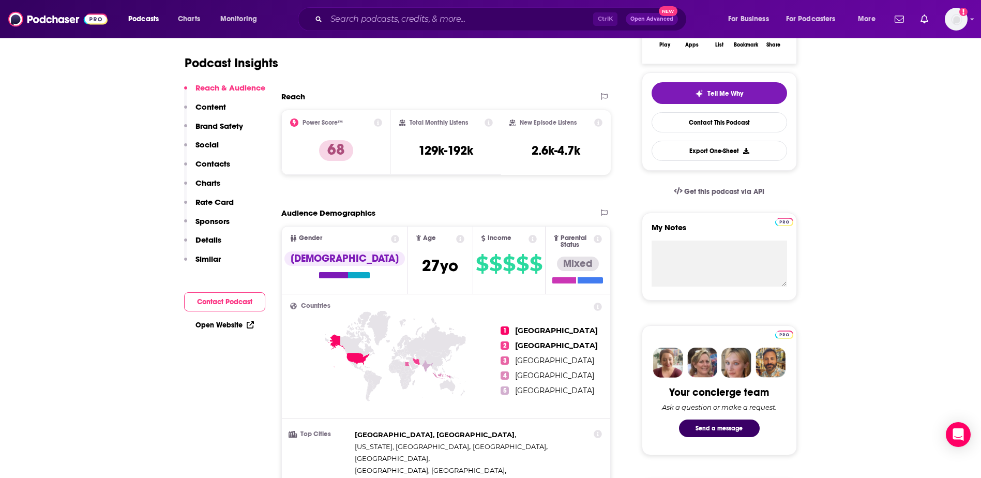
click at [204, 261] on p "Similar" at bounding box center [207, 259] width 25 height 10
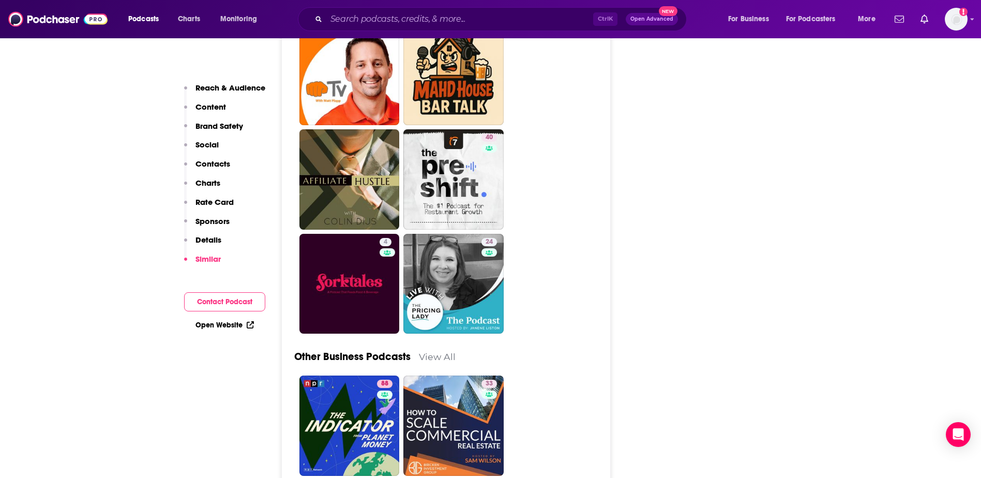
scroll to position [3213, 0]
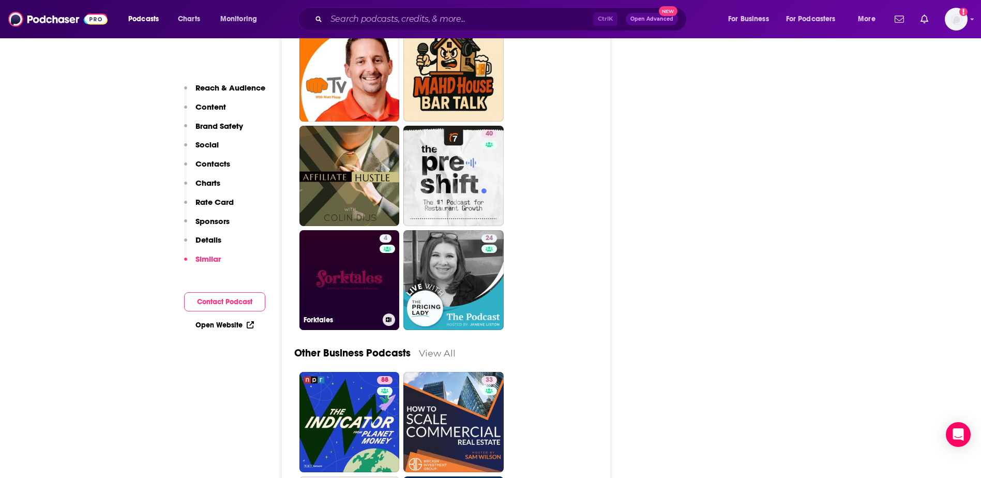
click at [353, 230] on link "4 Forktales" at bounding box center [349, 280] width 100 height 100
type input "[URL][DOMAIN_NAME]"
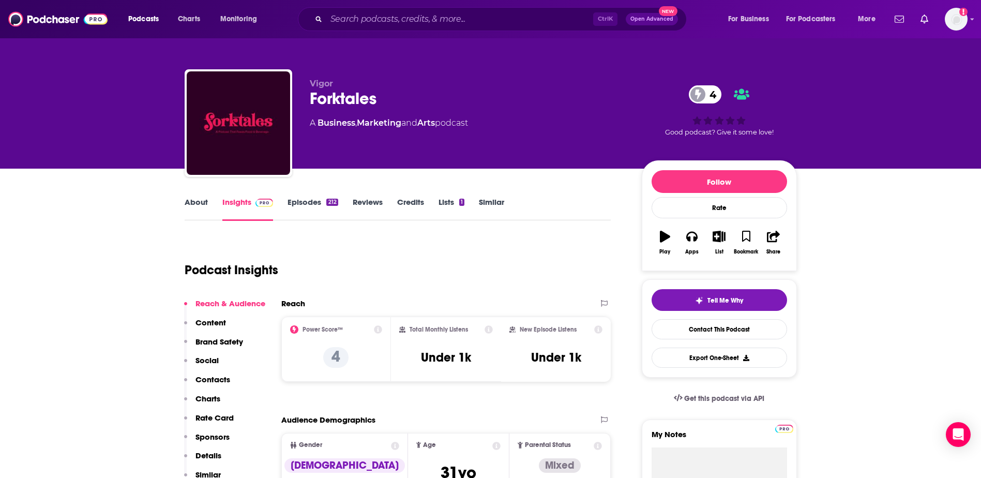
click at [187, 202] on link "About" at bounding box center [196, 209] width 23 height 24
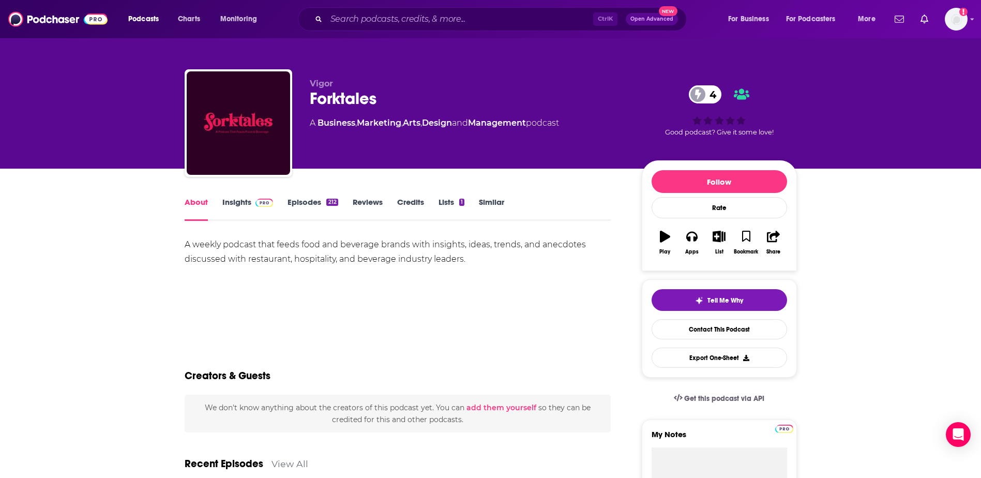
click at [241, 204] on link "Insights" at bounding box center [247, 209] width 51 height 24
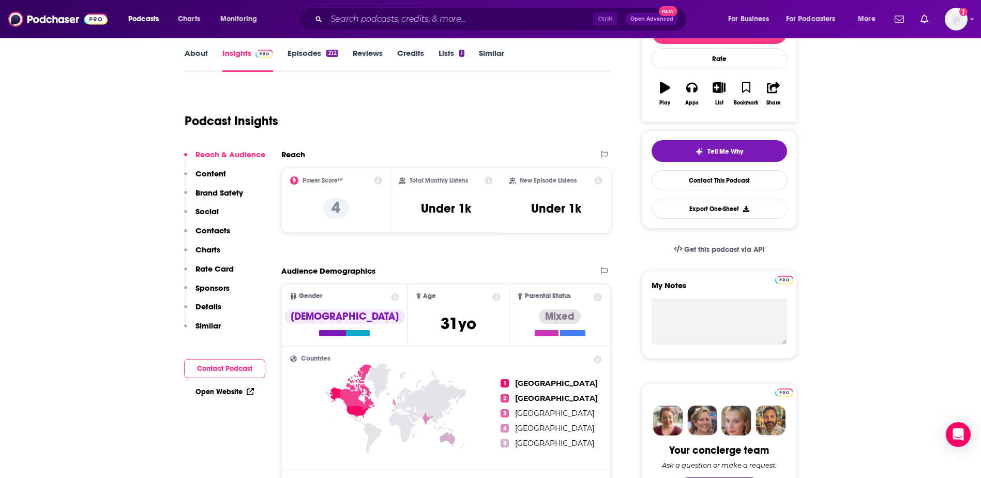
scroll to position [155, 0]
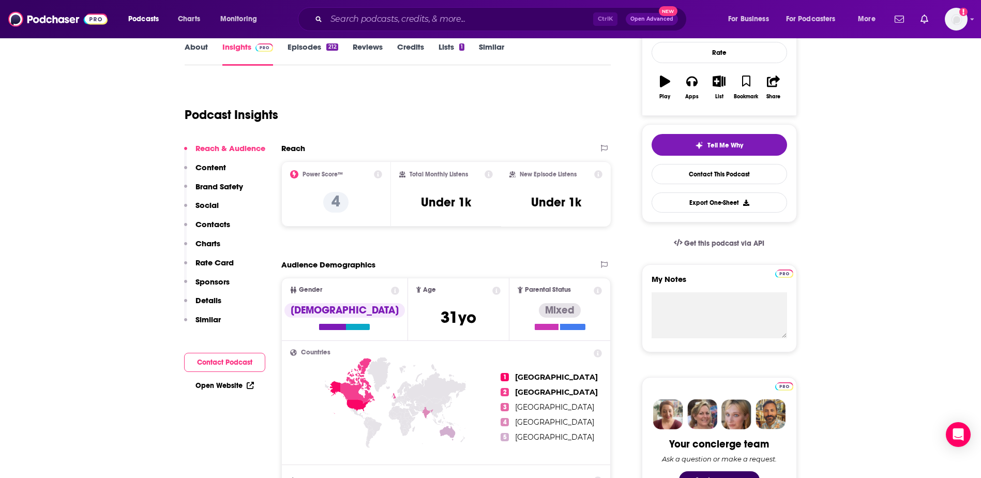
click at [212, 384] on link "Open Website" at bounding box center [224, 385] width 58 height 9
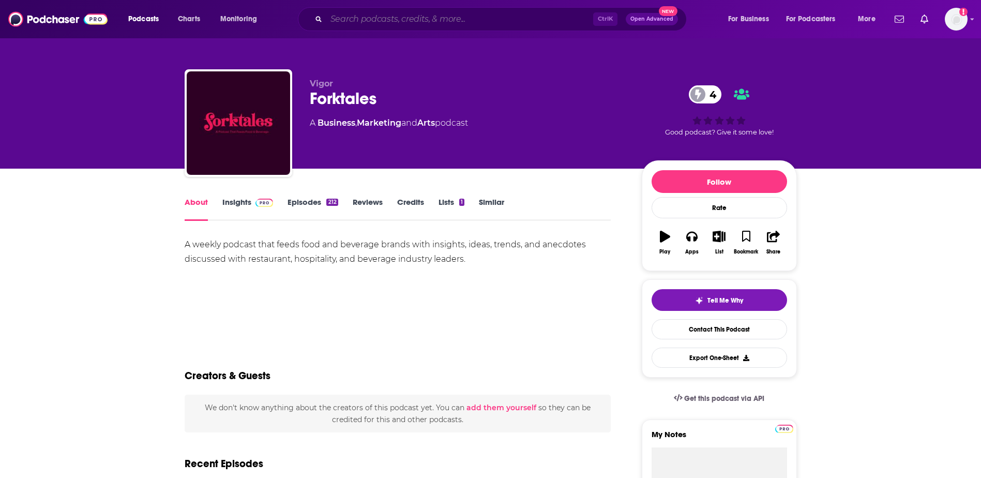
click at [365, 16] on input "Search podcasts, credits, & more..." at bounding box center [459, 19] width 267 height 17
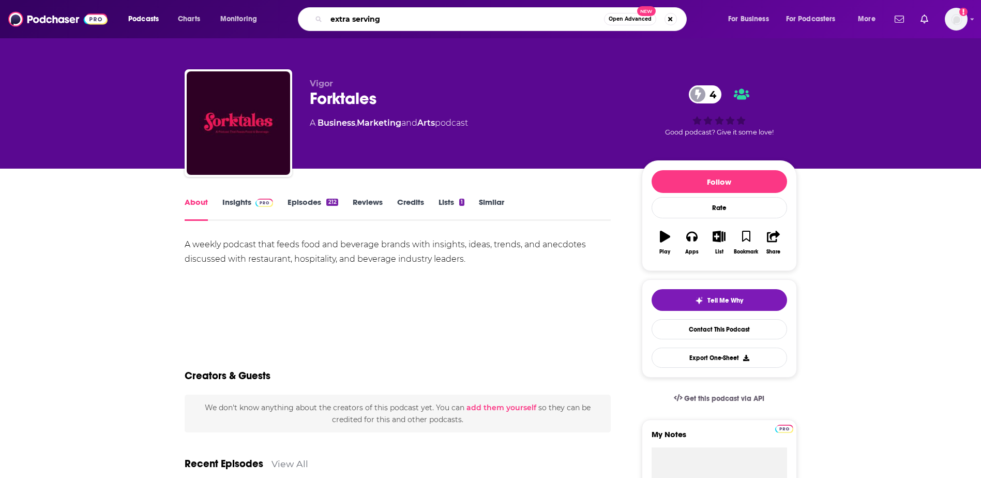
type input "extra serving"
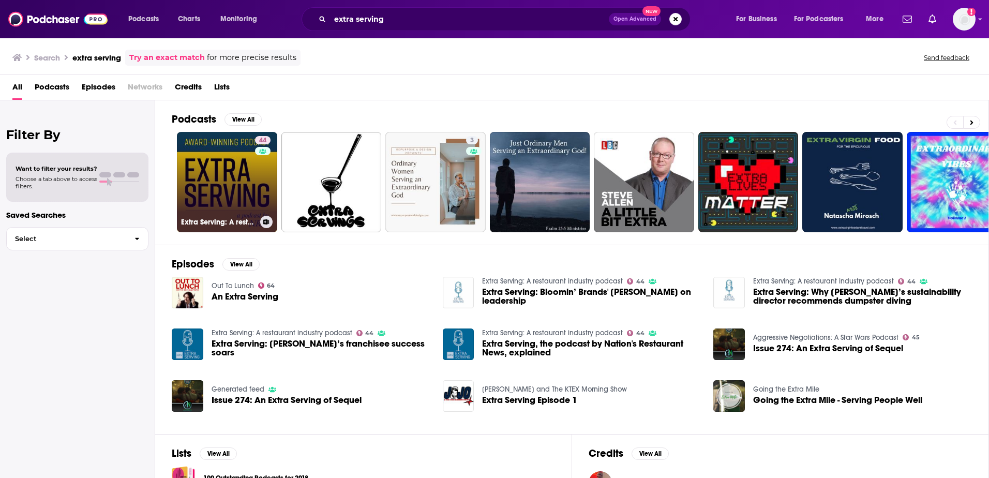
click at [221, 171] on link "44 Extra Serving: A restaurant industry podcast" at bounding box center [227, 182] width 100 height 100
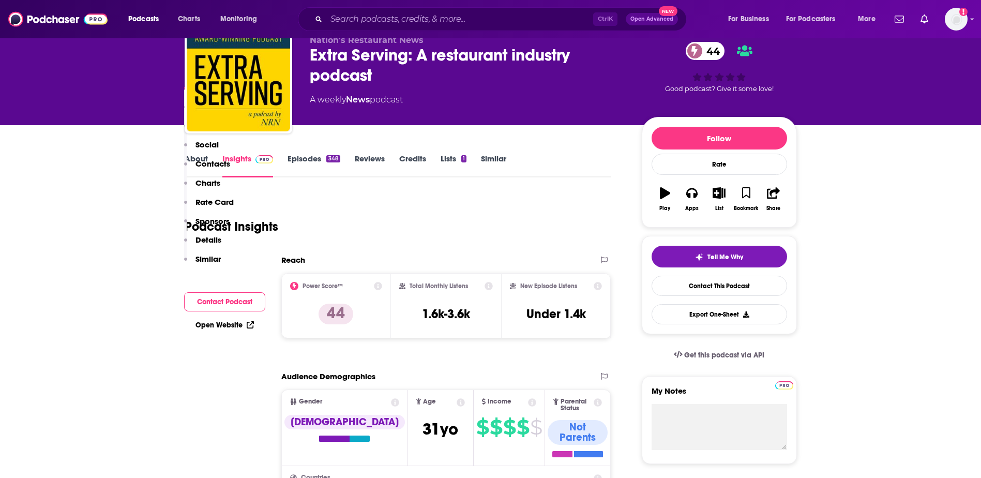
scroll to position [310, 0]
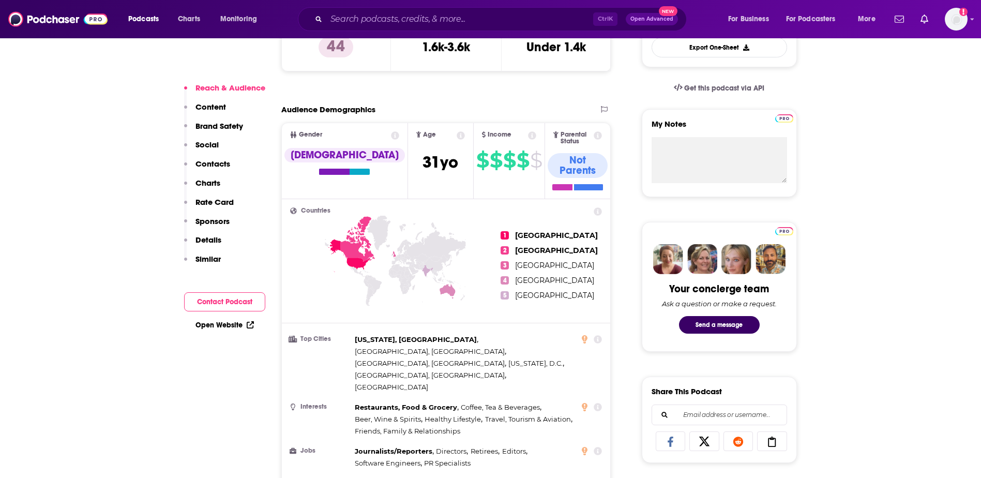
click at [218, 322] on link "Open Website" at bounding box center [224, 325] width 58 height 9
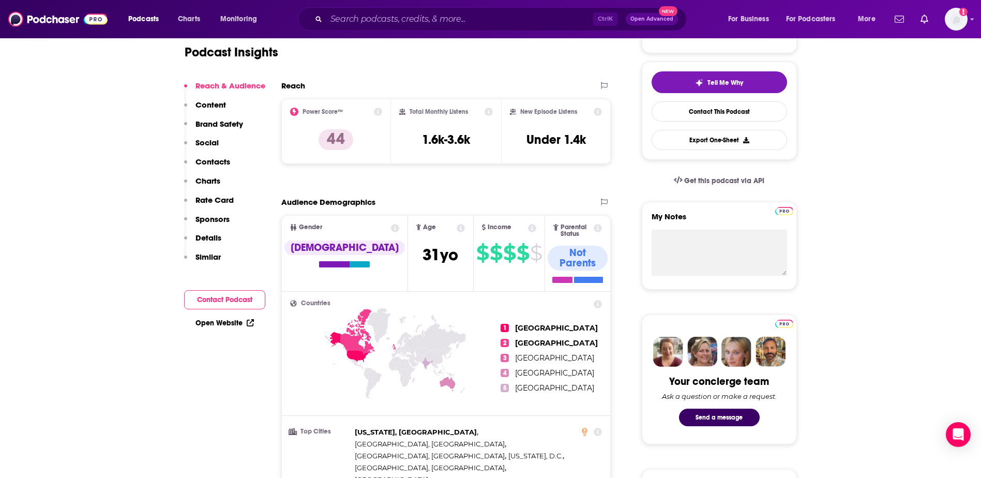
scroll to position [52, 0]
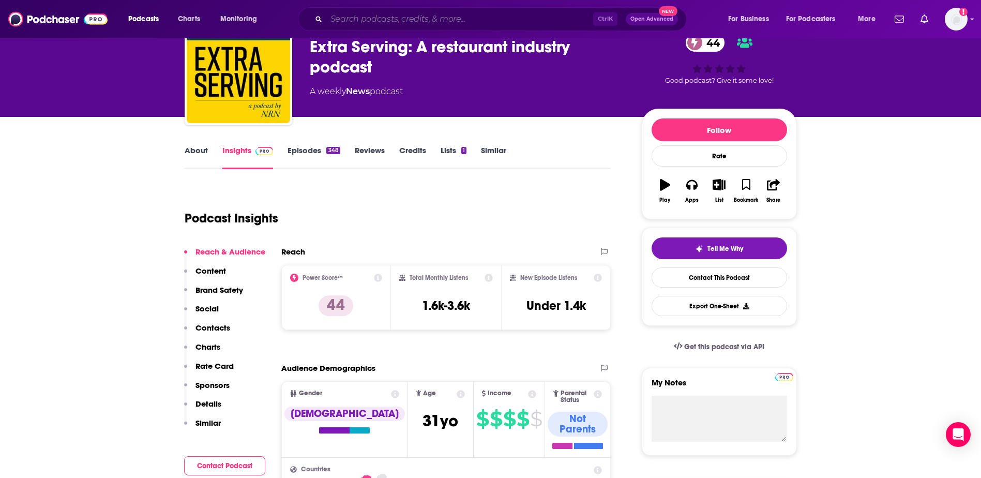
click at [422, 14] on input "Search podcasts, credits, & more..." at bounding box center [459, 19] width 267 height 17
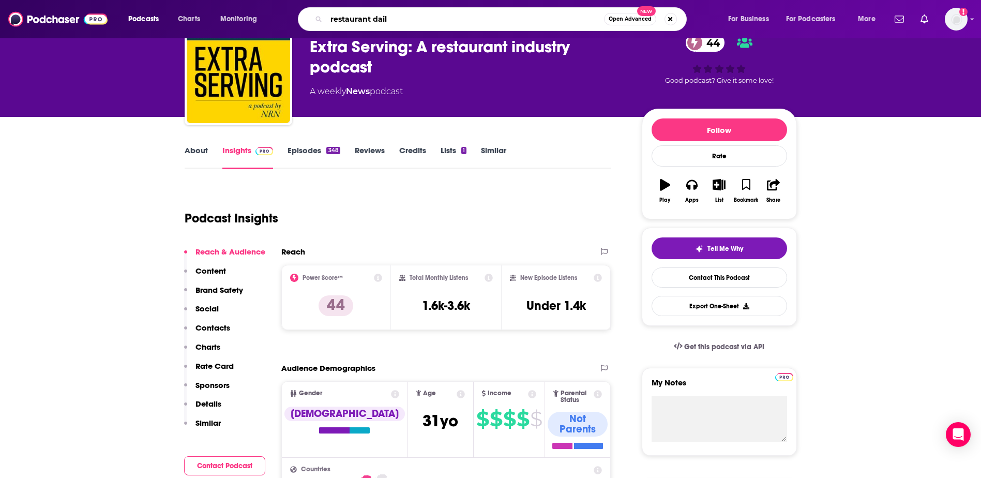
type input "restaurant daily"
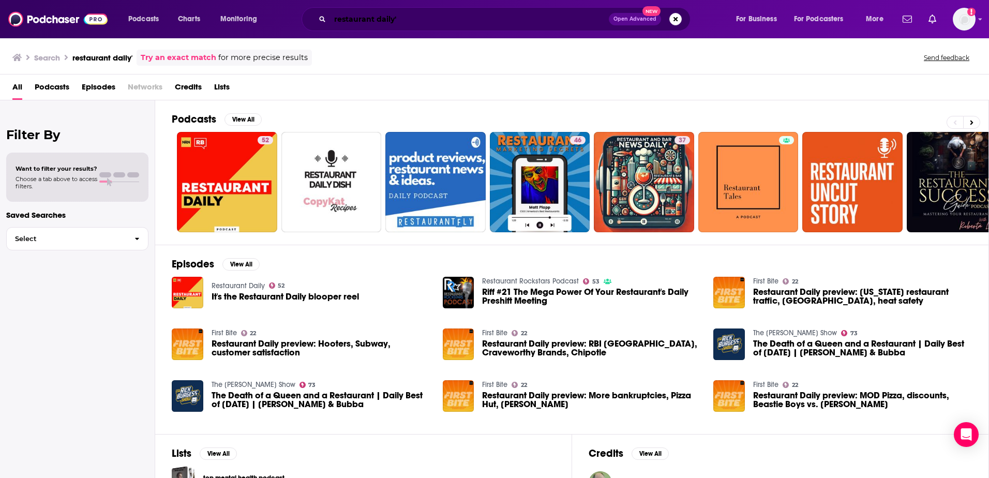
click at [422, 14] on input "restaurant daily'" at bounding box center [469, 19] width 279 height 17
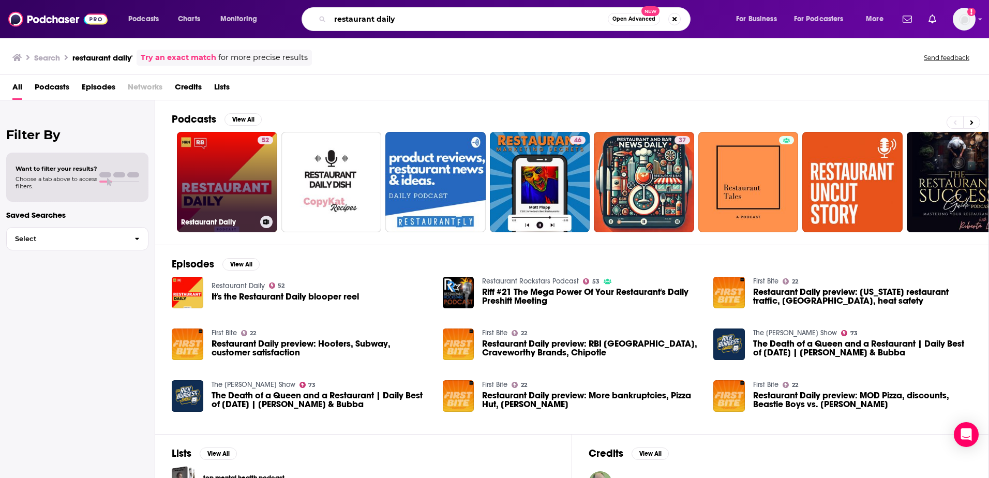
type input "restaurant daily"
click at [254, 170] on link "52 Restaurant Daily" at bounding box center [227, 182] width 100 height 100
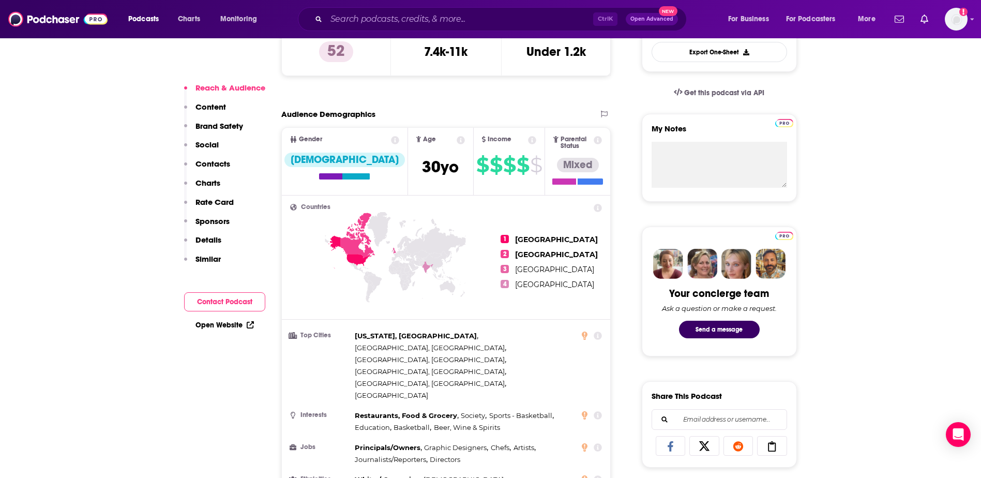
scroll to position [310, 0]
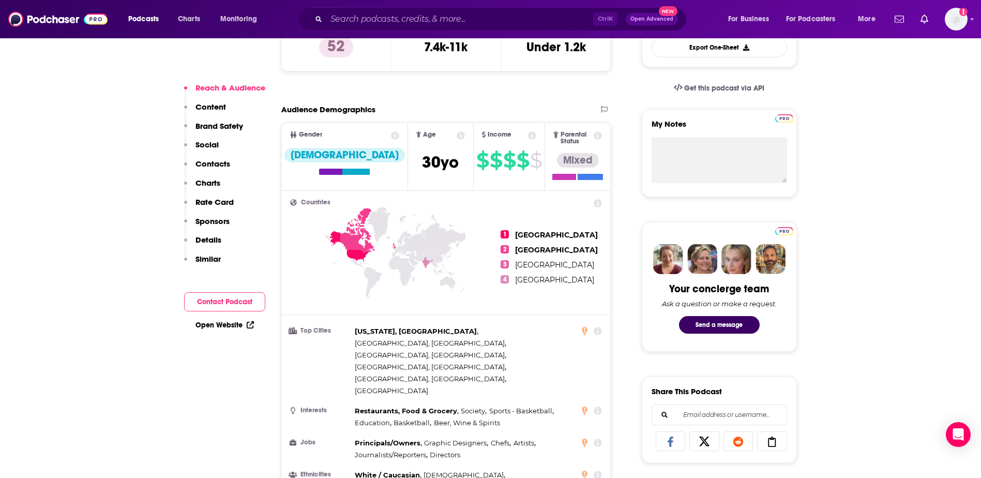
click at [205, 332] on div "Open Website" at bounding box center [224, 324] width 81 height 19
click at [208, 327] on link "Open Website" at bounding box center [224, 325] width 58 height 9
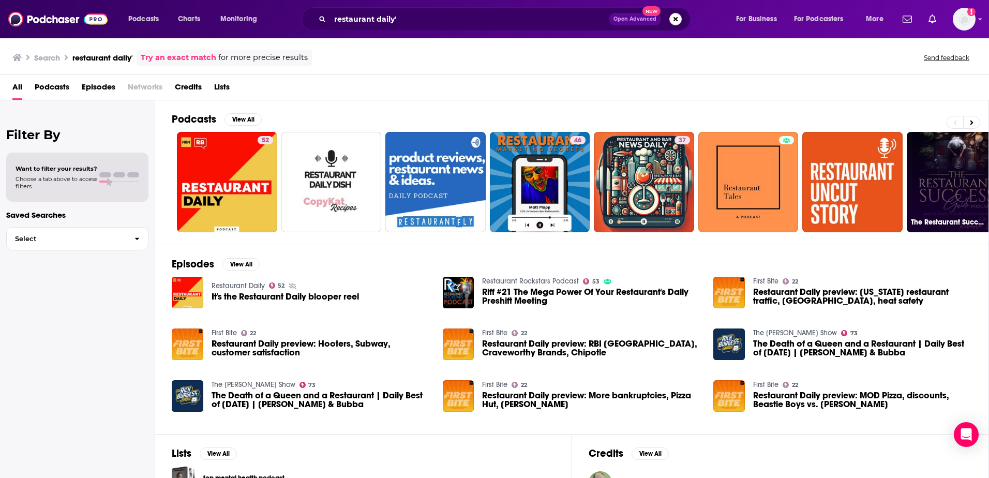
click at [948, 166] on link "The Restaurant Success Guide" at bounding box center [956, 182] width 100 height 100
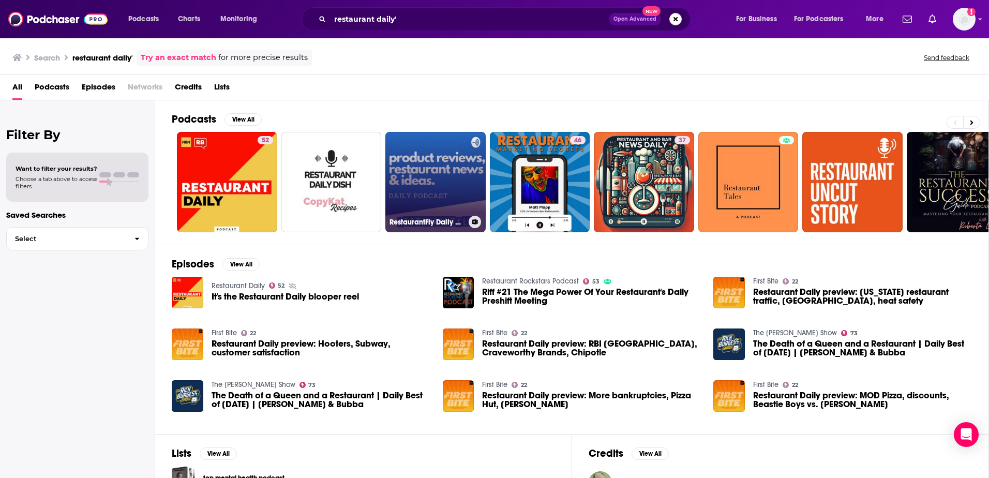
click at [404, 174] on link "RestaurantFly Daily Dose" at bounding box center [435, 182] width 100 height 100
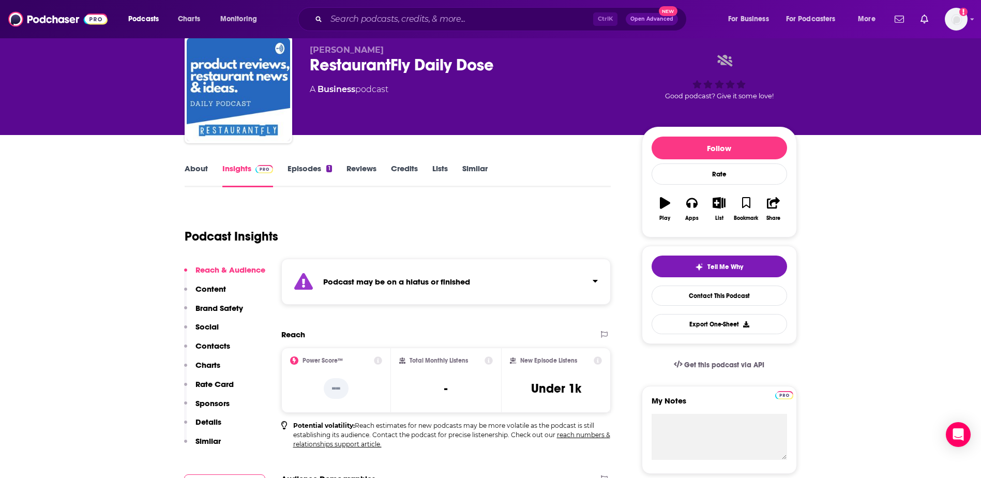
scroll to position [52, 0]
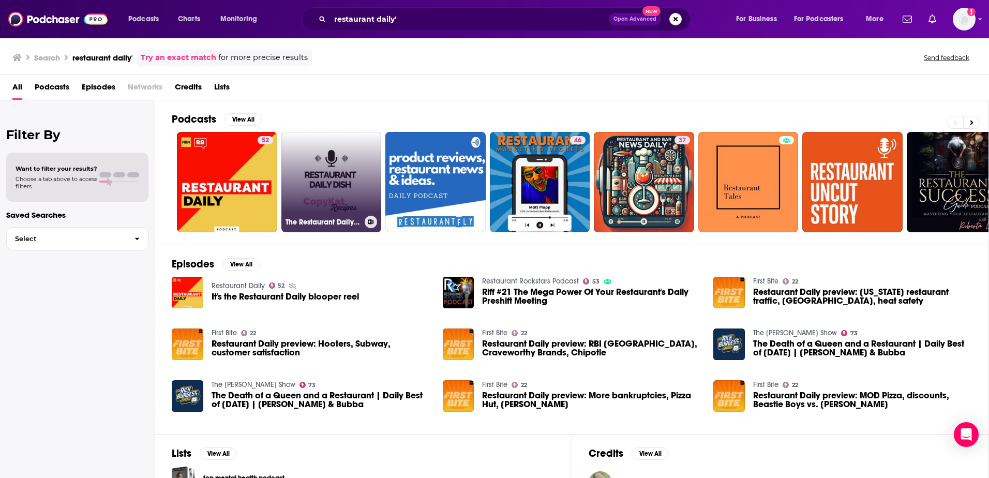
click at [332, 203] on link "The Restaurant Daily Dish by [DOMAIN_NAME]" at bounding box center [331, 182] width 100 height 100
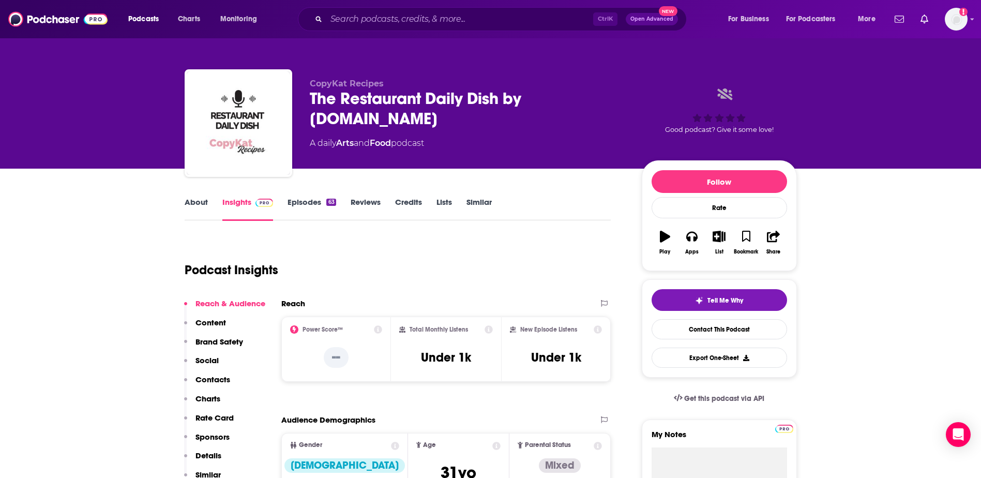
click at [196, 201] on link "About" at bounding box center [196, 209] width 23 height 24
